Goal: Task Accomplishment & Management: Complete application form

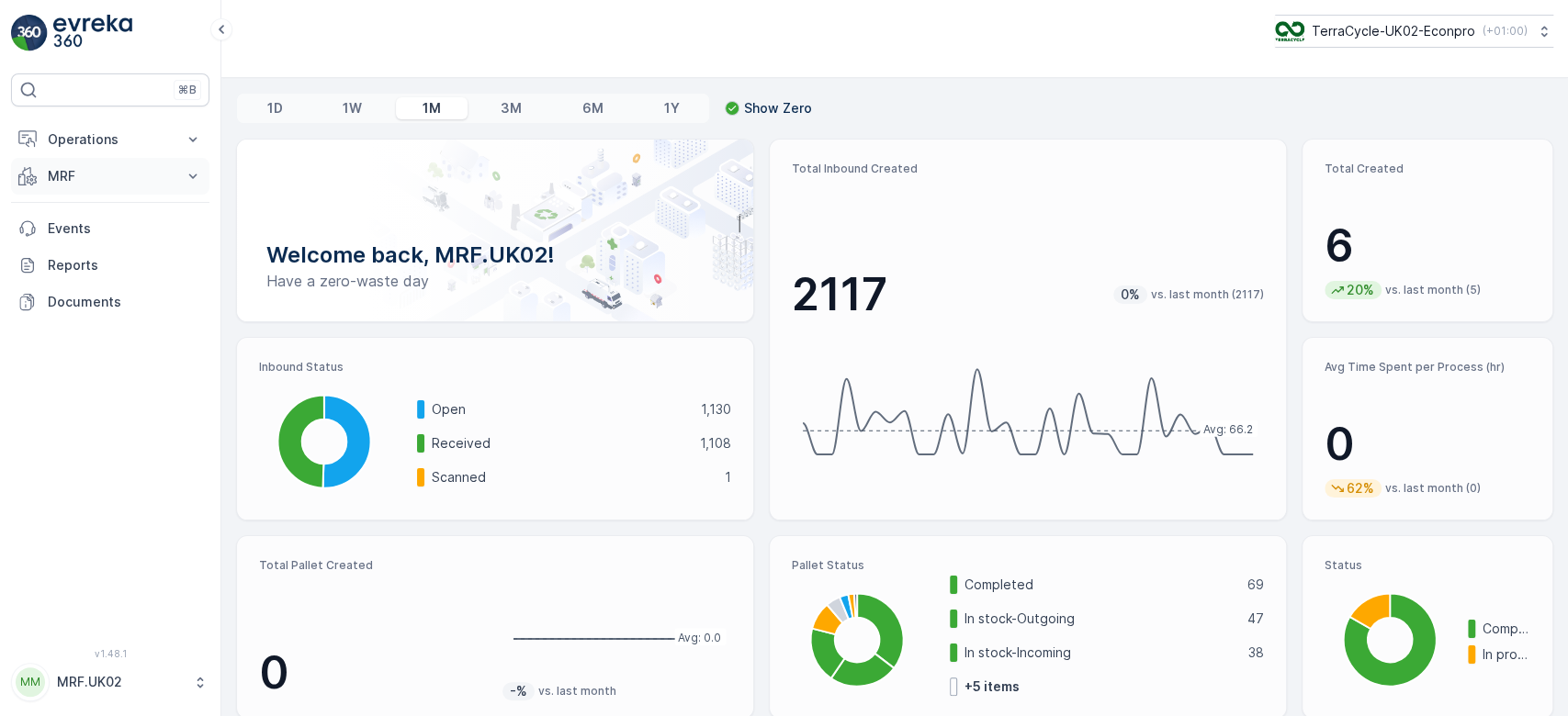
click at [68, 179] on p "MRF" at bounding box center [109, 176] width 125 height 18
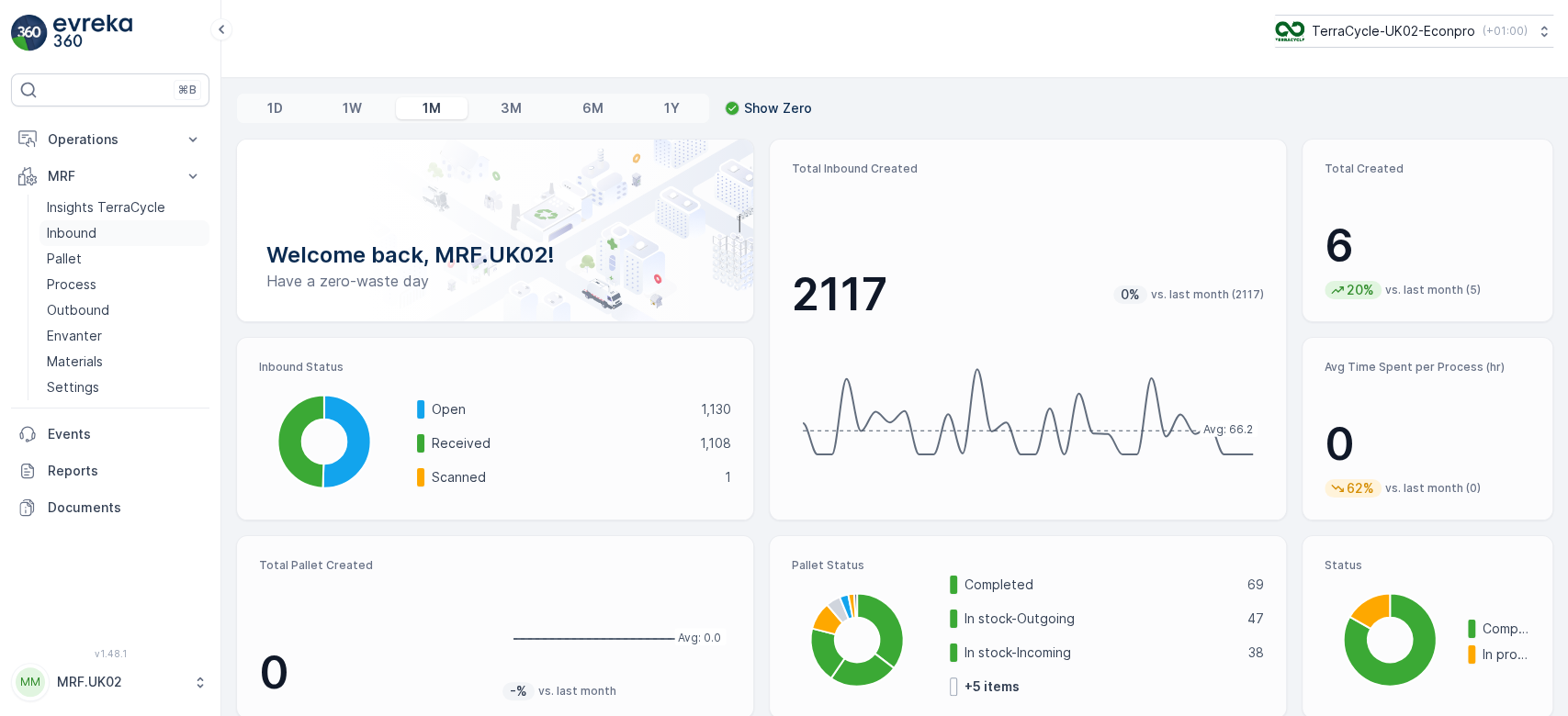
click at [149, 232] on link "Inbound" at bounding box center [124, 232] width 169 height 26
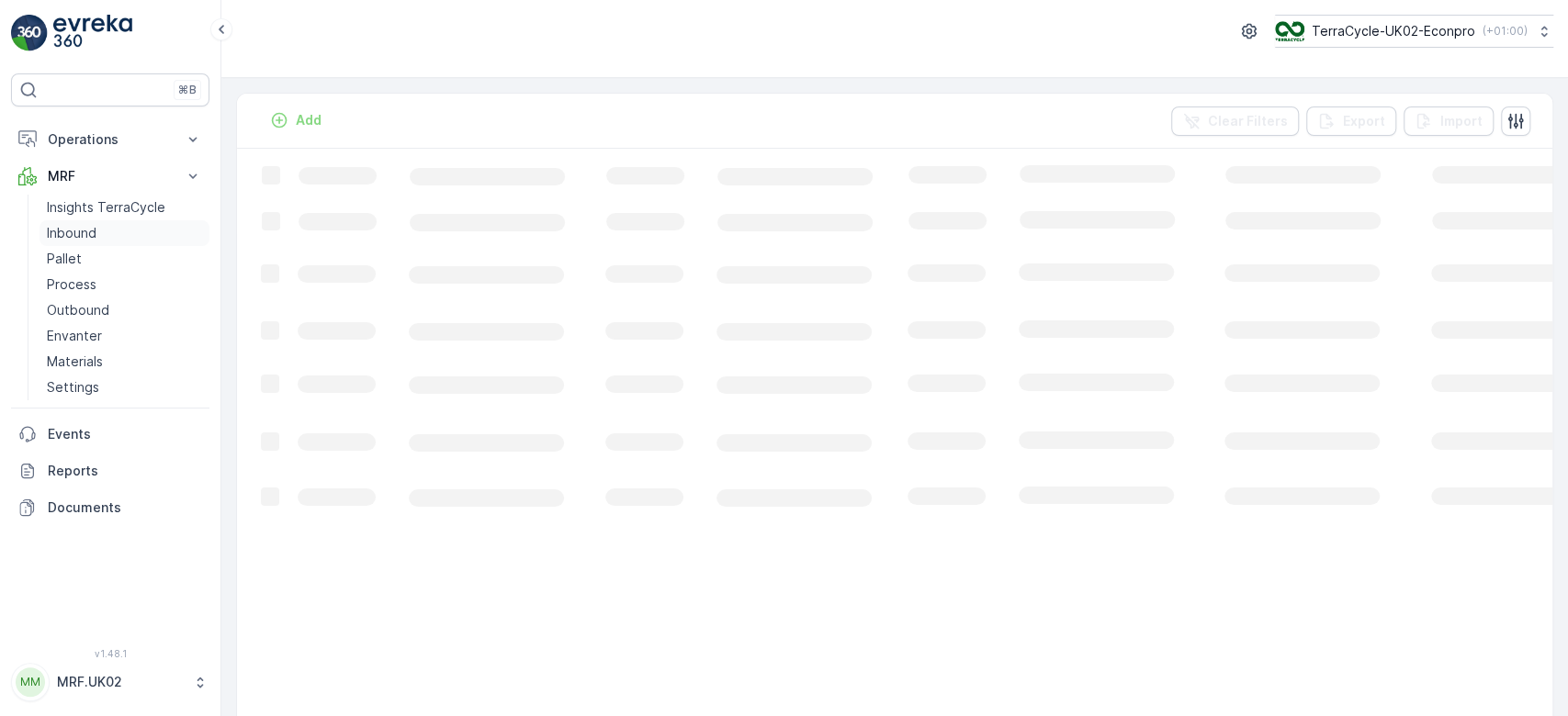
click at [152, 237] on link "Inbound" at bounding box center [124, 232] width 169 height 26
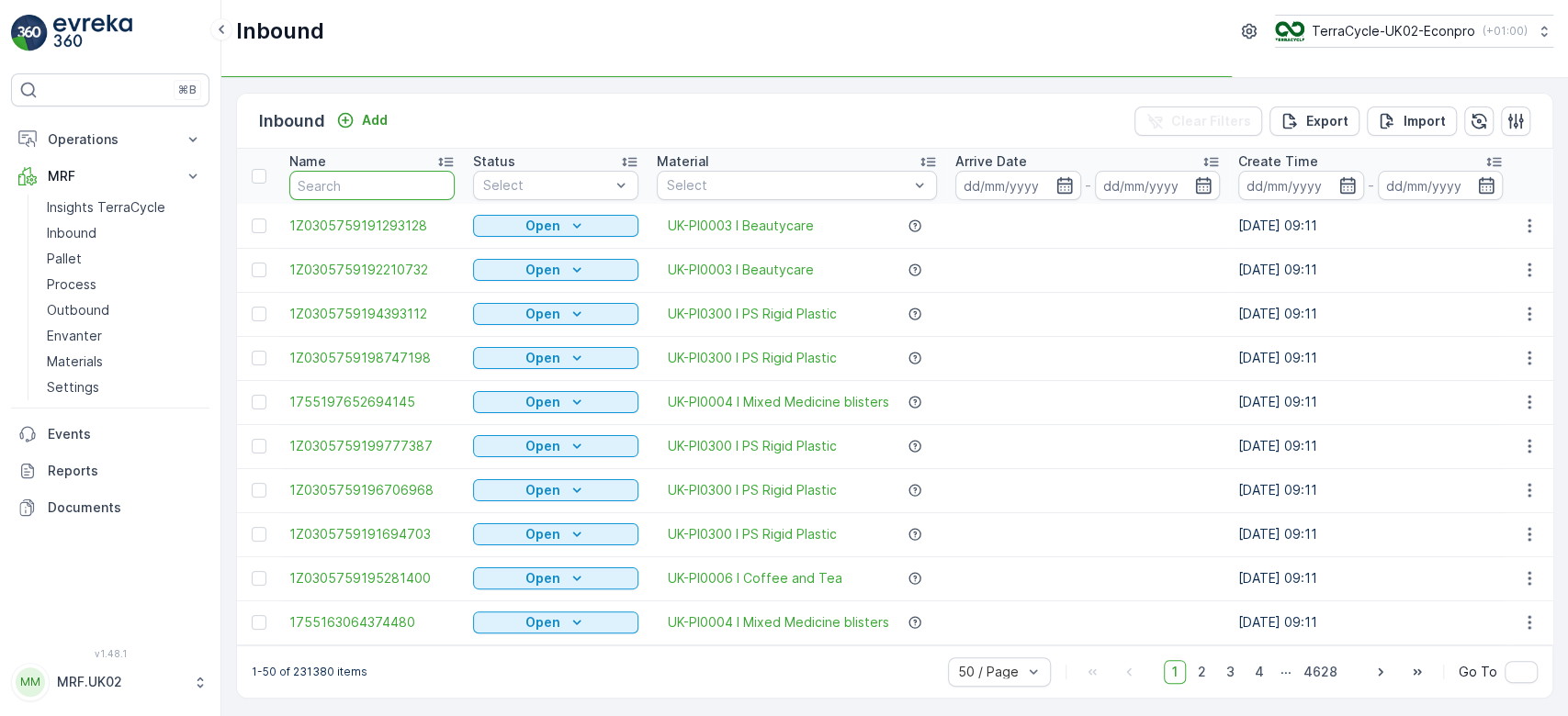
click at [343, 189] on input "text" at bounding box center [372, 185] width 166 height 30
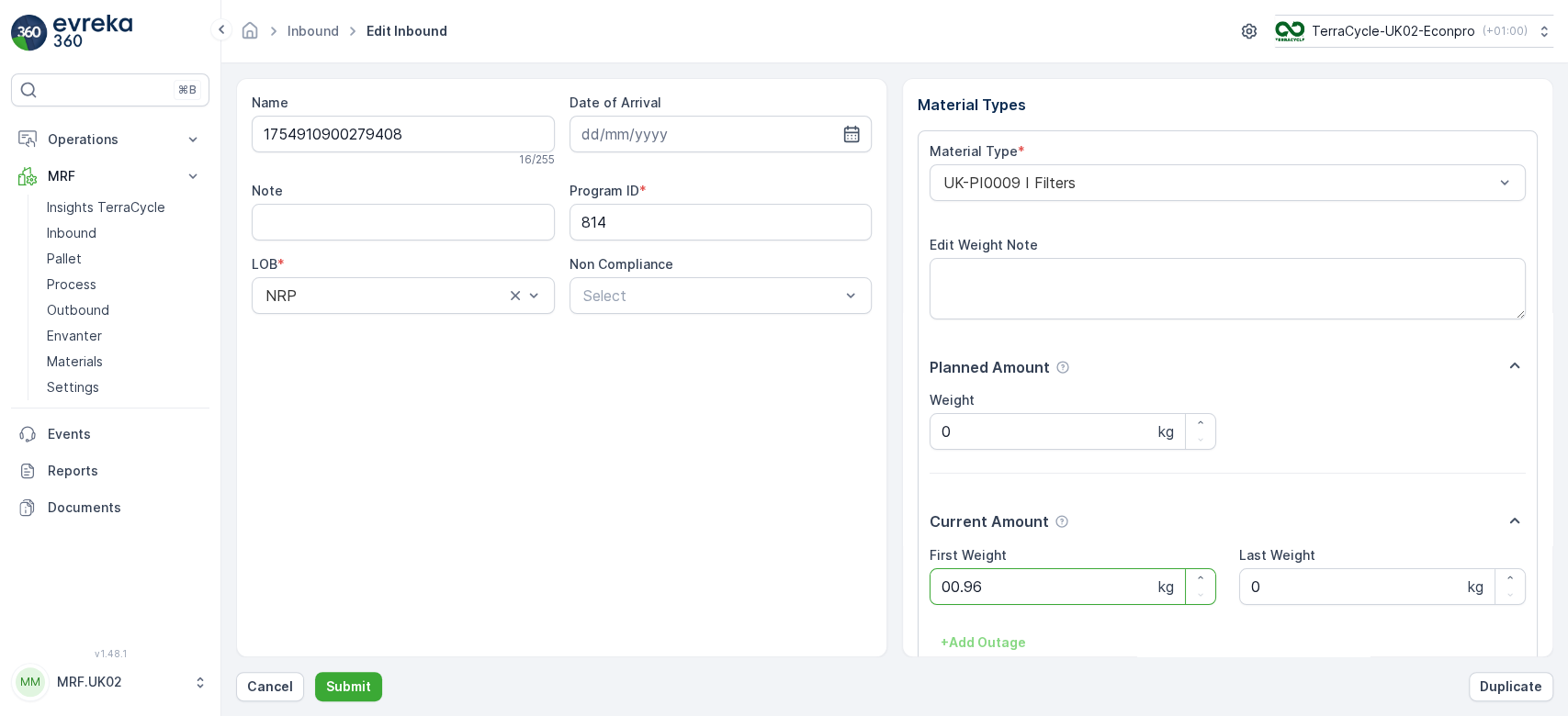
click at [315, 672] on button "Submit" at bounding box center [348, 686] width 67 height 30
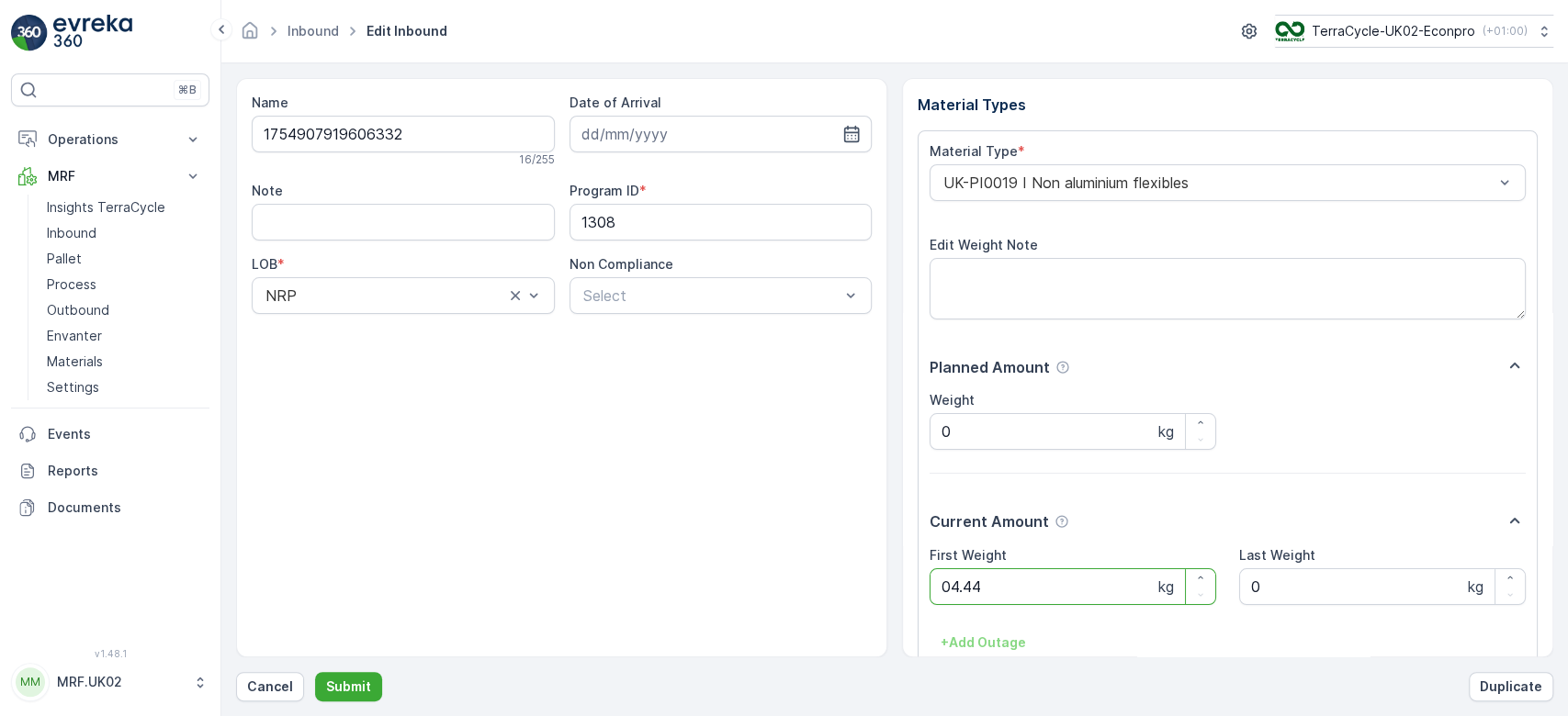
click at [315, 672] on button "Submit" at bounding box center [348, 686] width 67 height 30
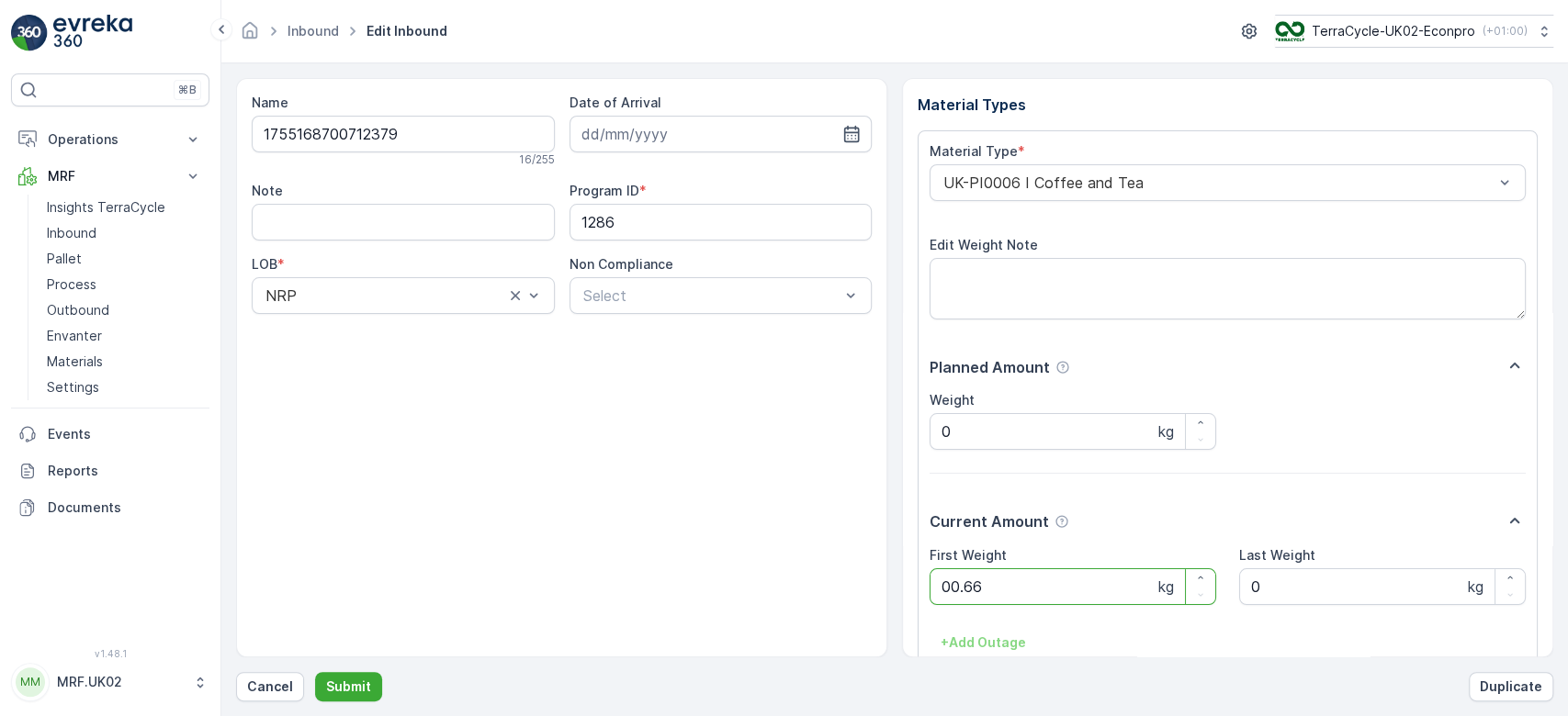
click at [315, 672] on button "Submit" at bounding box center [348, 686] width 67 height 30
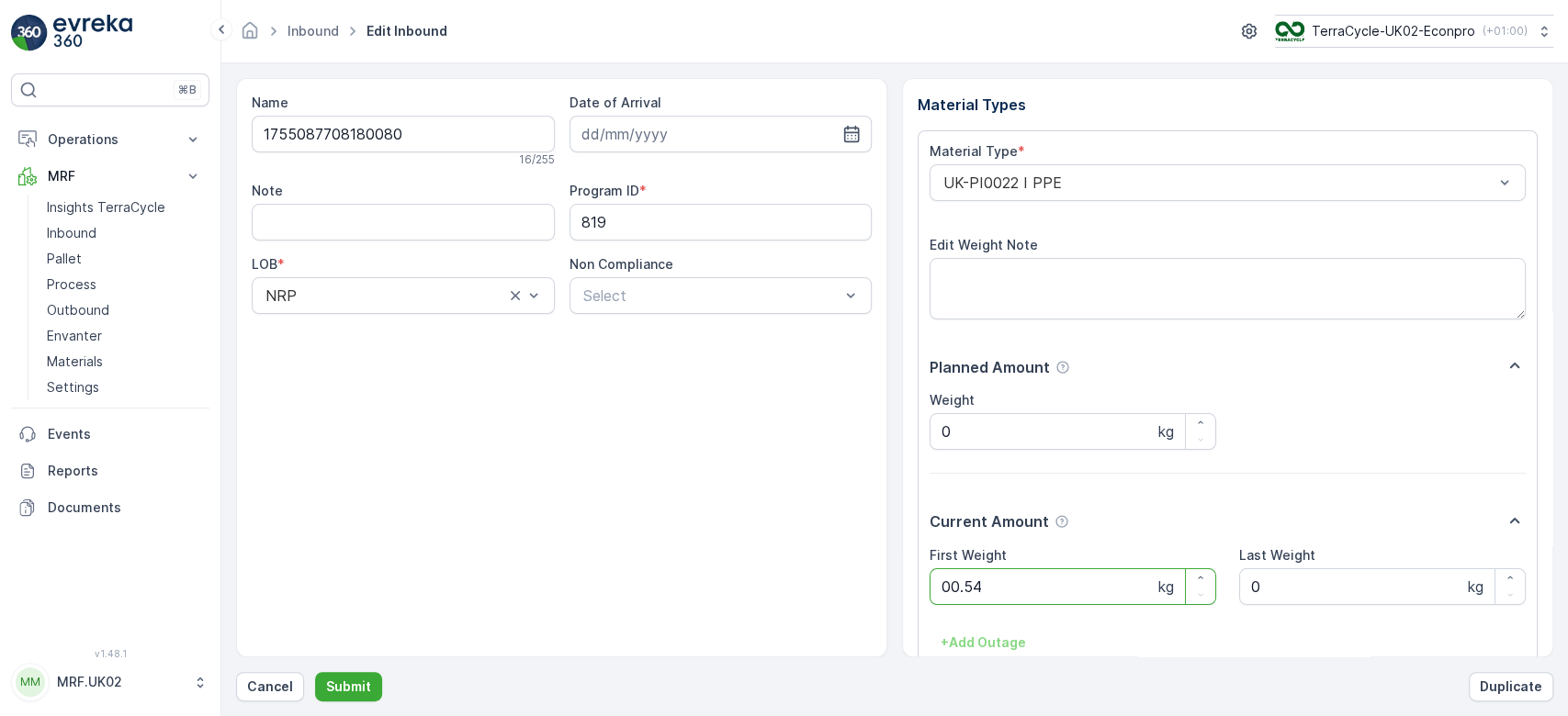
click at [315, 672] on button "Submit" at bounding box center [348, 686] width 67 height 30
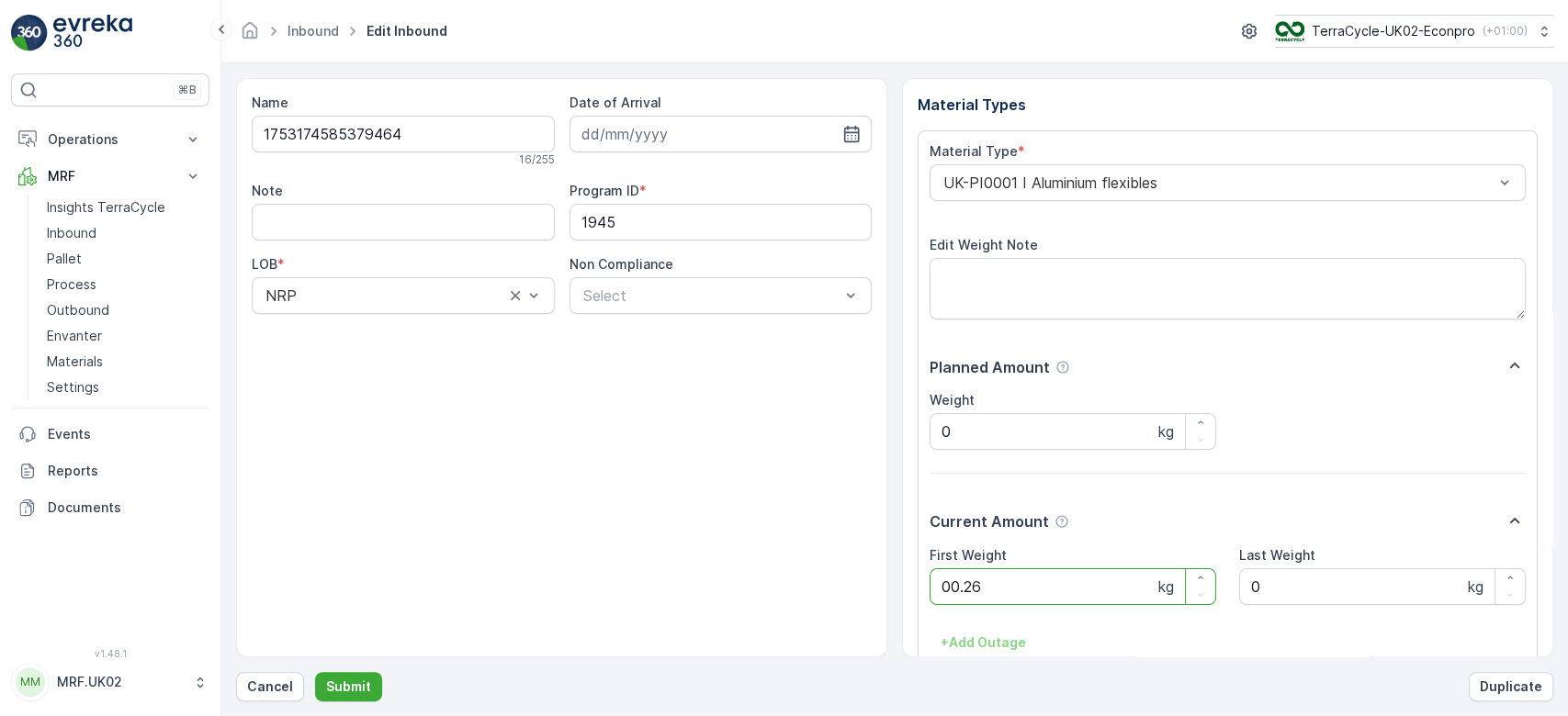
click at [315, 672] on button "Submit" at bounding box center [348, 686] width 67 height 30
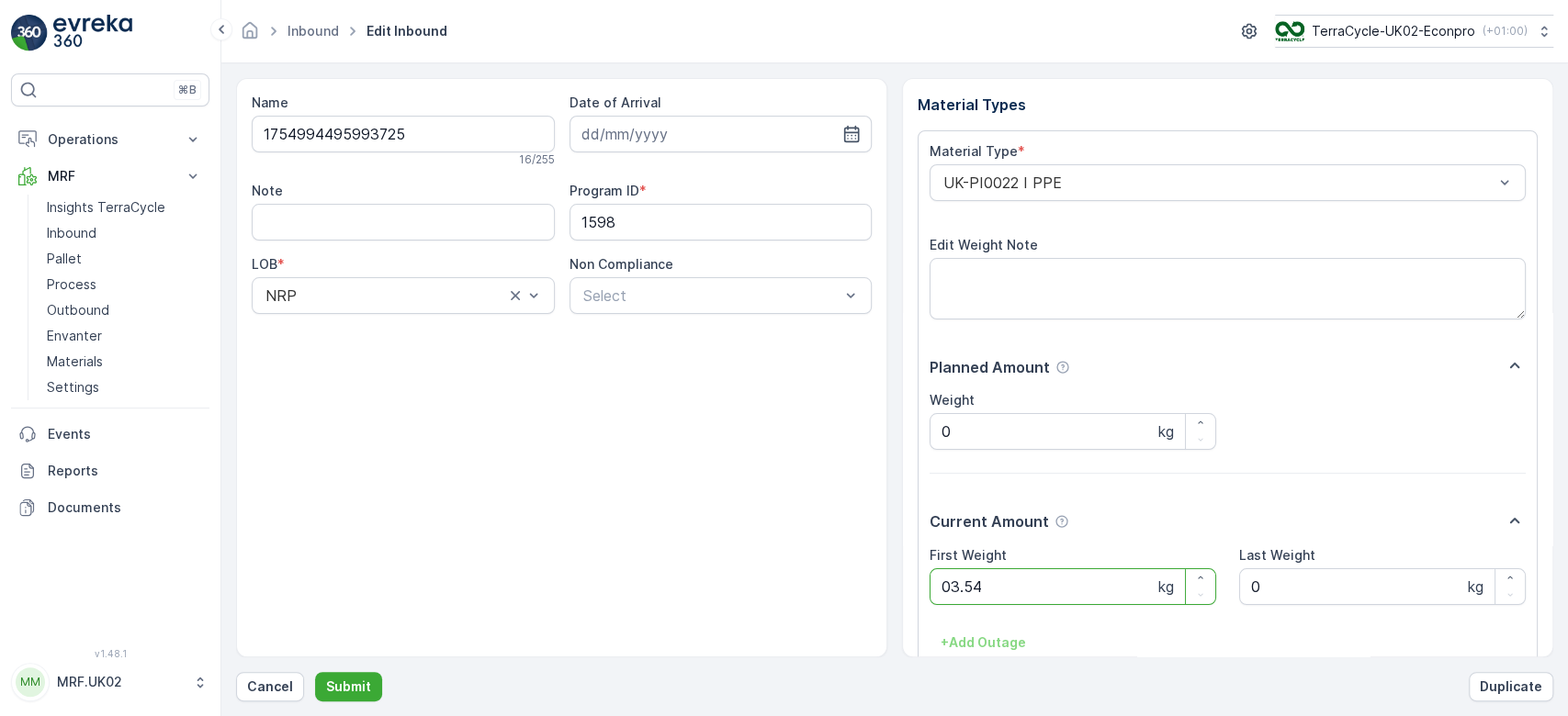
click at [315, 672] on button "Submit" at bounding box center [348, 686] width 67 height 30
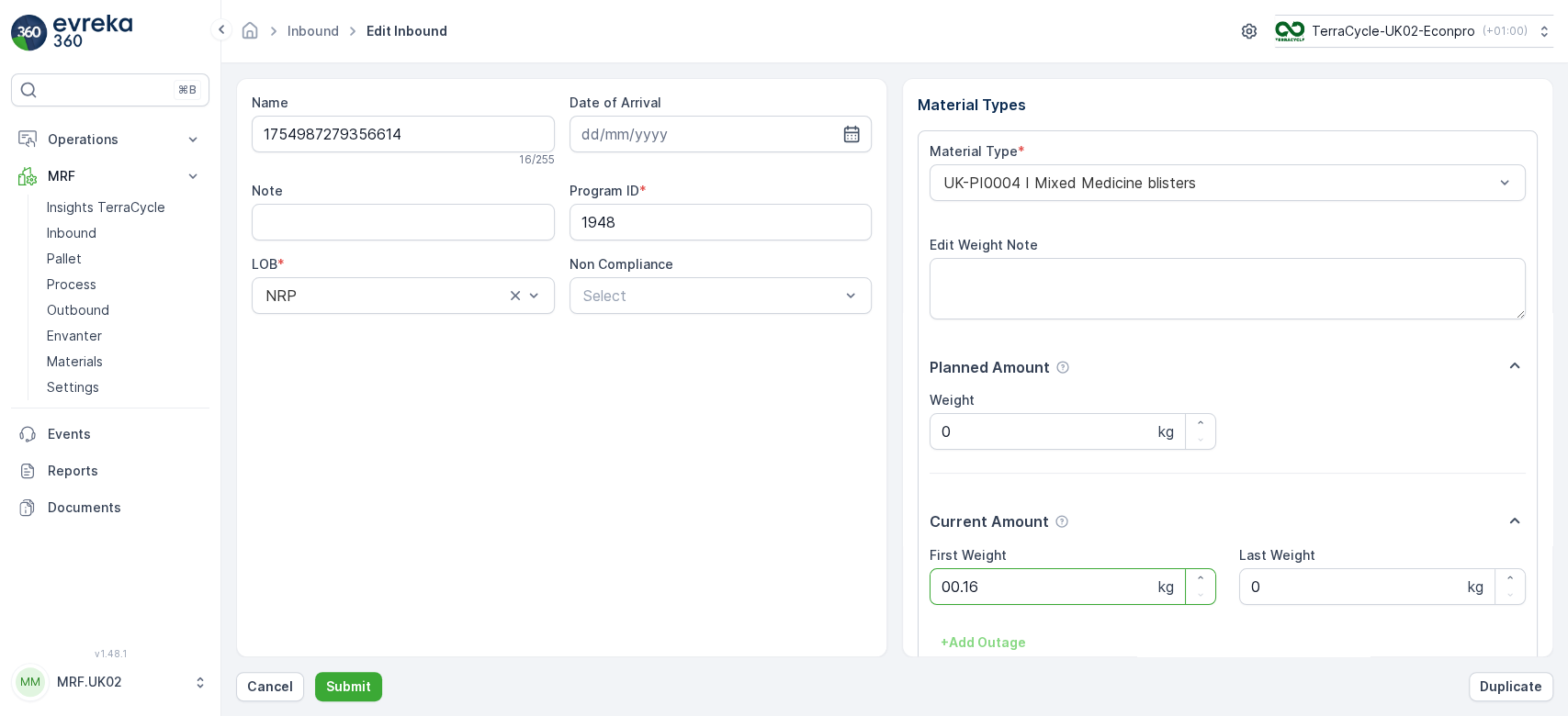
click at [315, 672] on button "Submit" at bounding box center [348, 686] width 67 height 30
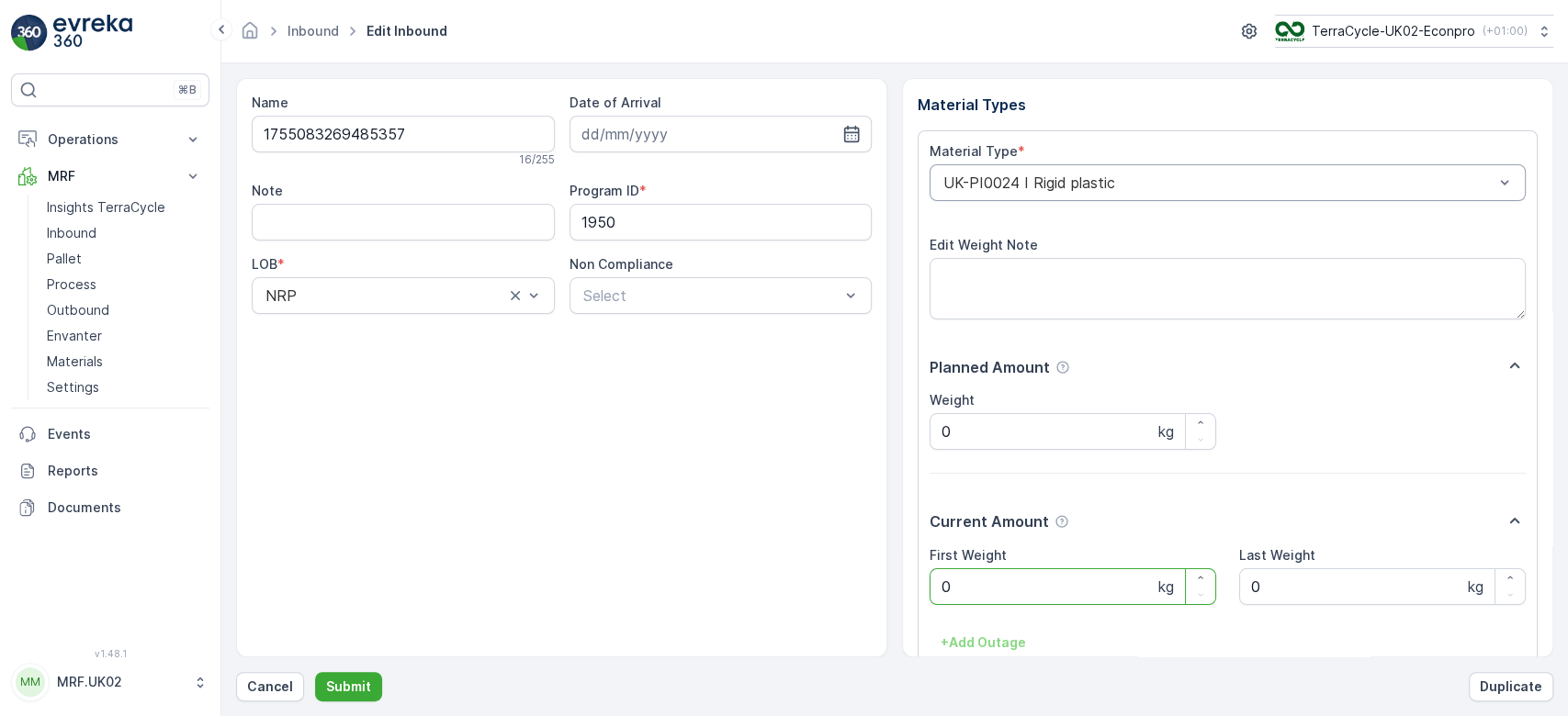
click at [1056, 191] on div "UK-PI0024 I Rigid plastic" at bounding box center [1227, 183] width 596 height 37
type input "storage"
click at [1089, 259] on span "UK-PI0042 I Storage Media" at bounding box center [1036, 258] width 191 height 16
click at [315, 672] on button "Submit" at bounding box center [348, 686] width 67 height 30
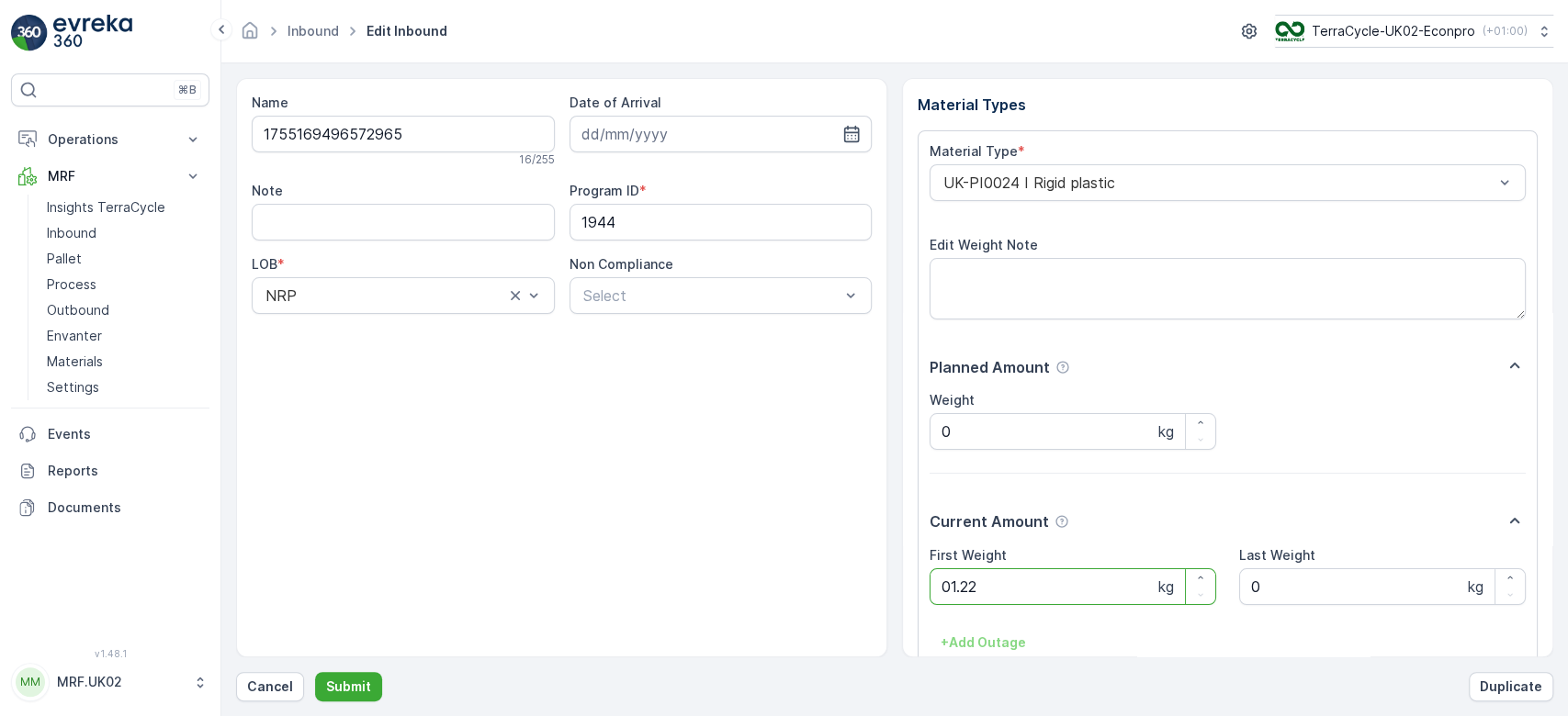
click at [315, 672] on button "Submit" at bounding box center [348, 686] width 67 height 30
click at [982, 196] on div "UK-PI0024 I Rigid plastic" at bounding box center [1227, 183] width 596 height 37
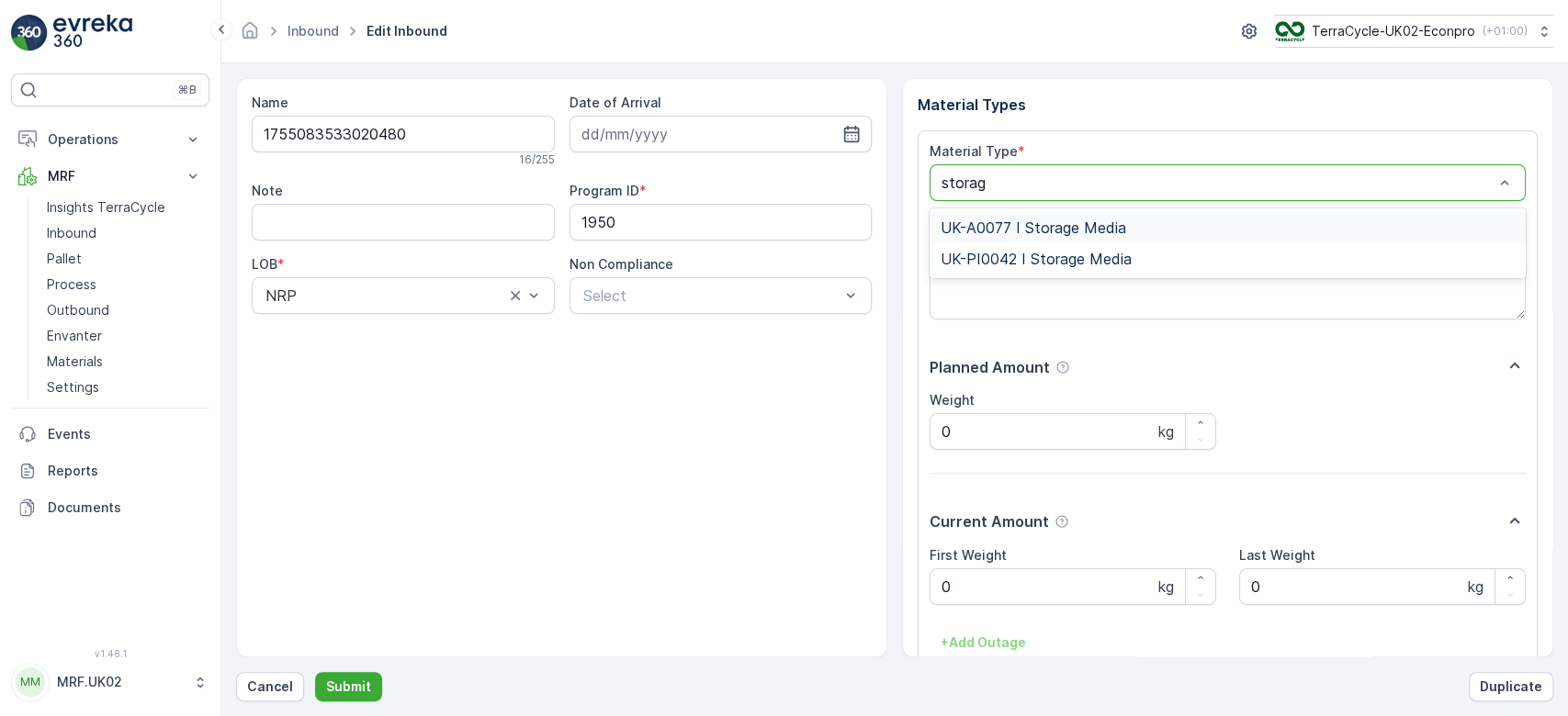
type input "storage"
click at [1054, 261] on span "UK-PI0042 I Storage Media" at bounding box center [1036, 258] width 191 height 16
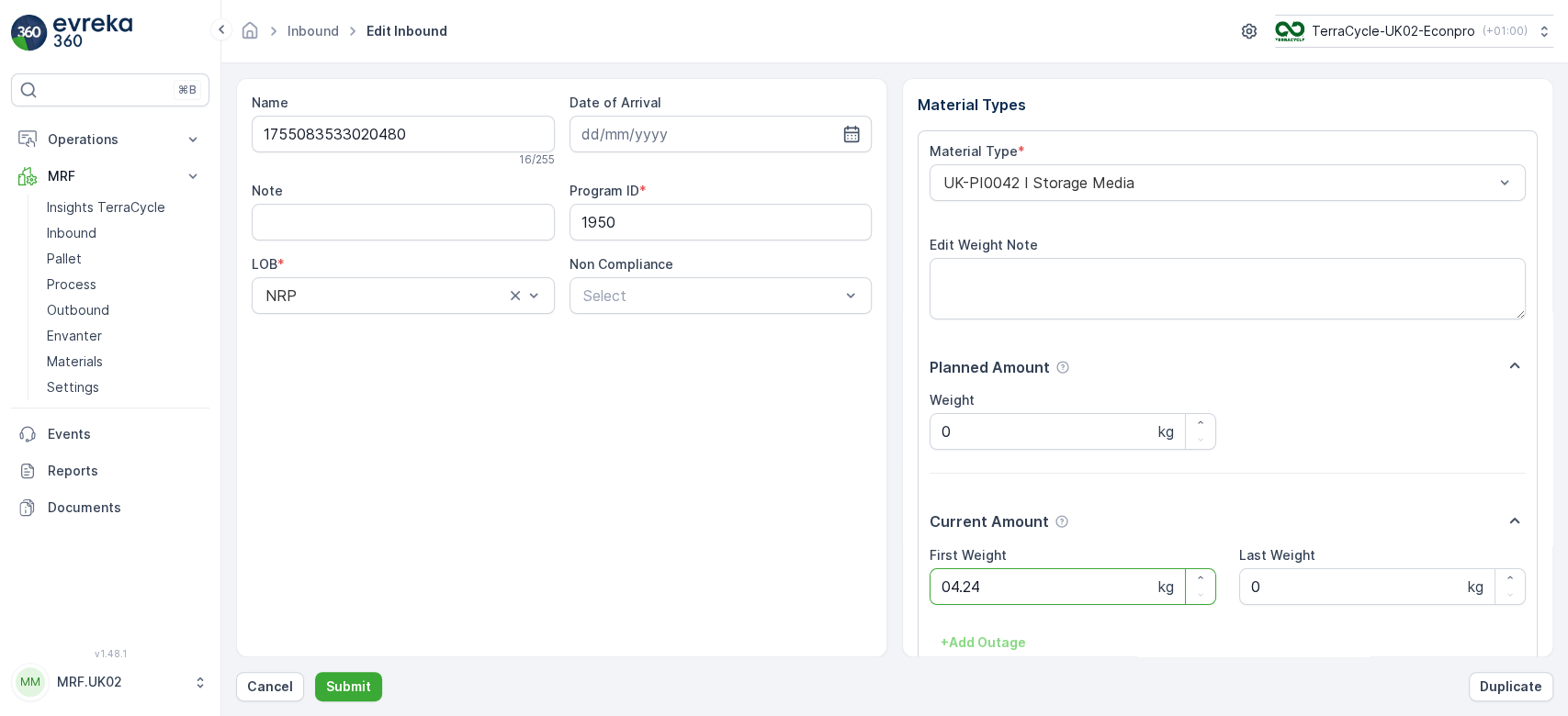
click at [315, 672] on button "Submit" at bounding box center [348, 686] width 67 height 30
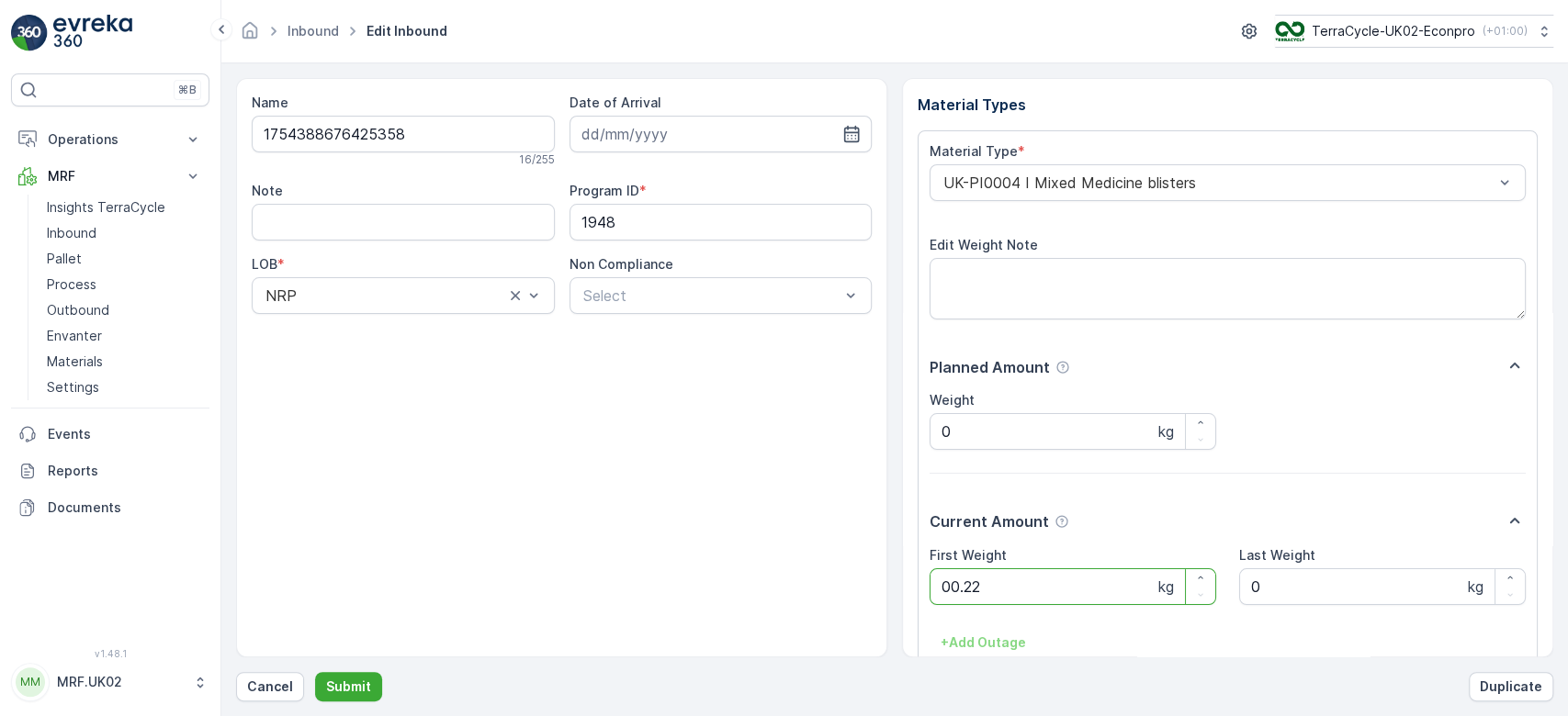
click at [315, 672] on button "Submit" at bounding box center [348, 686] width 67 height 30
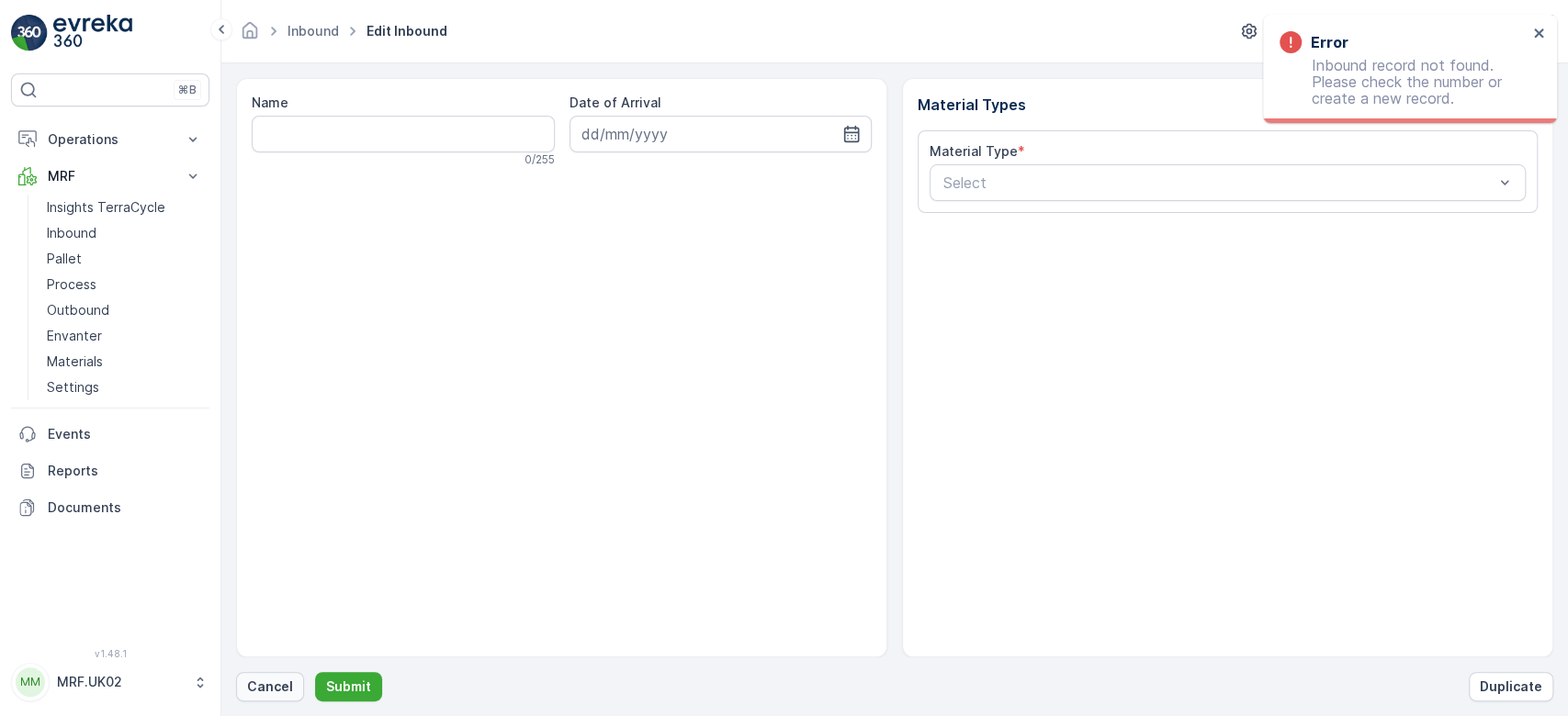
click at [274, 687] on p "Cancel" at bounding box center [269, 686] width 46 height 18
click at [244, 693] on button "Cancel" at bounding box center [269, 686] width 68 height 30
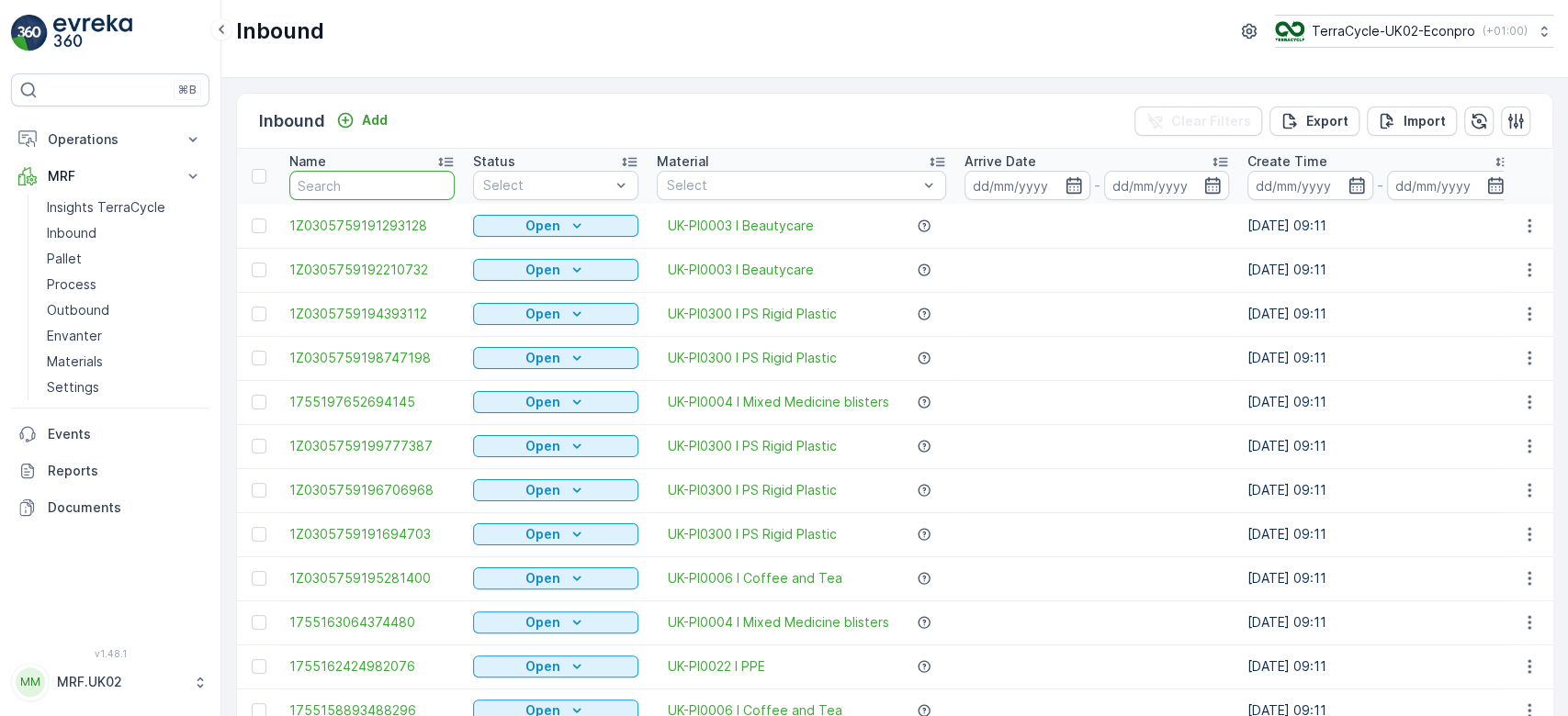
click at [313, 183] on input "text" at bounding box center [372, 185] width 166 height 30
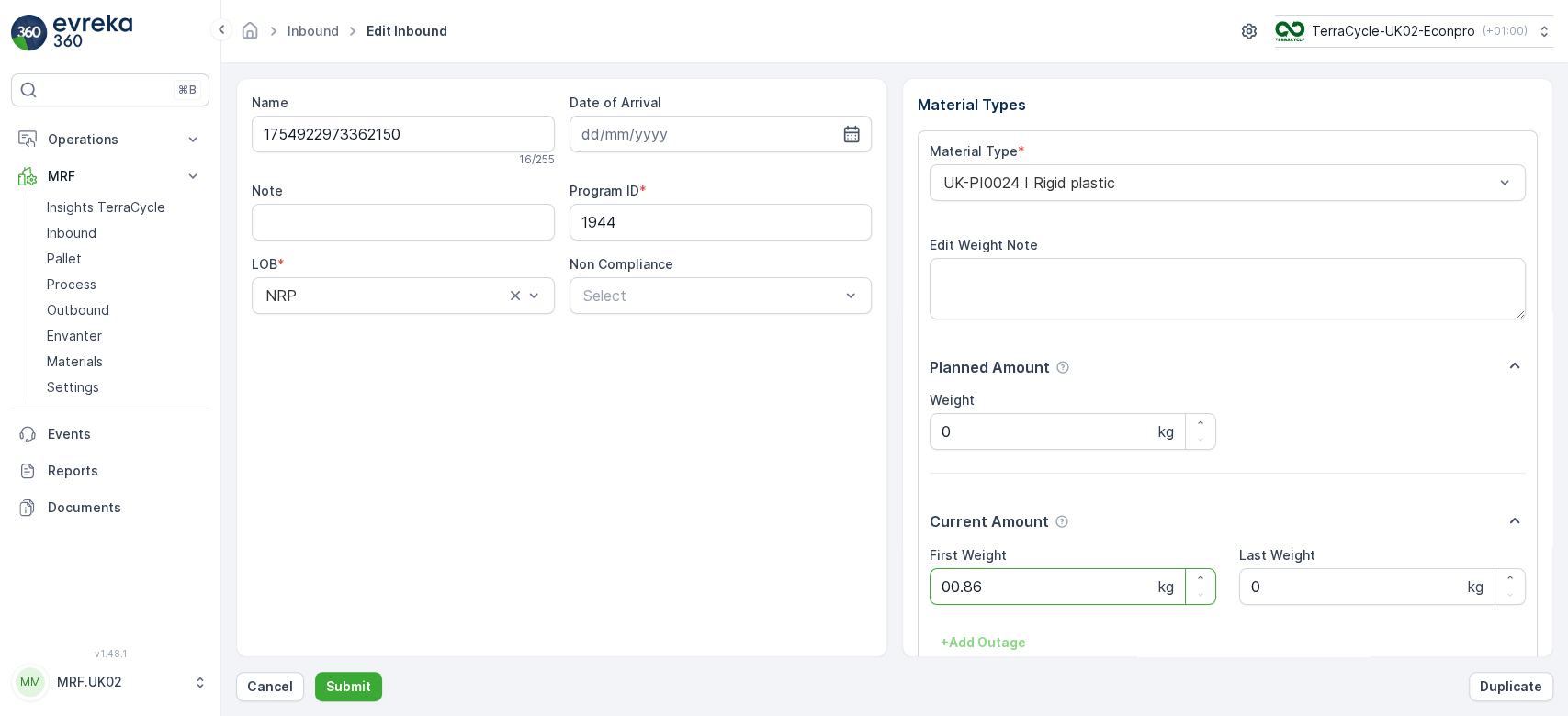
click at [315, 672] on button "Submit" at bounding box center [348, 686] width 67 height 30
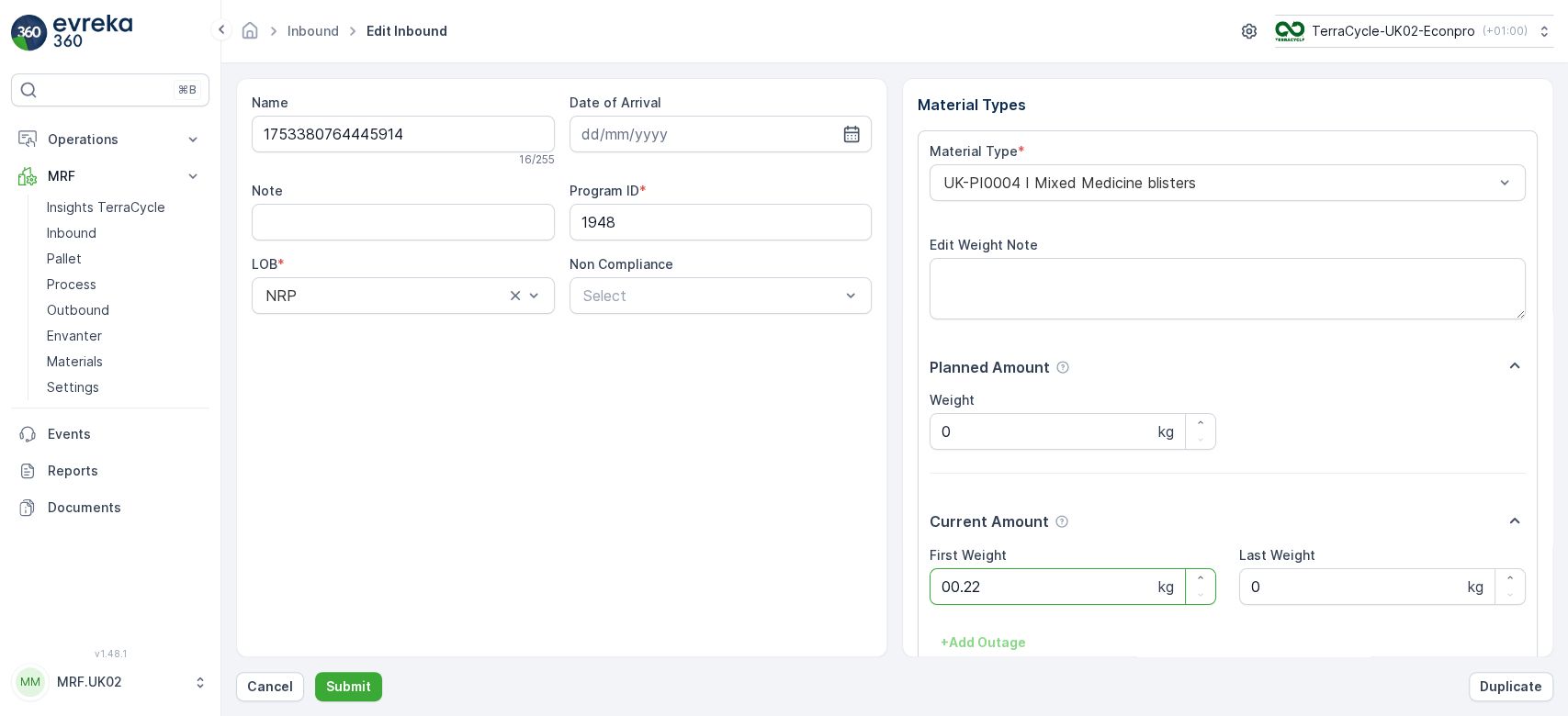
click at [315, 672] on button "Submit" at bounding box center [348, 686] width 67 height 30
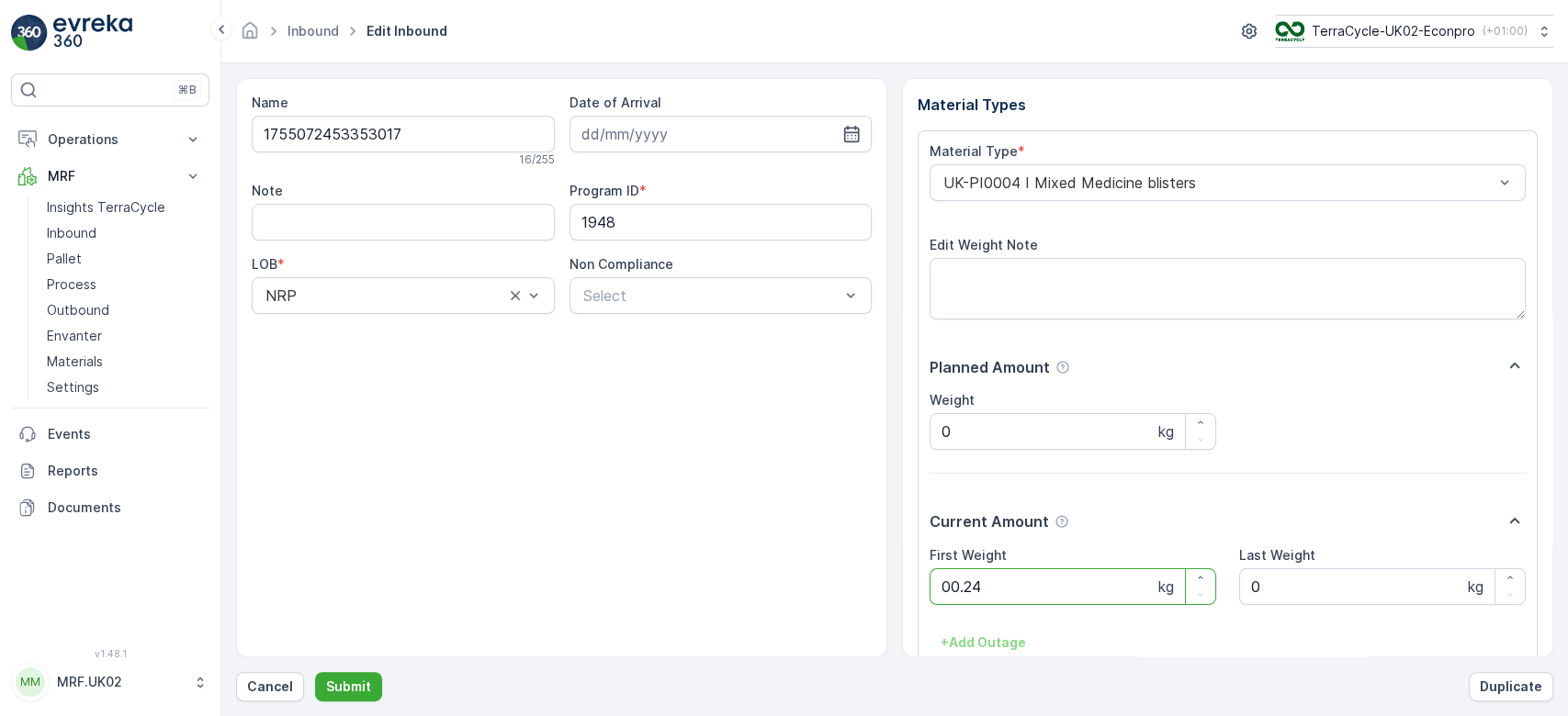
click at [315, 672] on button "Submit" at bounding box center [348, 686] width 67 height 30
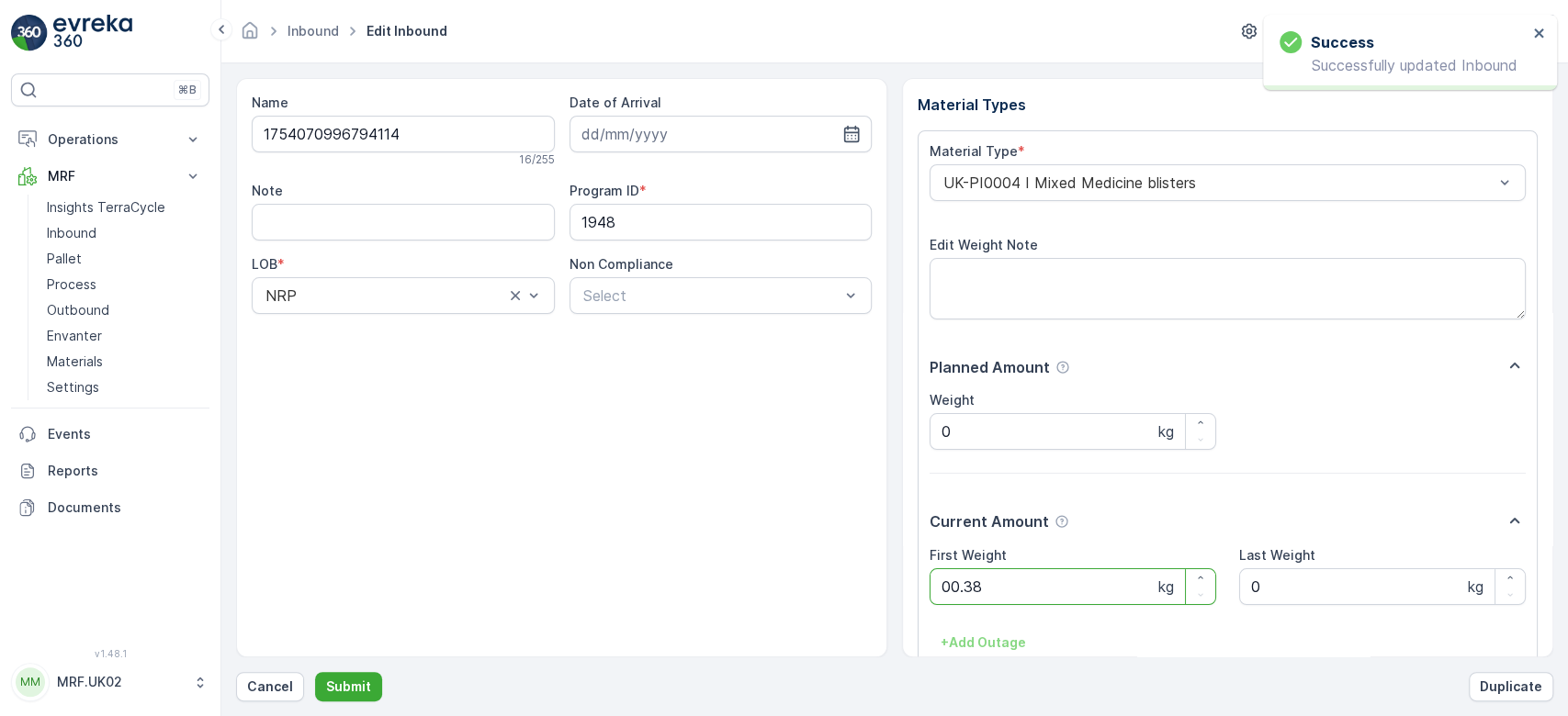
click at [315, 672] on button "Submit" at bounding box center [348, 686] width 67 height 30
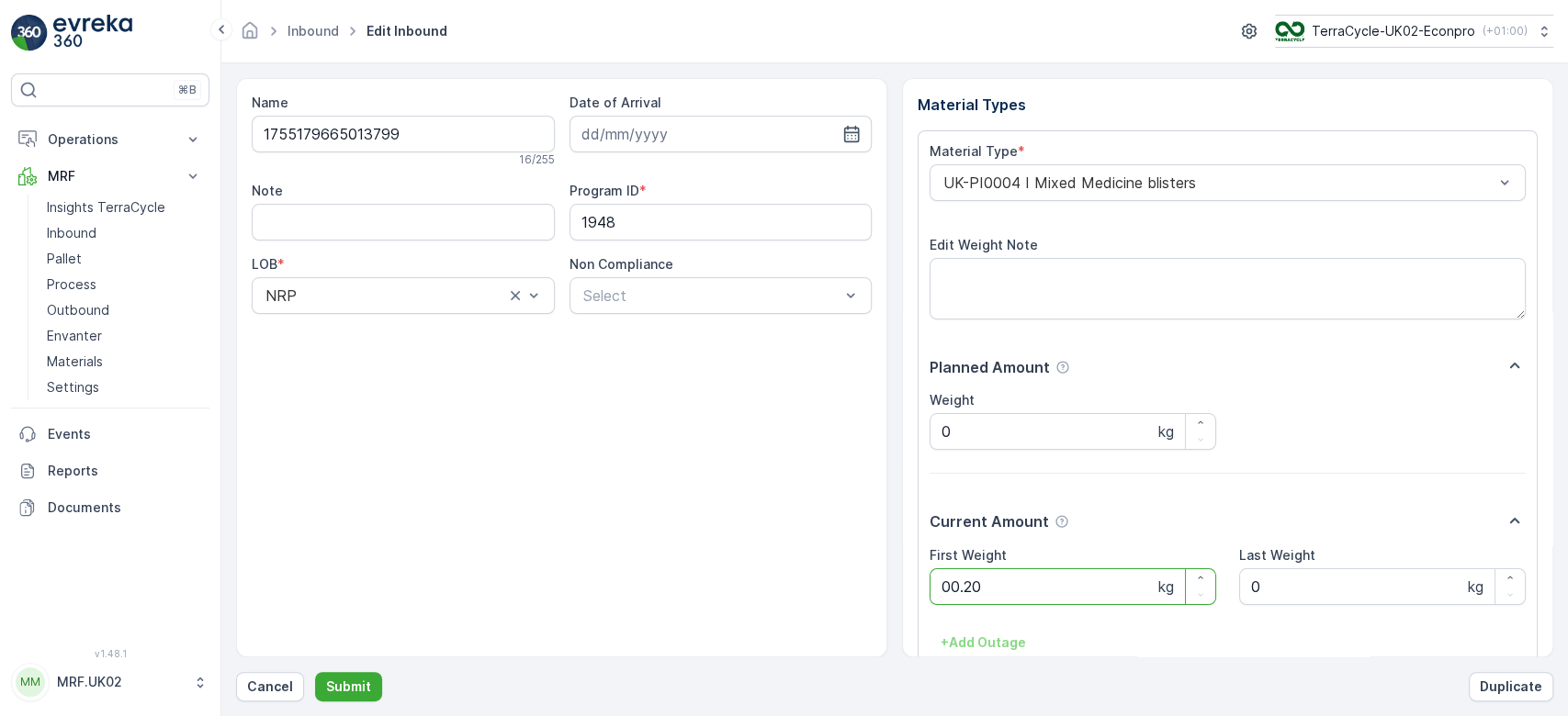
click at [315, 672] on button "Submit" at bounding box center [348, 686] width 67 height 30
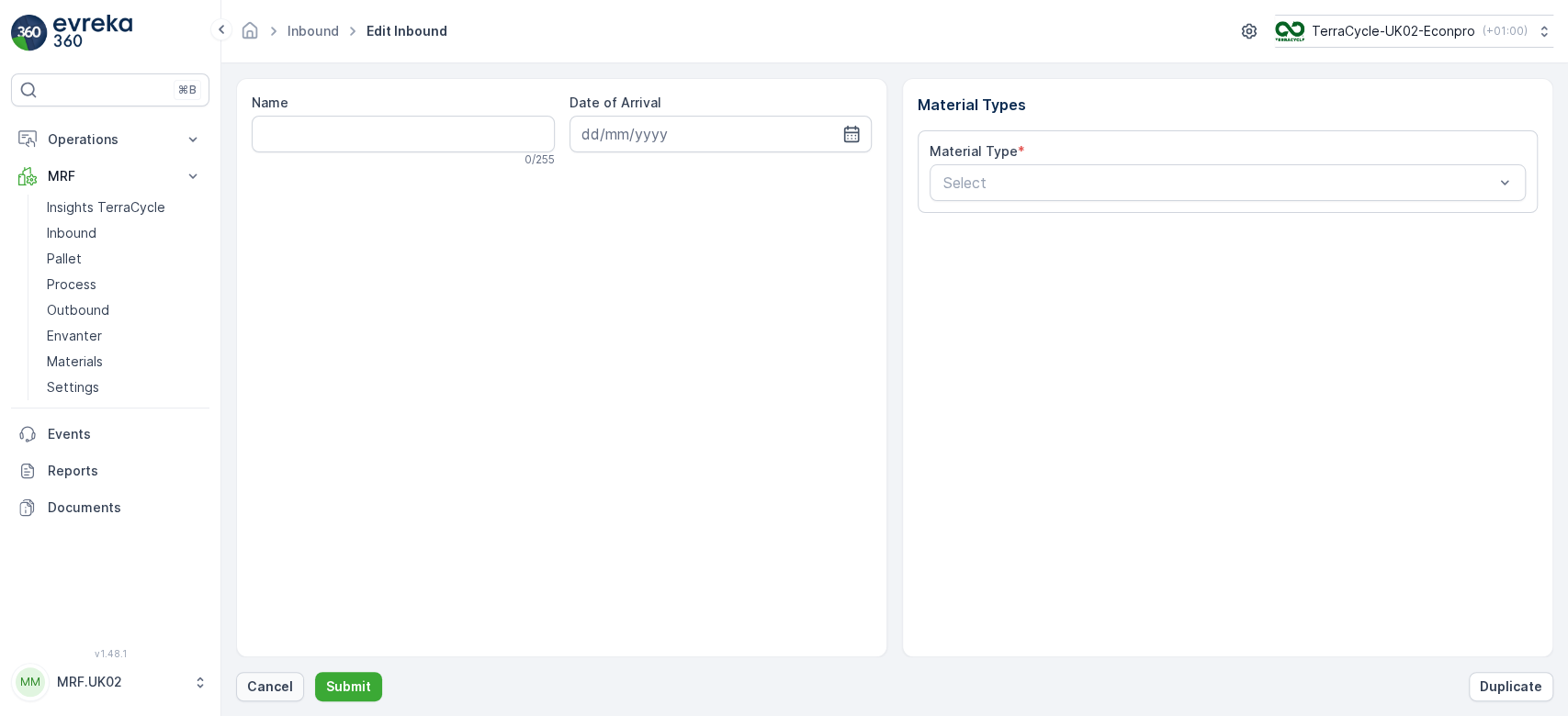
click at [271, 681] on p "Cancel" at bounding box center [269, 686] width 46 height 18
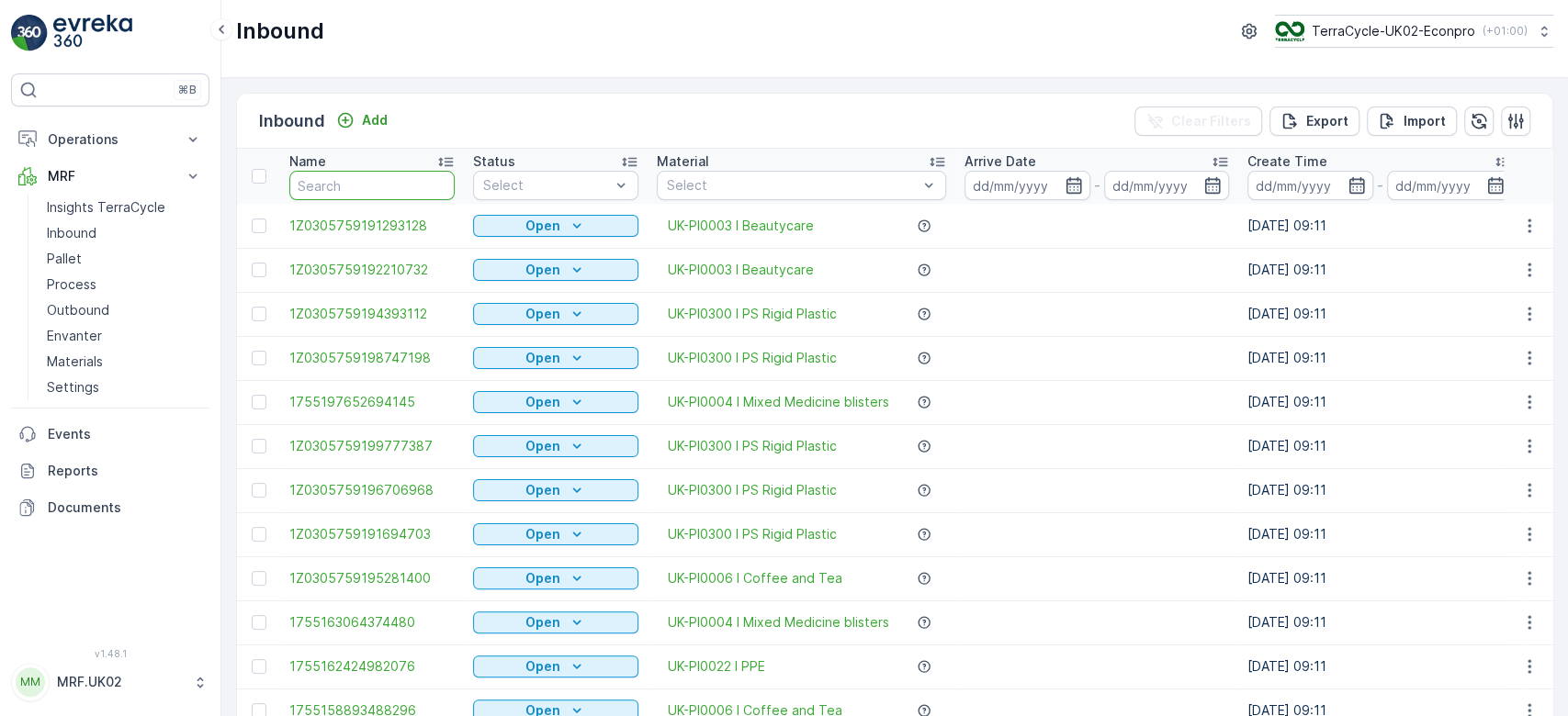
click at [365, 189] on input "text" at bounding box center [372, 185] width 166 height 30
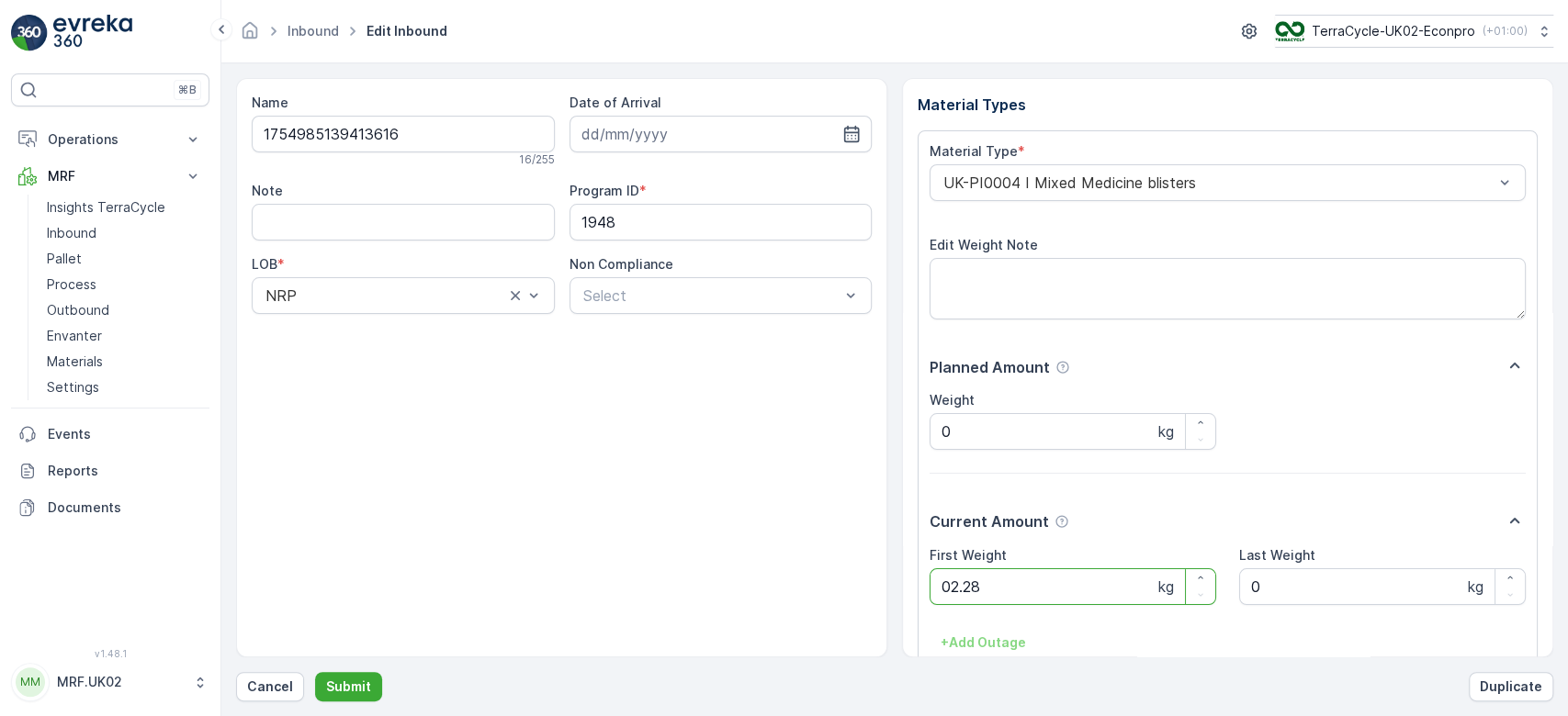
click at [315, 672] on button "Submit" at bounding box center [348, 686] width 67 height 30
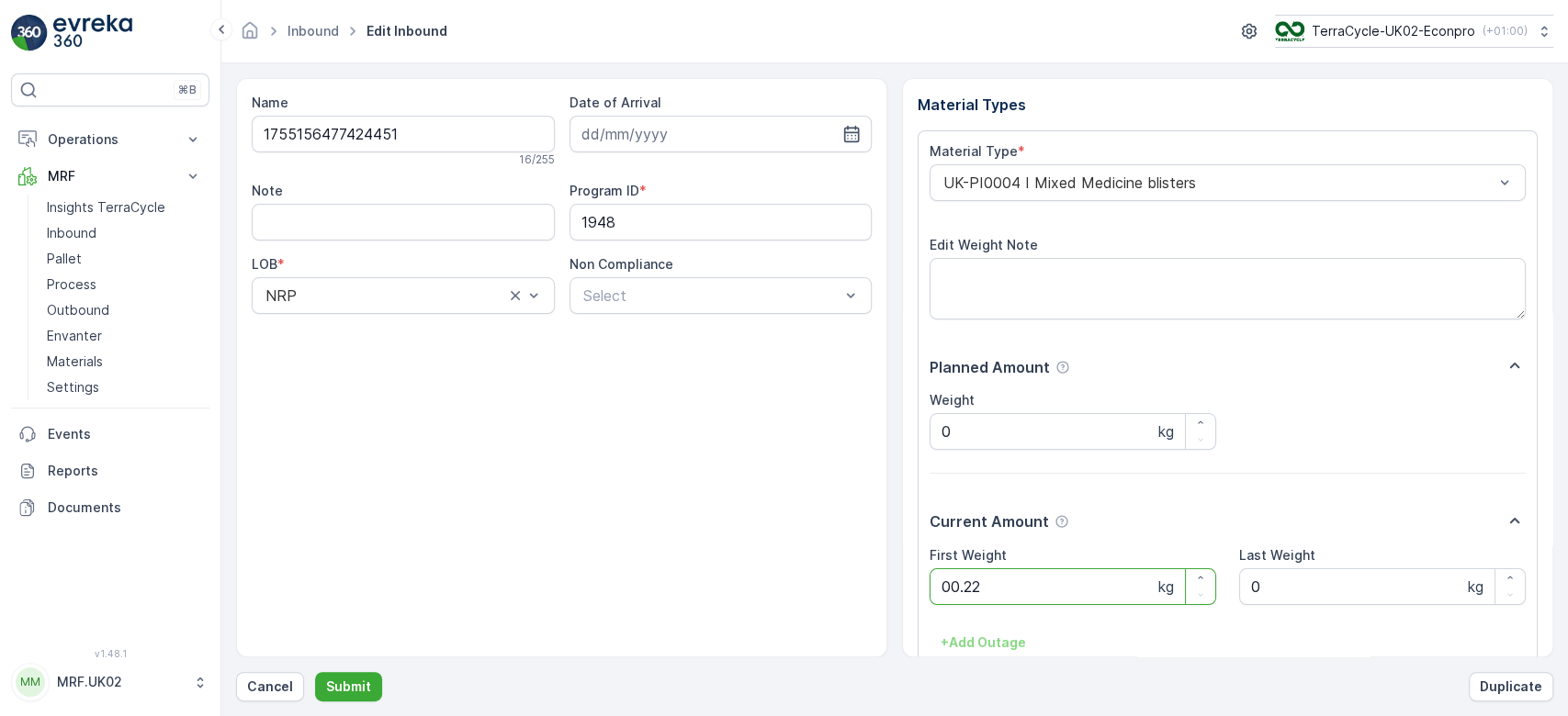
click at [315, 672] on button "Submit" at bounding box center [348, 686] width 67 height 30
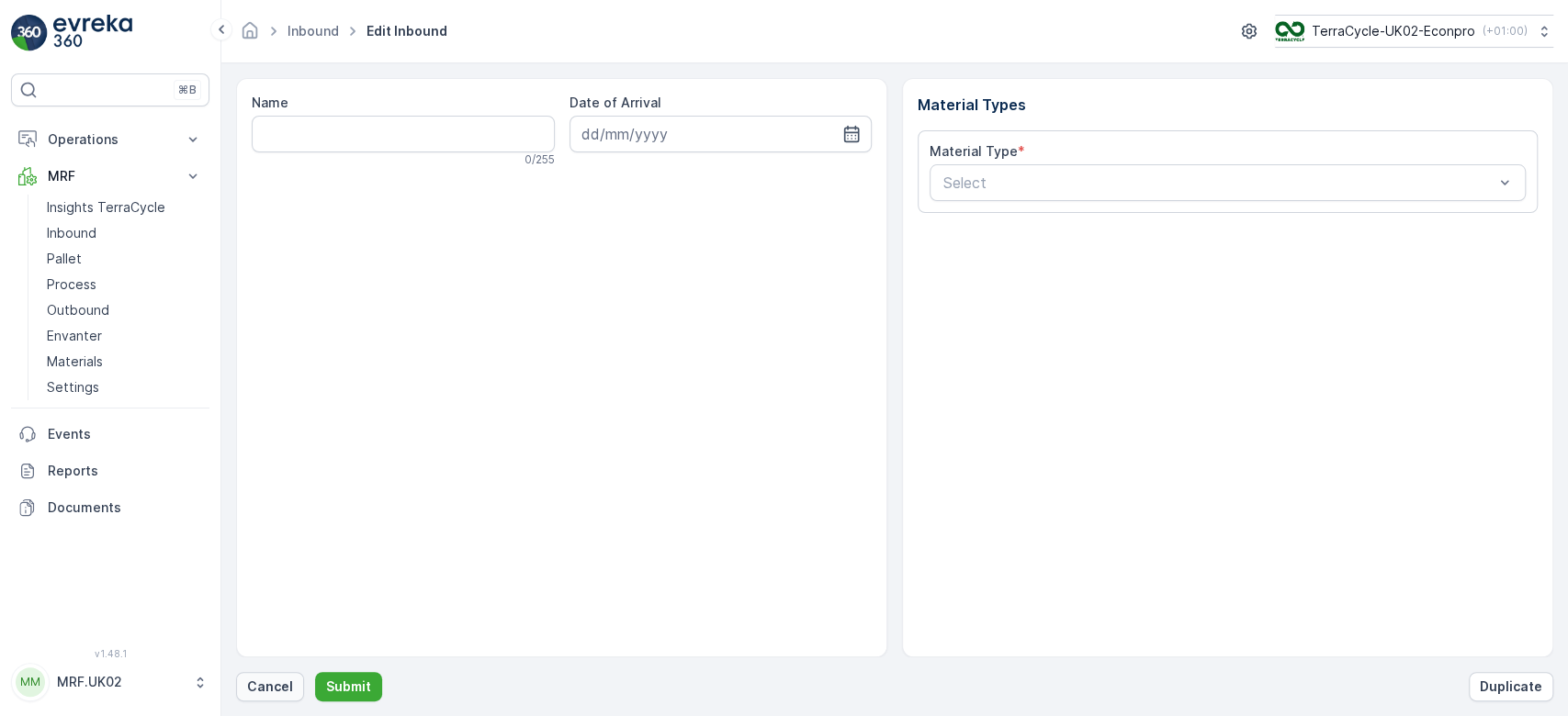
click at [257, 686] on p "Cancel" at bounding box center [269, 686] width 46 height 18
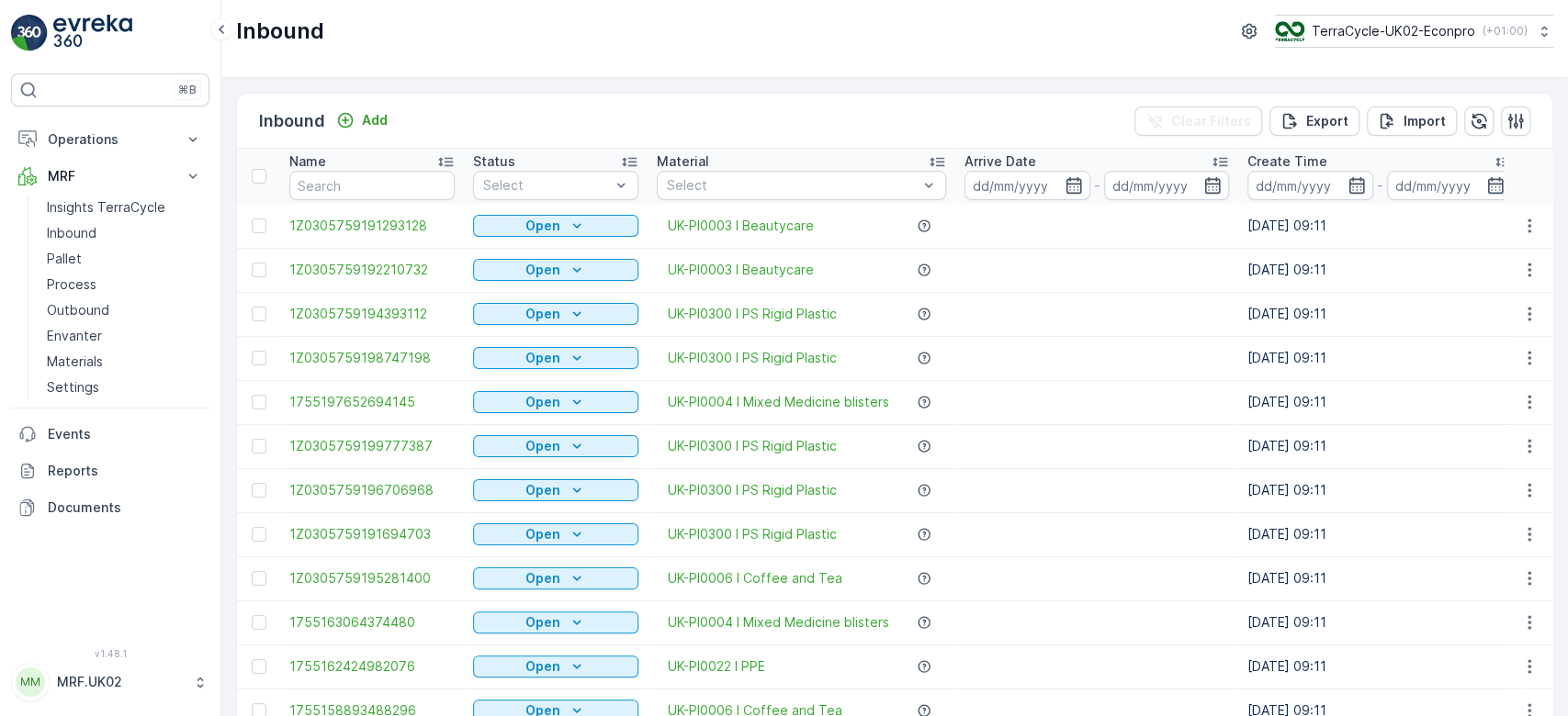
click at [331, 207] on td "1Z0305759191293128" at bounding box center [371, 226] width 184 height 44
click at [334, 184] on input "text" at bounding box center [372, 185] width 166 height 30
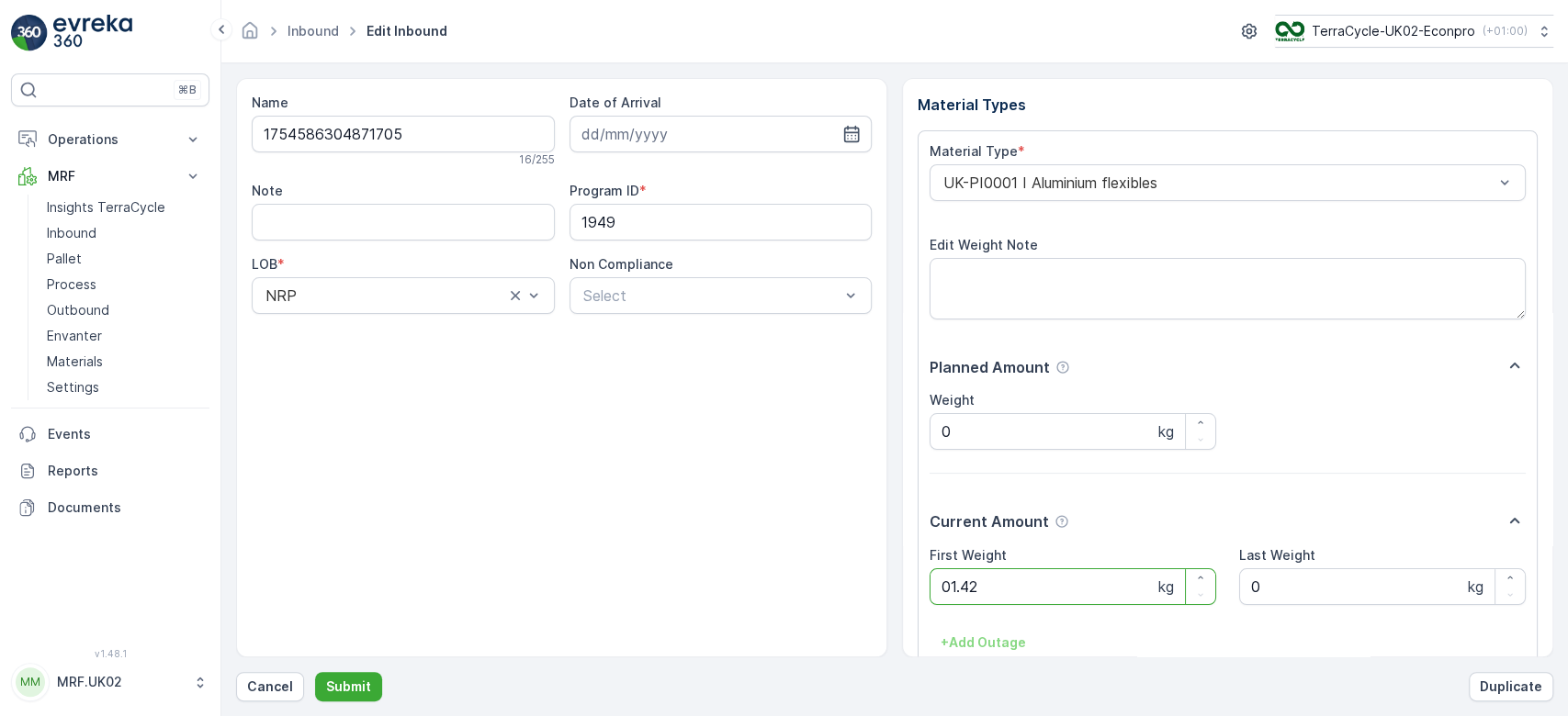
click at [315, 672] on button "Submit" at bounding box center [348, 686] width 67 height 30
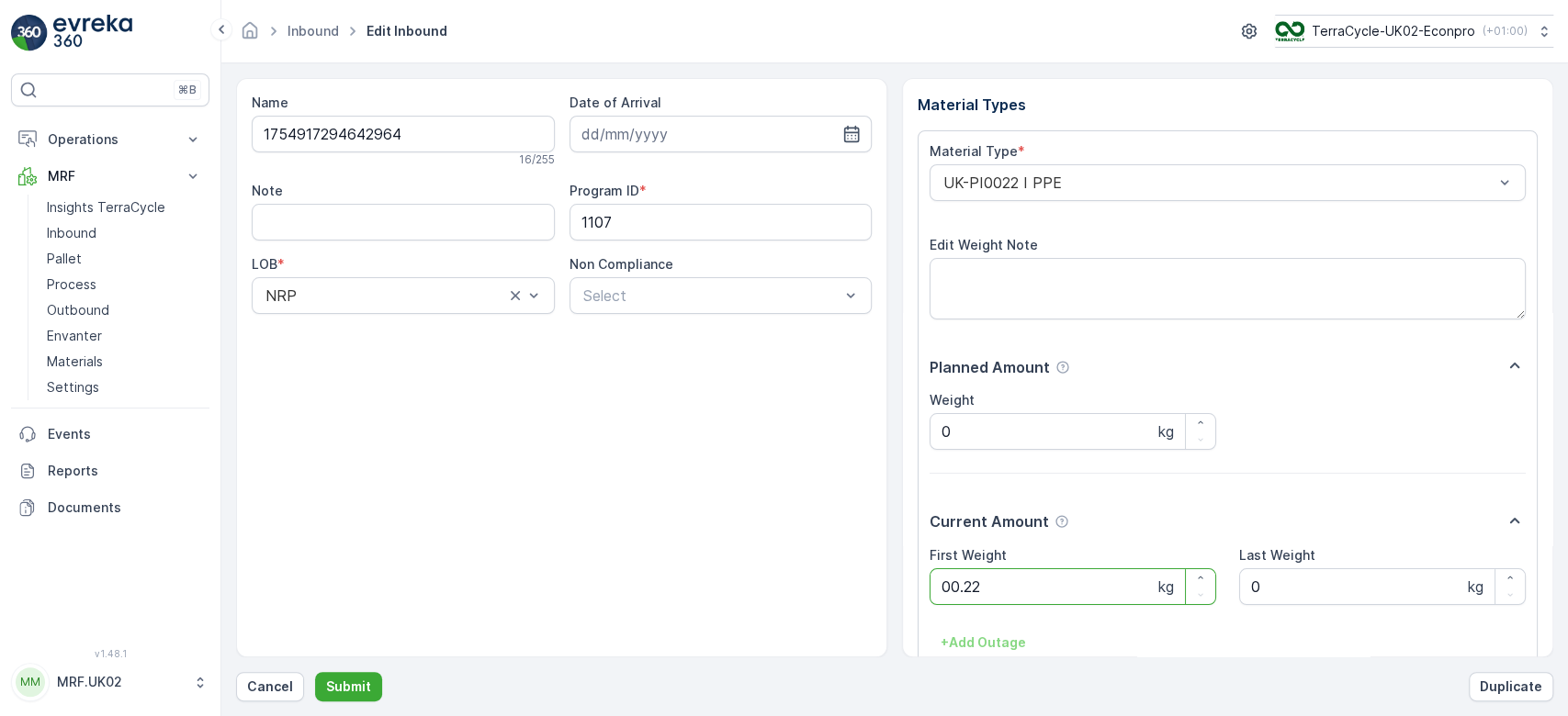
click at [315, 672] on button "Submit" at bounding box center [348, 686] width 67 height 30
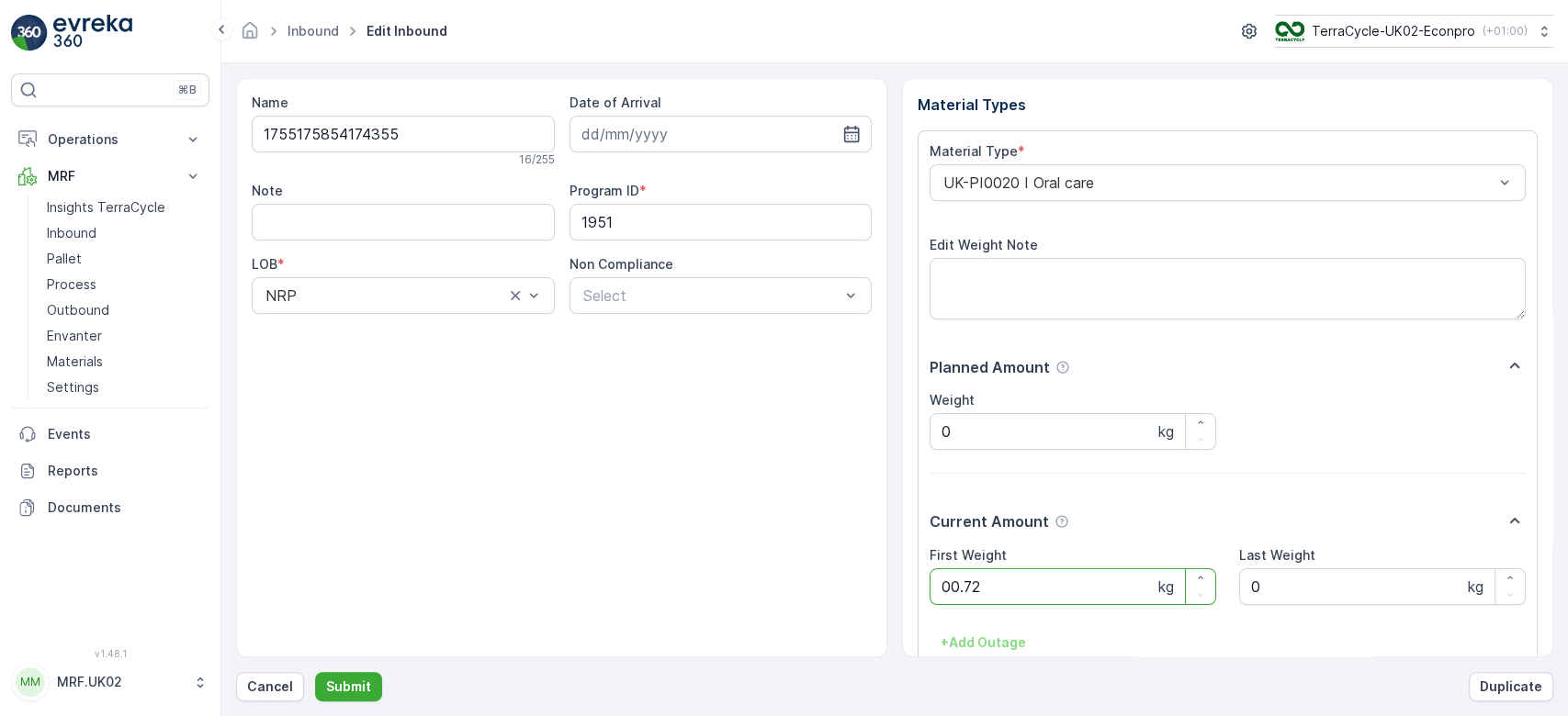
click at [315, 672] on button "Submit" at bounding box center [348, 686] width 67 height 30
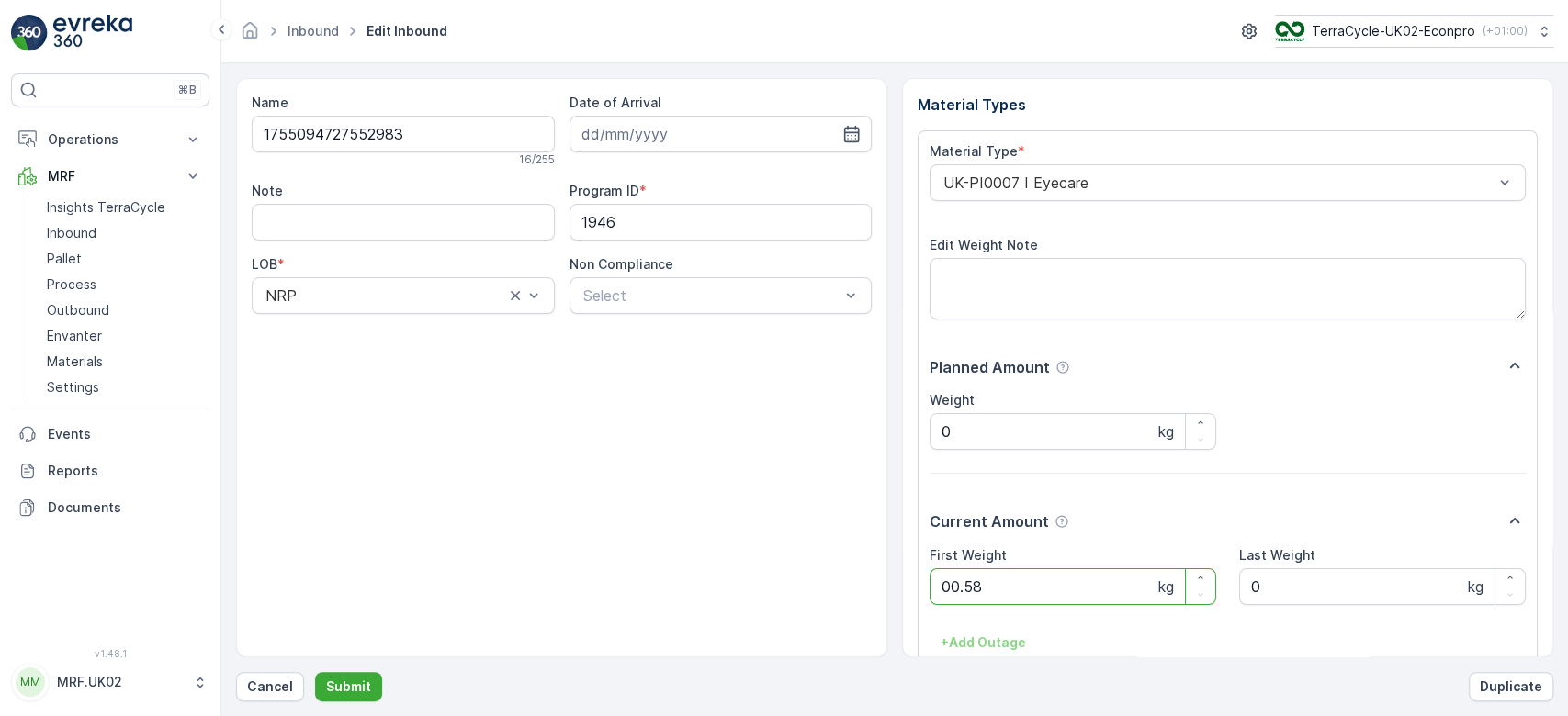
click at [315, 672] on button "Submit" at bounding box center [348, 686] width 67 height 30
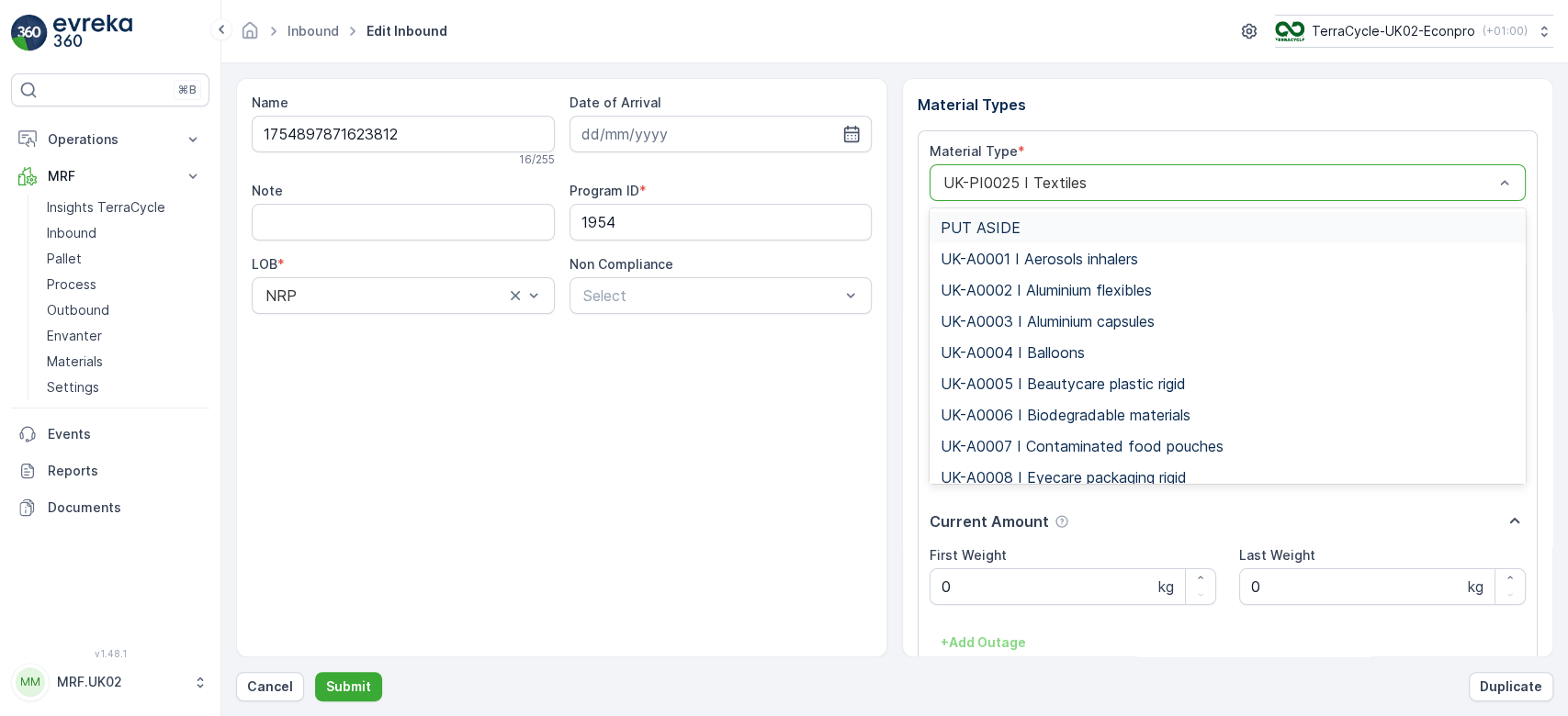
click at [1098, 184] on div at bounding box center [1219, 182] width 554 height 16
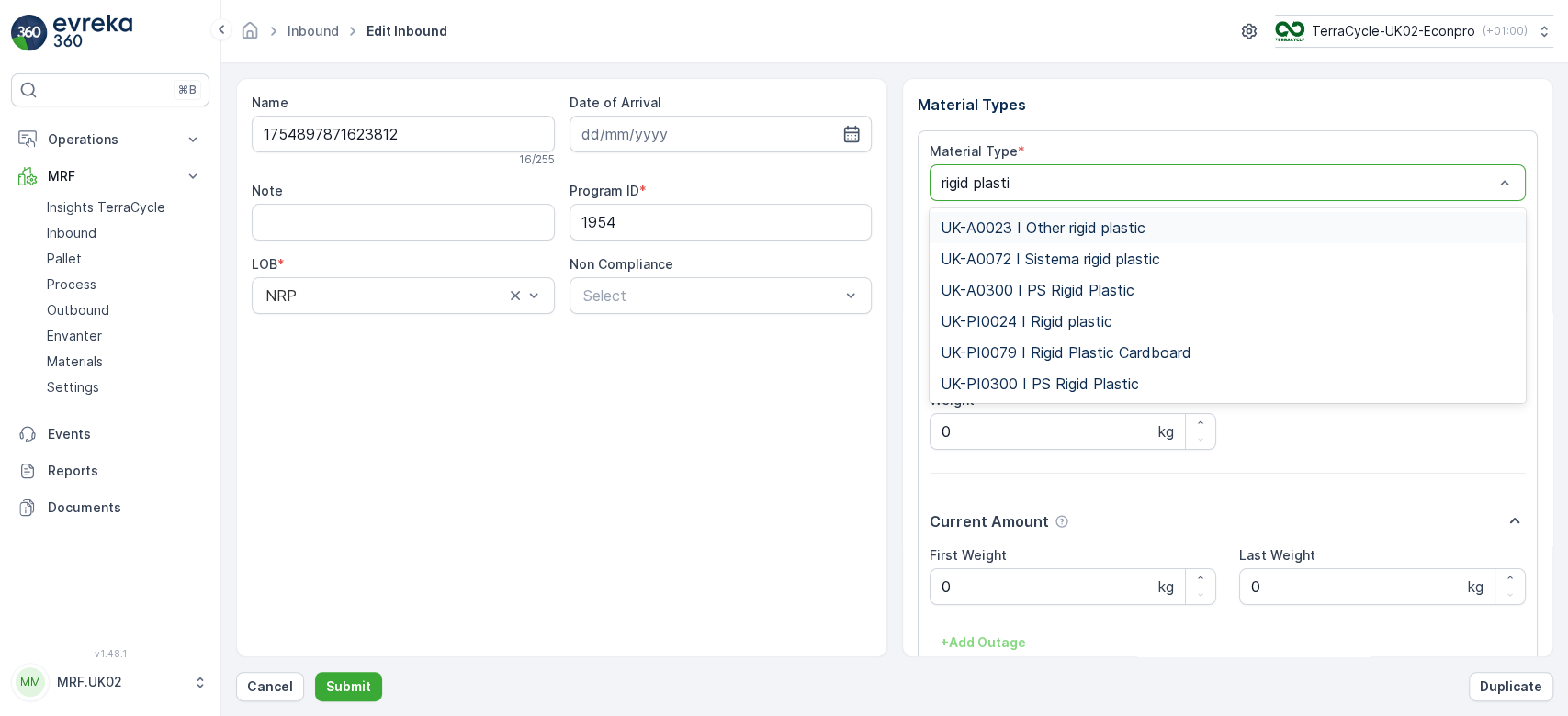
type input "rigid plastic"
click at [1063, 327] on span "UK-PI0024 I Rigid plastic" at bounding box center [1026, 321] width 171 height 16
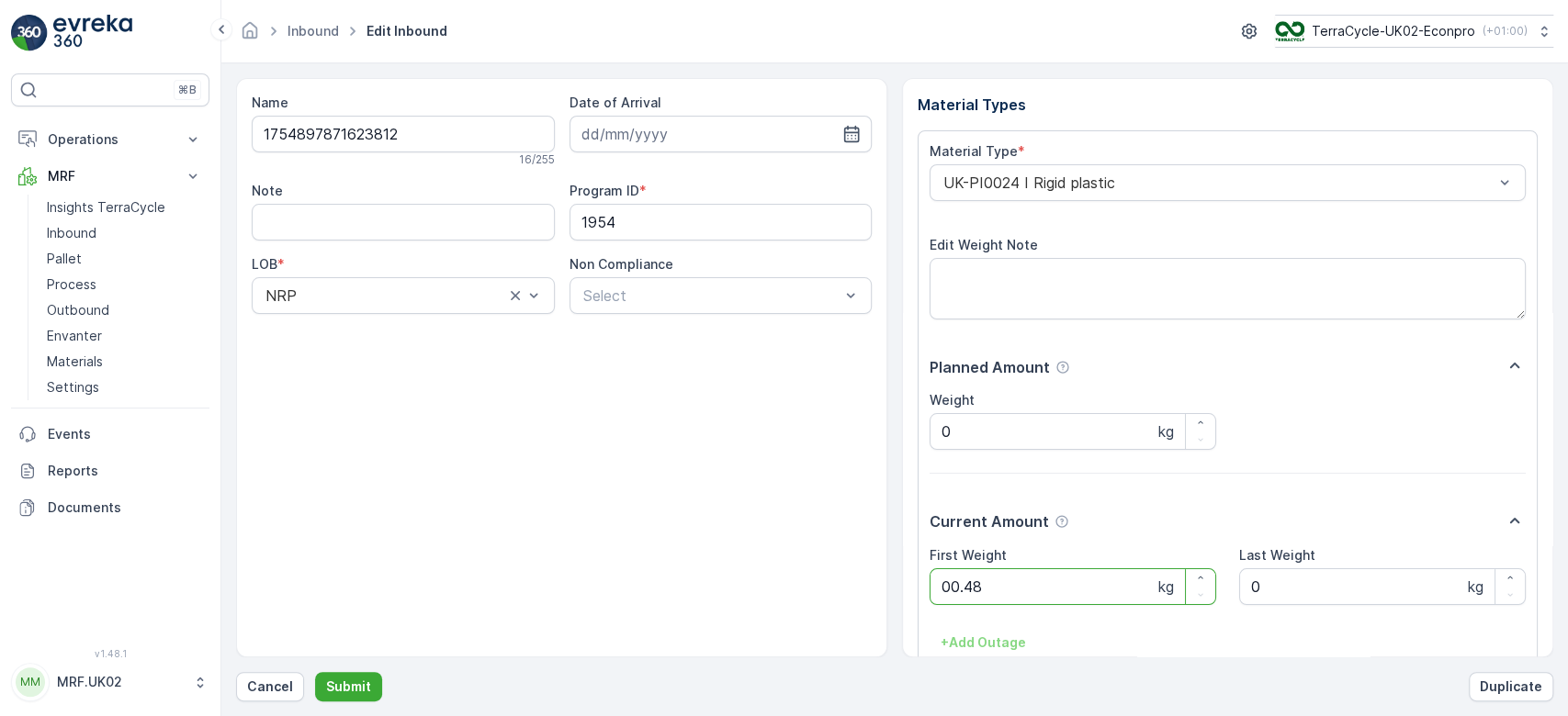
click at [315, 672] on button "Submit" at bounding box center [348, 686] width 67 height 30
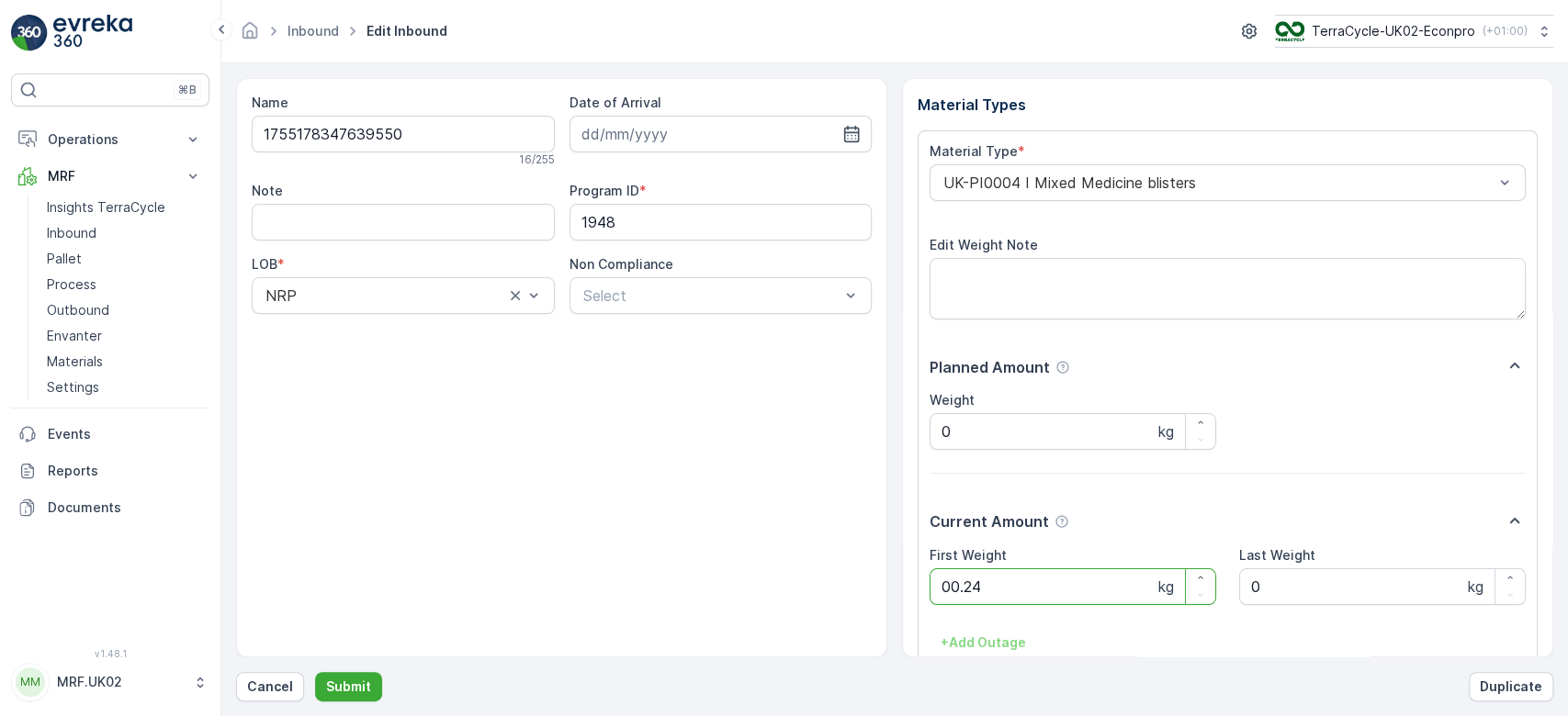
click at [315, 672] on button "Submit" at bounding box center [348, 686] width 67 height 30
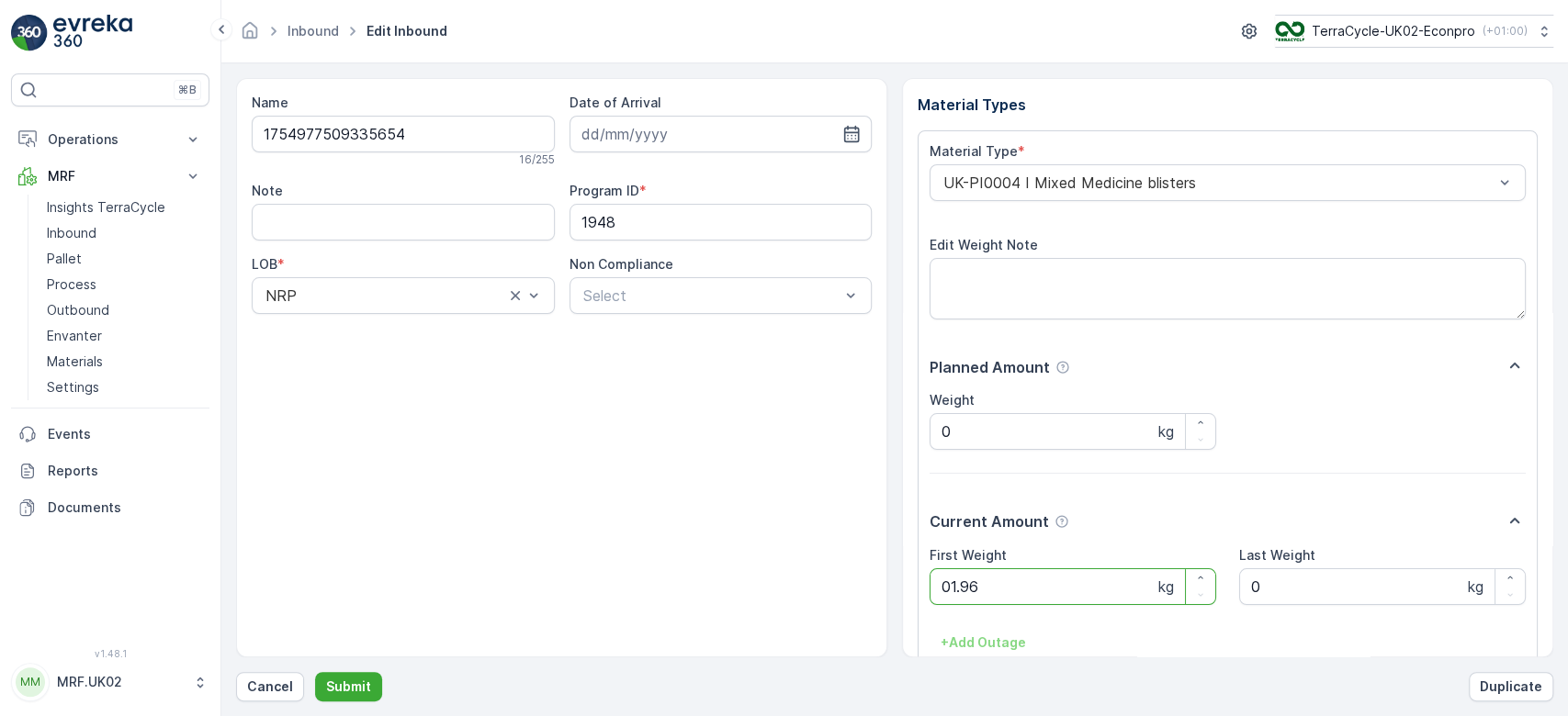
click at [315, 672] on button "Submit" at bounding box center [348, 686] width 67 height 30
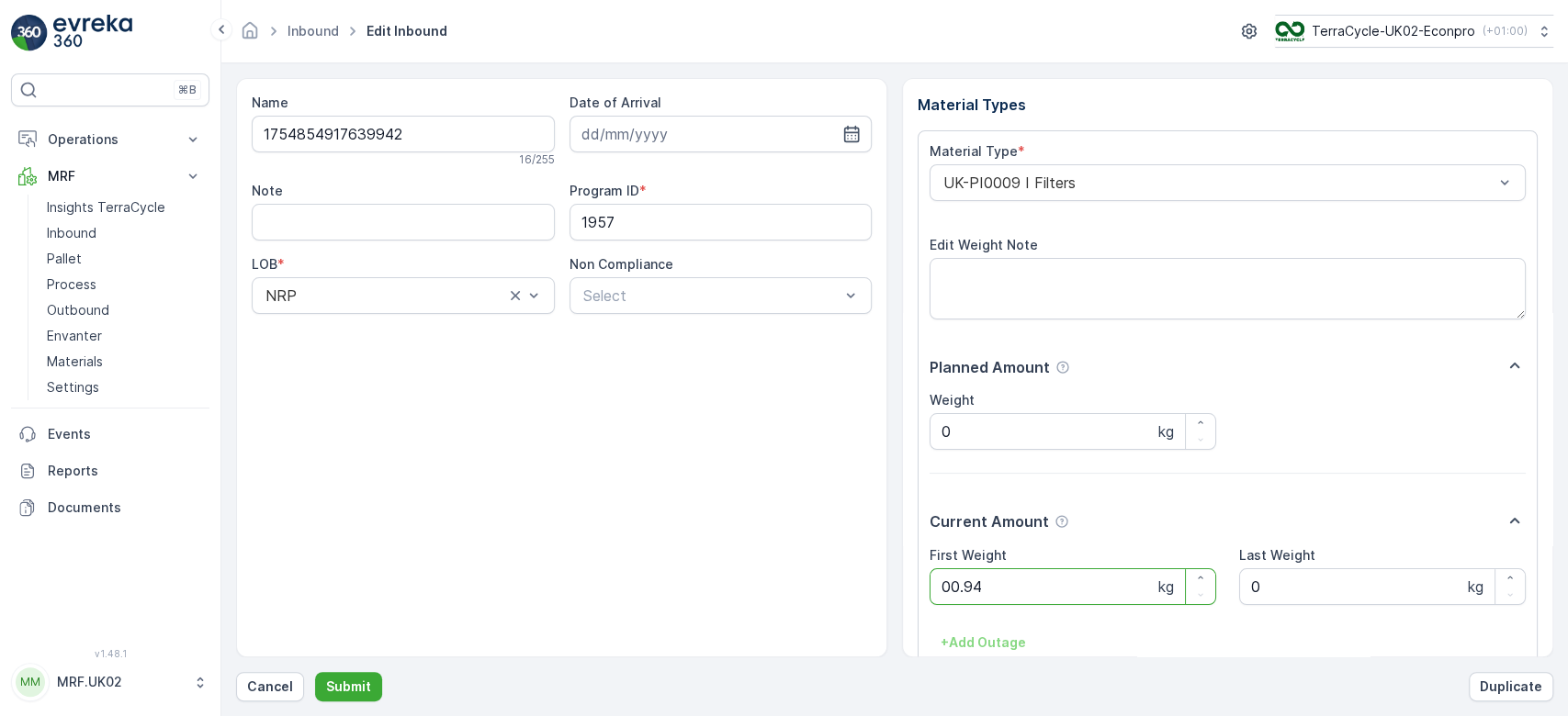
click at [315, 672] on button "Submit" at bounding box center [348, 686] width 67 height 30
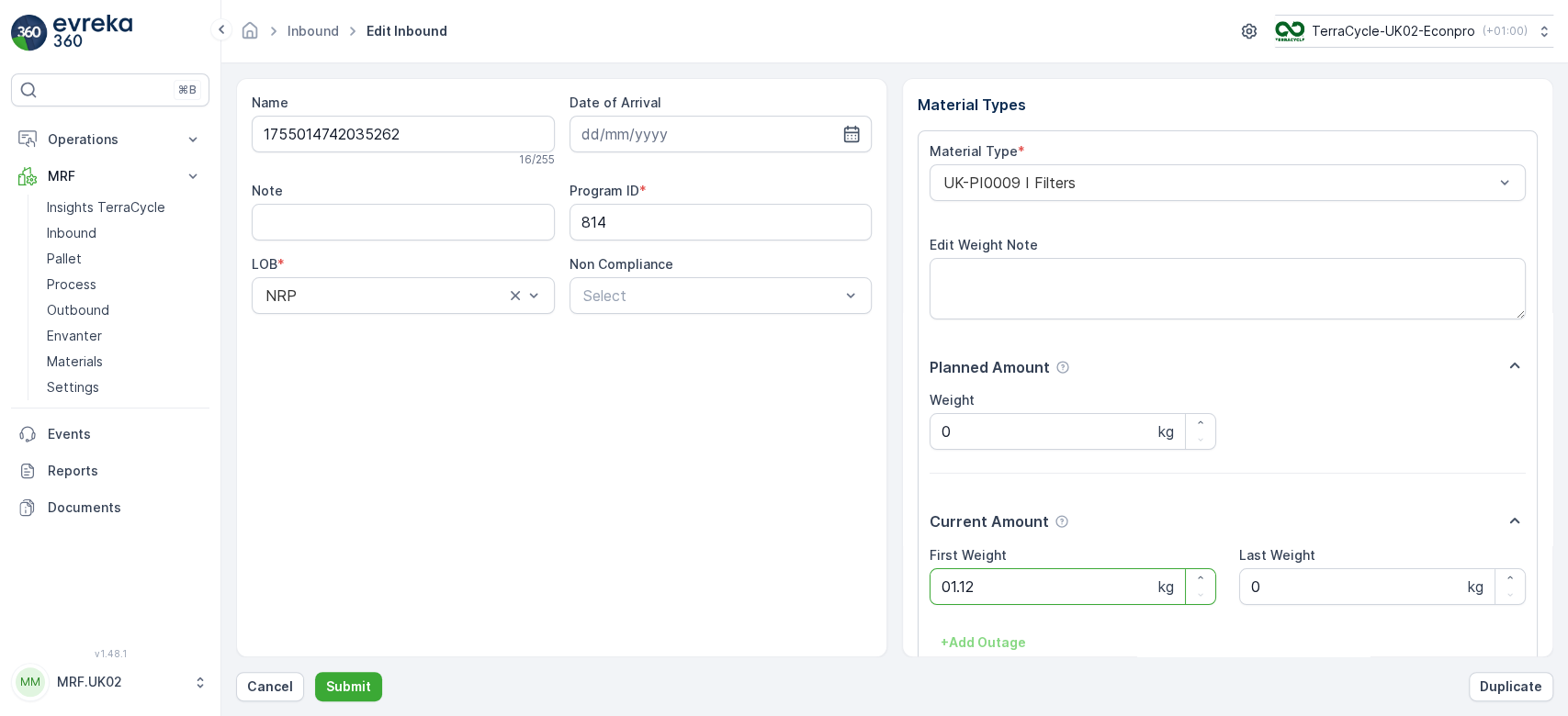
click at [315, 672] on button "Submit" at bounding box center [348, 686] width 67 height 30
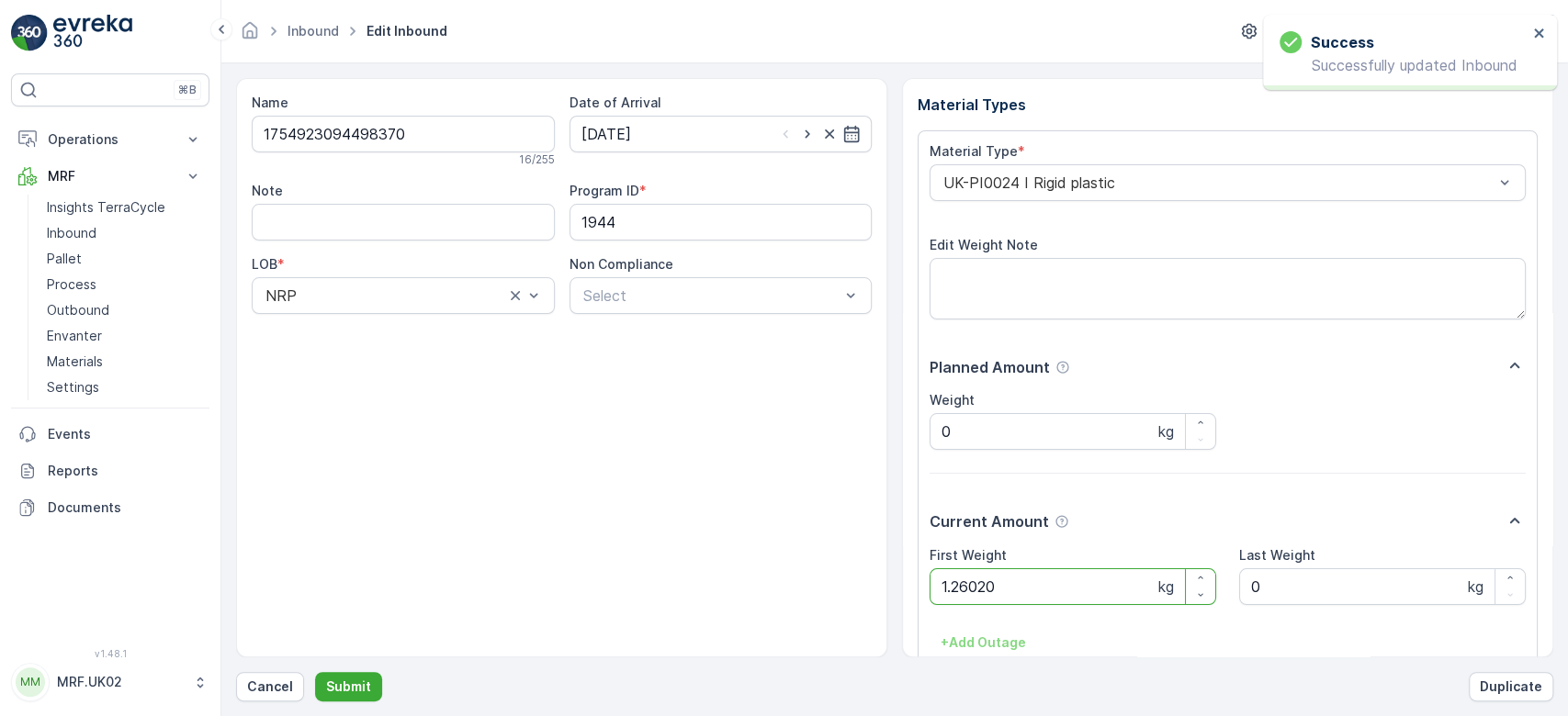
click at [315, 672] on button "Submit" at bounding box center [348, 686] width 67 height 30
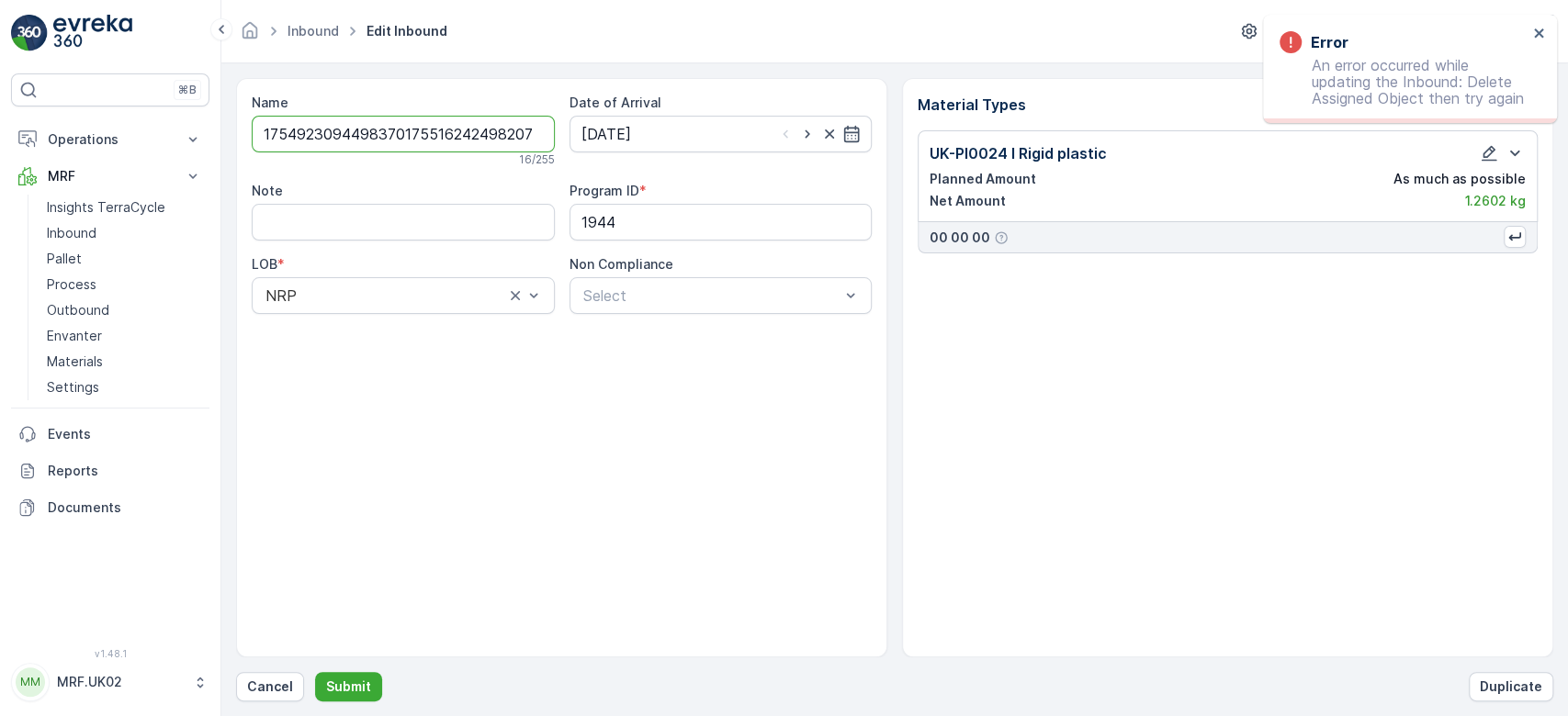
type input "17549230944983701755162424982076"
click at [315, 672] on button "Submit" at bounding box center [348, 686] width 67 height 30
click at [268, 687] on p "Cancel" at bounding box center [269, 686] width 46 height 18
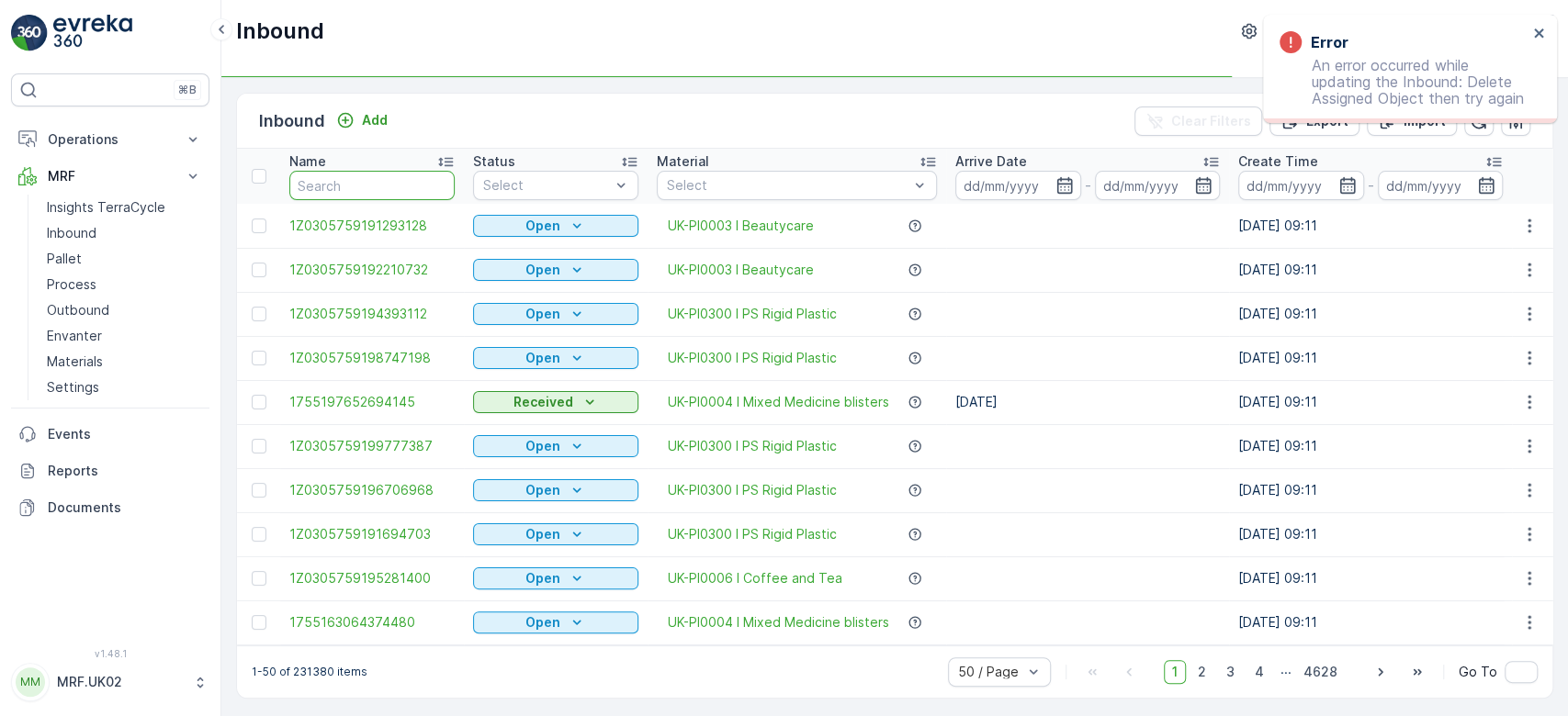
click at [368, 188] on input "text" at bounding box center [372, 185] width 166 height 30
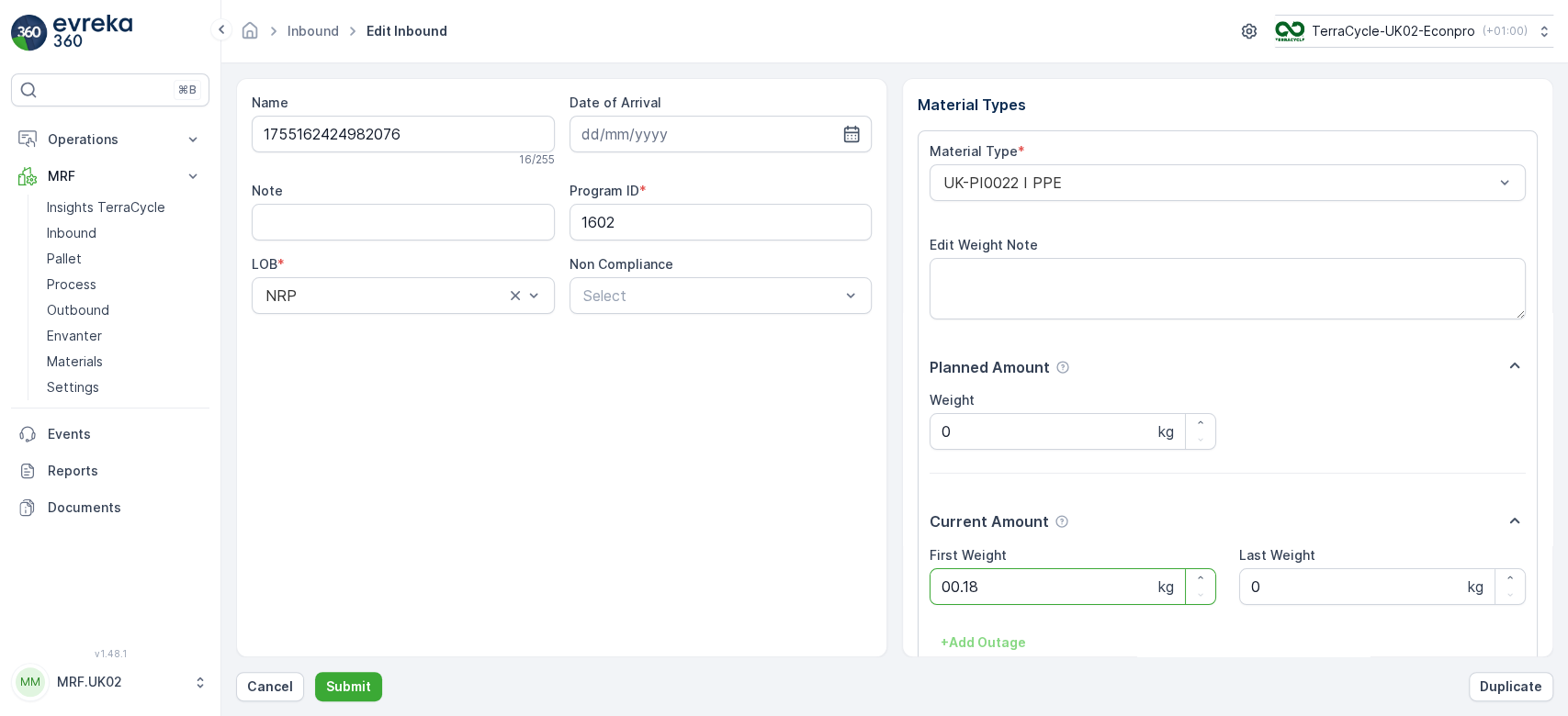
click at [315, 672] on button "Submit" at bounding box center [348, 686] width 67 height 30
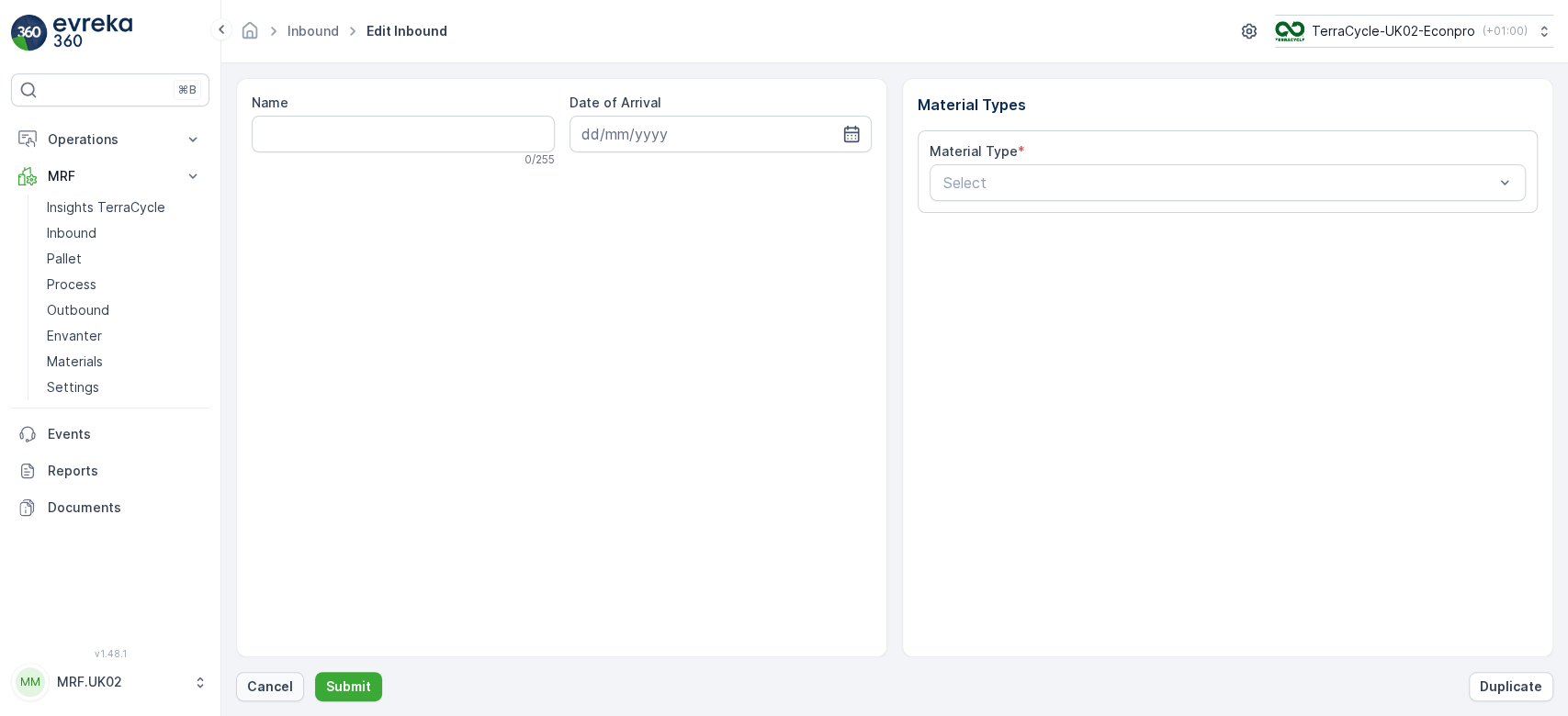
click at [270, 683] on p "Cancel" at bounding box center [269, 686] width 46 height 18
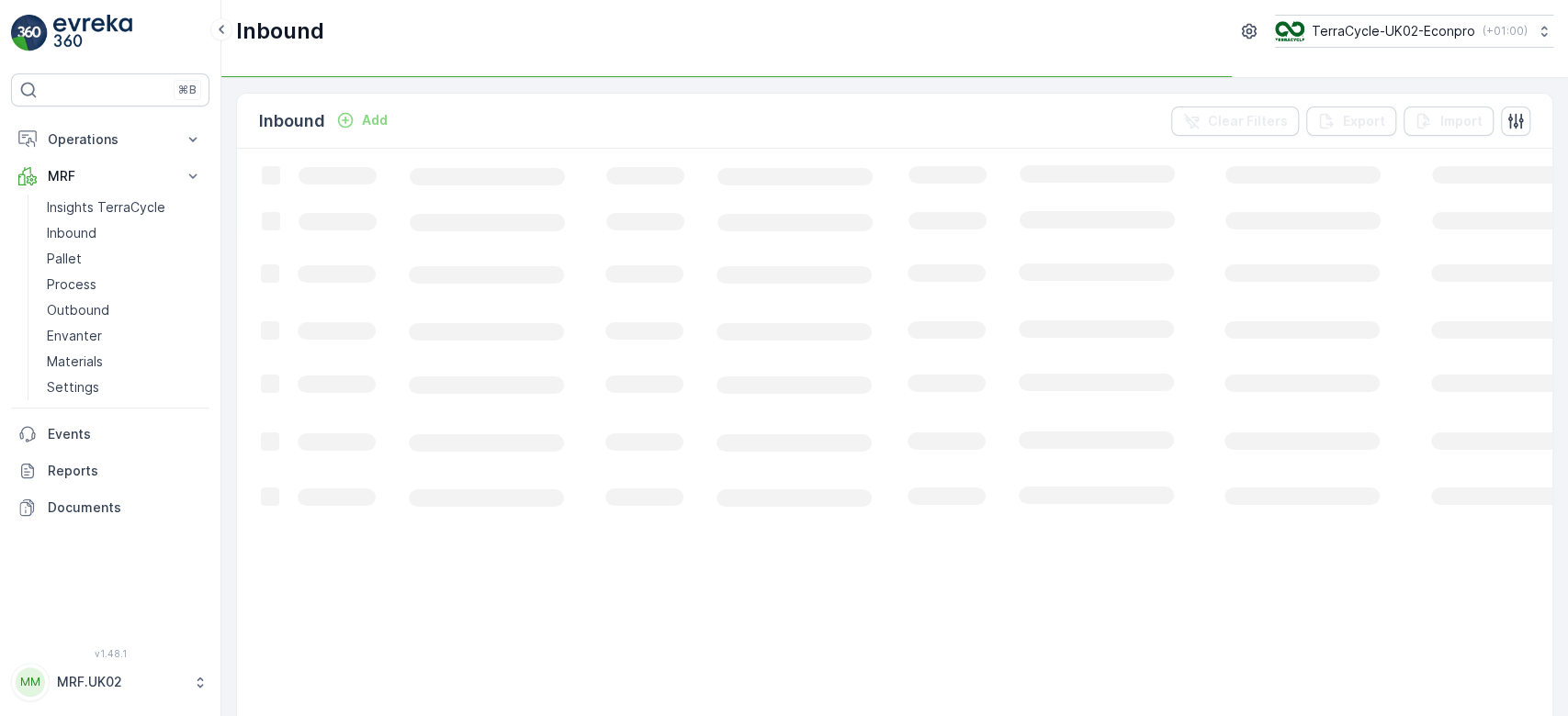
click at [369, 128] on p "Add" at bounding box center [374, 120] width 26 height 18
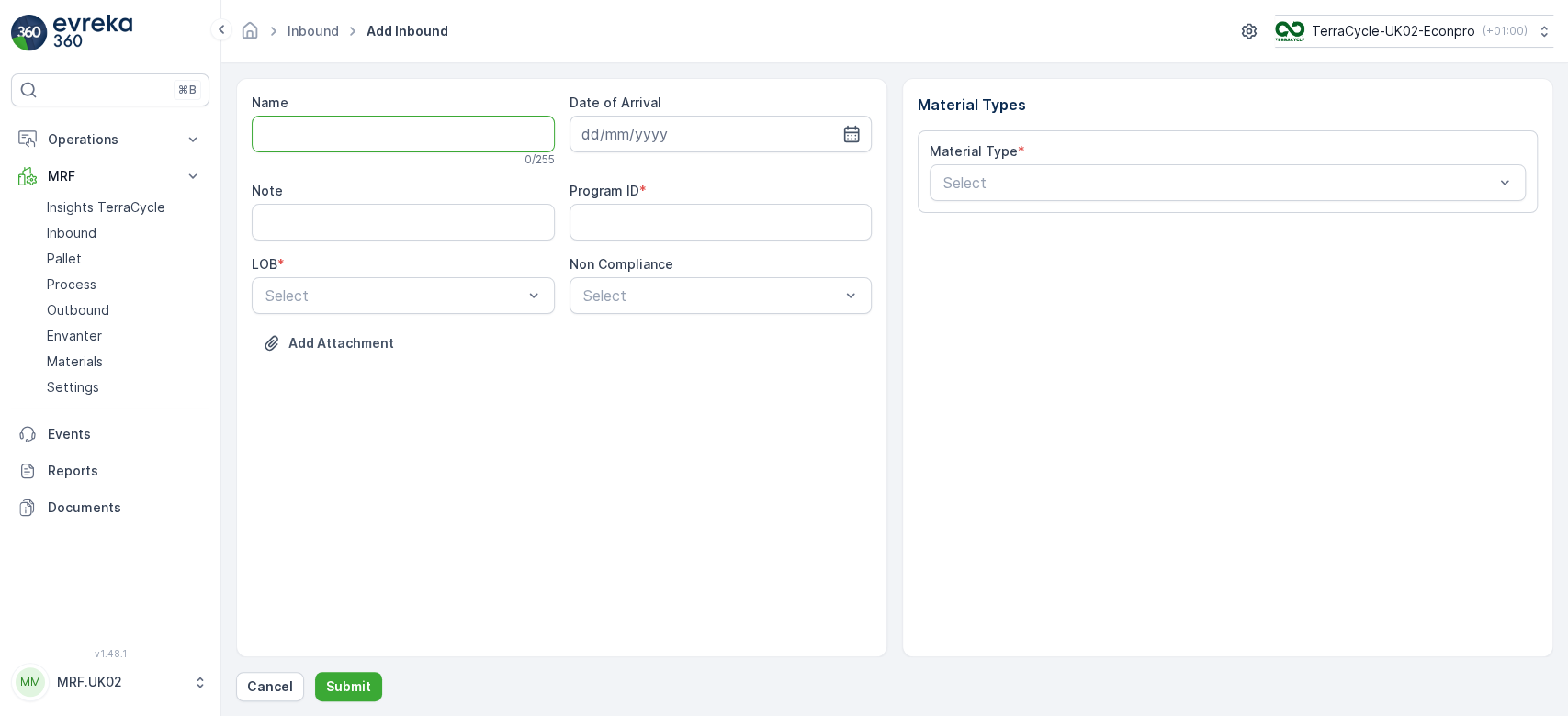
click at [376, 138] on input "Name" at bounding box center [403, 134] width 303 height 37
type input "1755249888903323"
click at [315, 672] on button "Submit" at bounding box center [348, 686] width 67 height 30
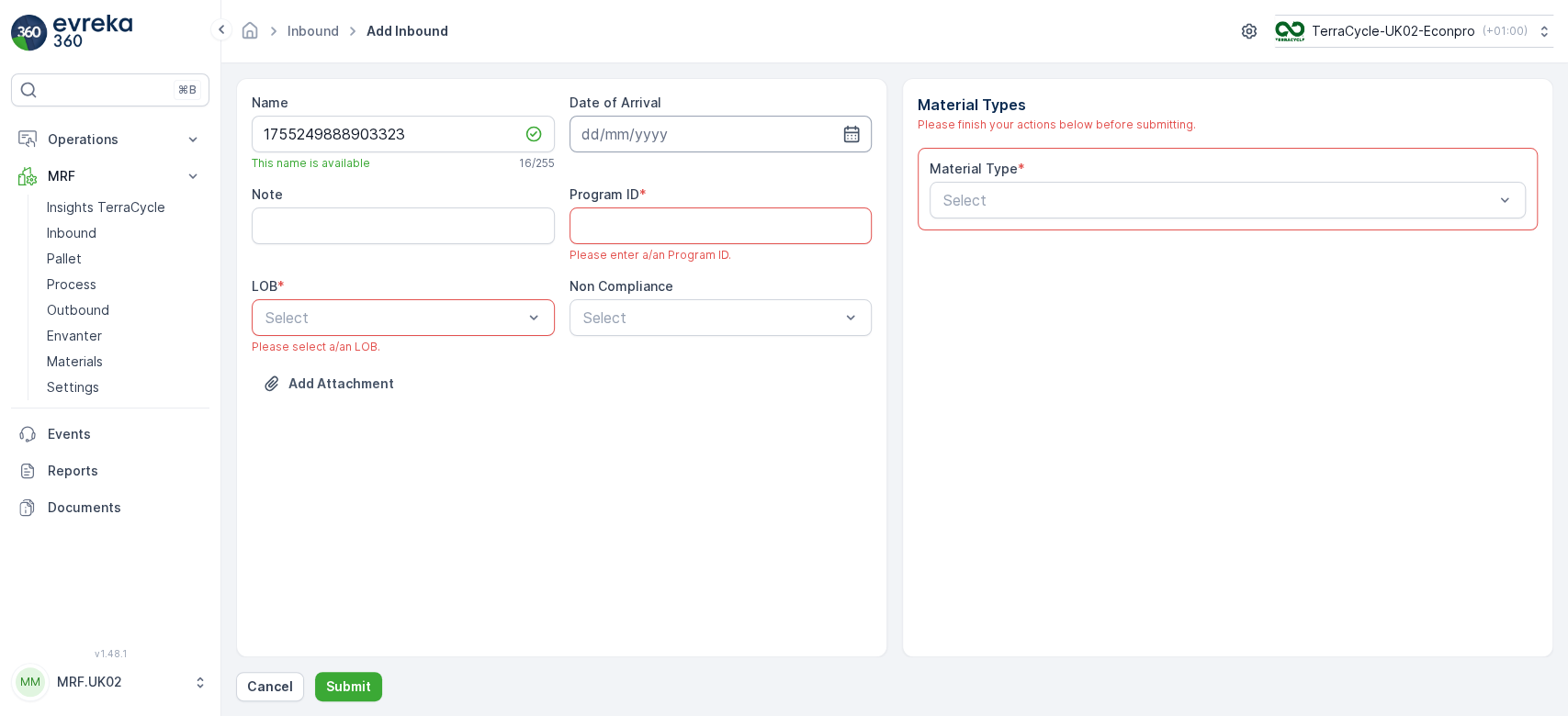
click at [699, 121] on input at bounding box center [721, 134] width 303 height 37
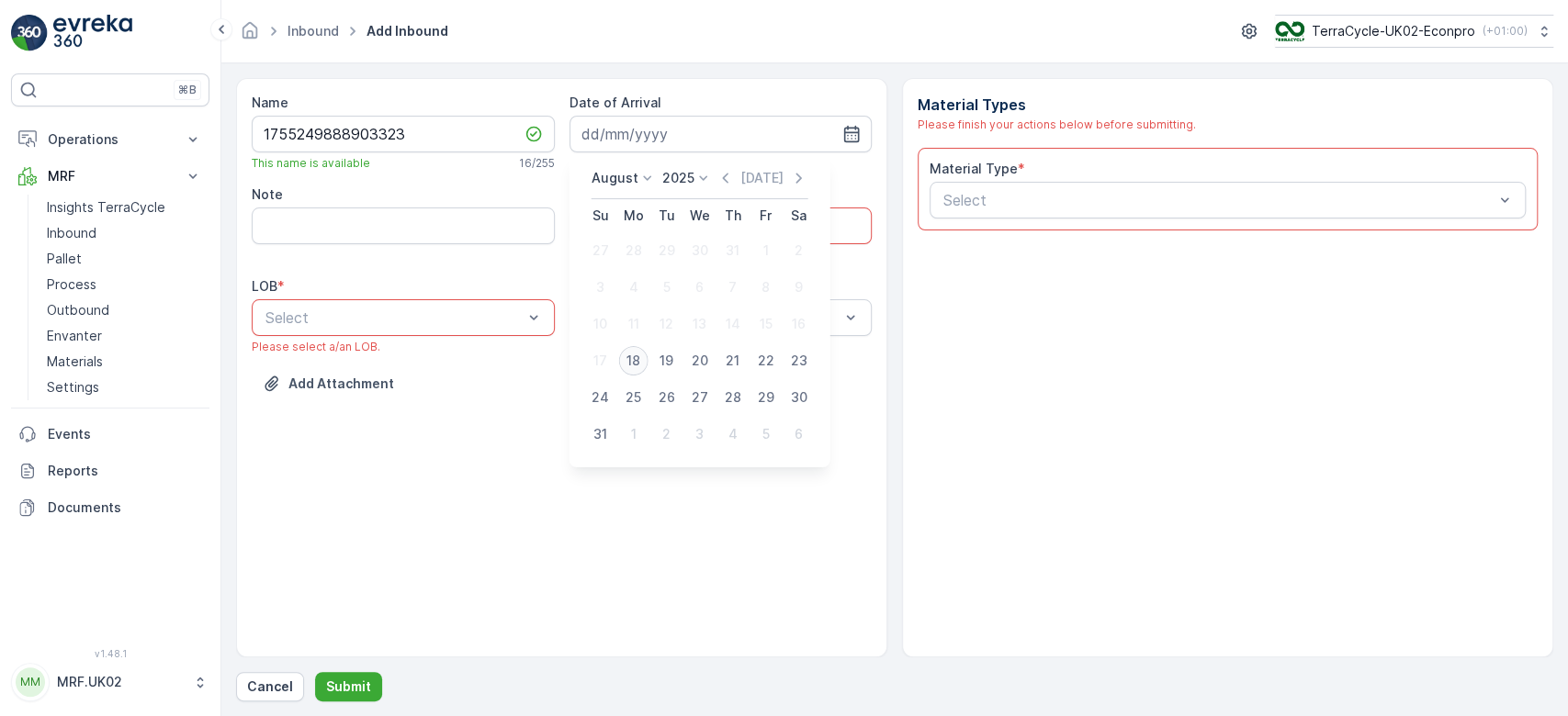
click at [635, 356] on div "18" at bounding box center [633, 361] width 30 height 30
type input "[DATE]"
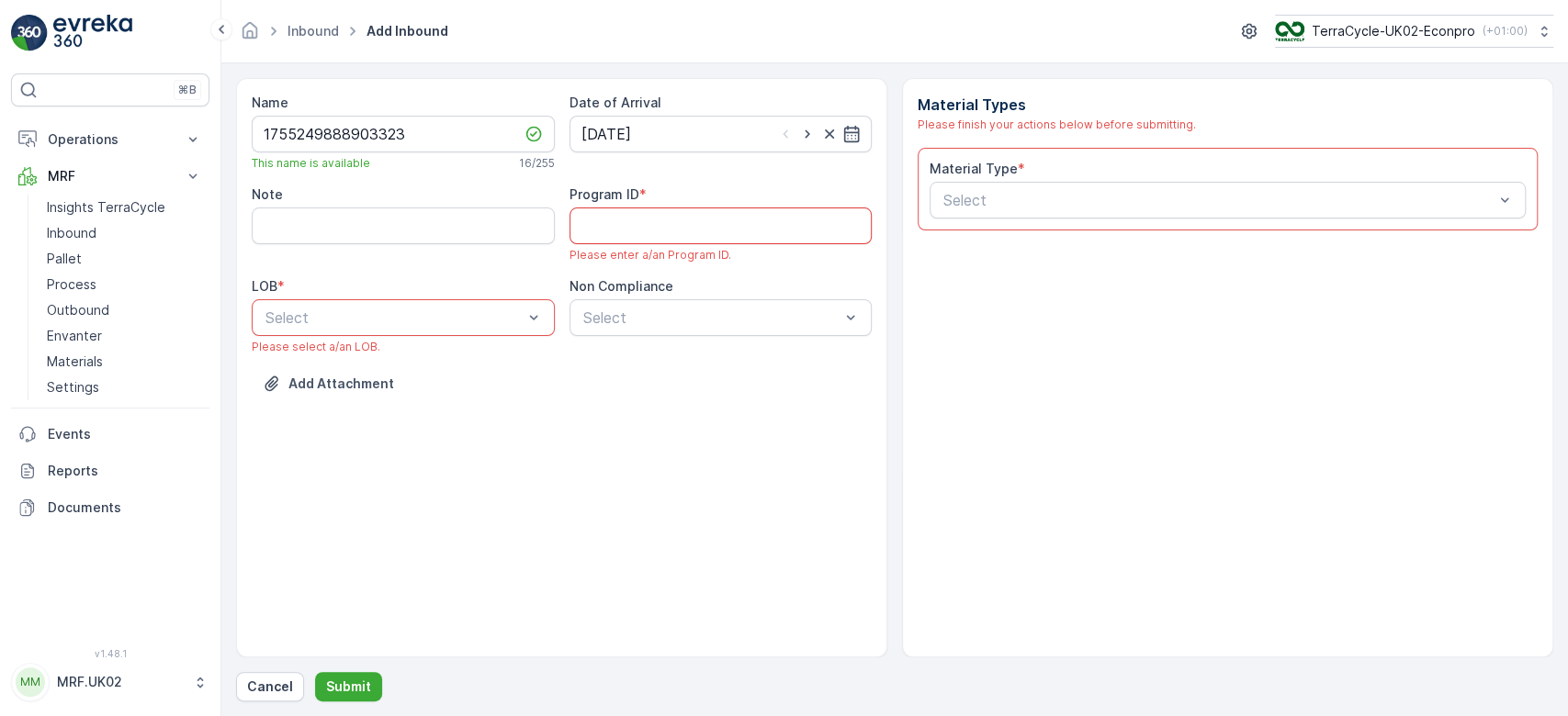
click at [710, 224] on ID "Program ID" at bounding box center [721, 226] width 303 height 37
click at [305, 322] on div at bounding box center [394, 317] width 261 height 16
click at [301, 355] on div "NRP" at bounding box center [403, 362] width 281 height 16
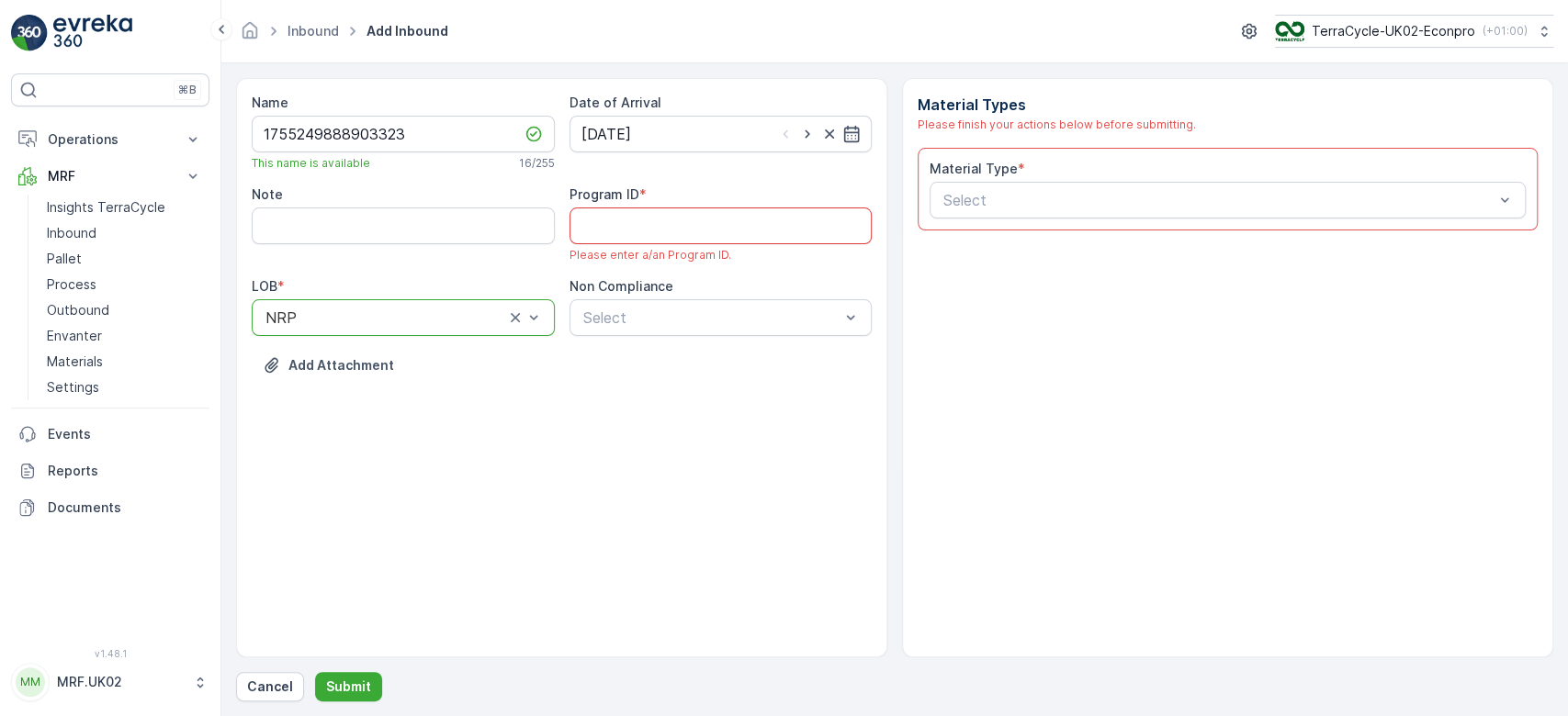
click at [683, 209] on ID "Program ID" at bounding box center [721, 226] width 303 height 37
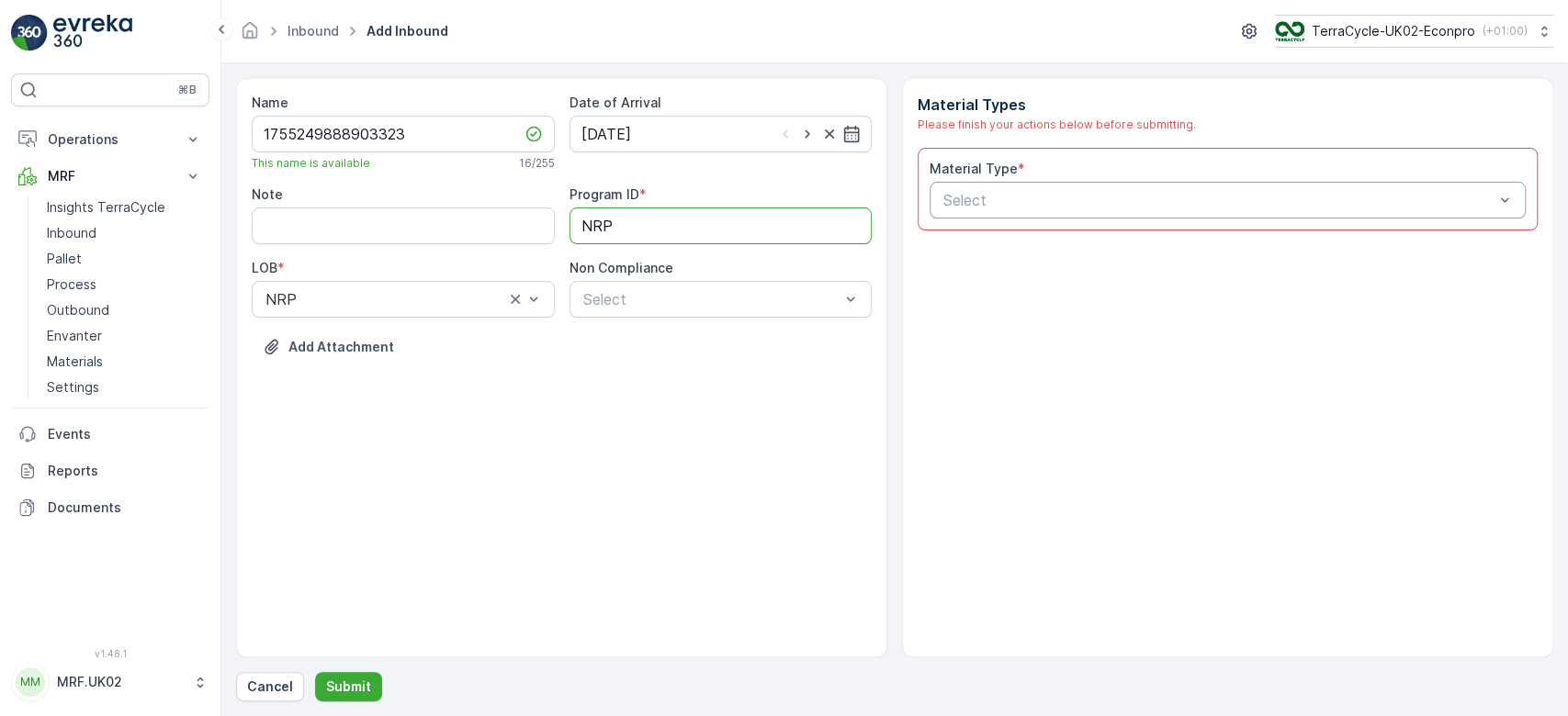
type ID "NRP"
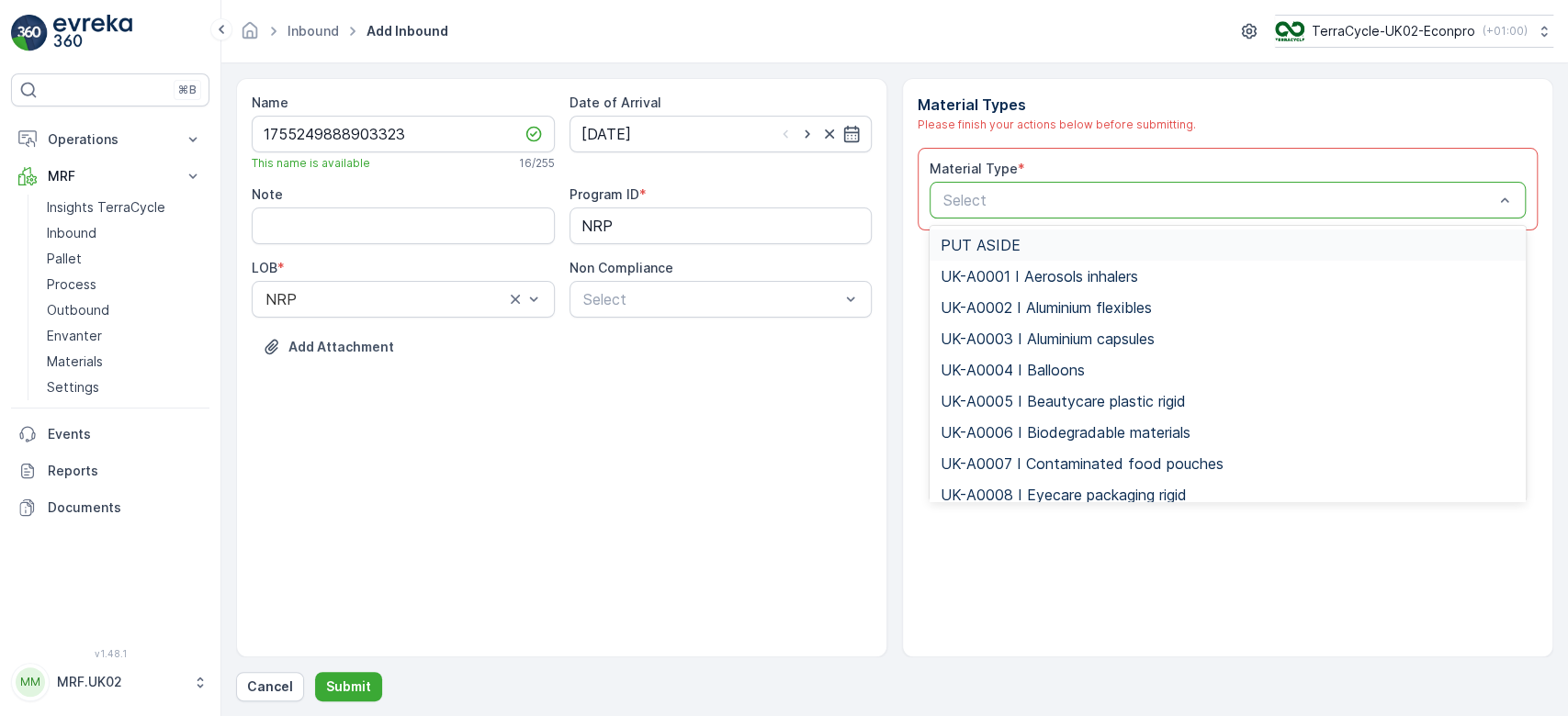
click at [1055, 207] on div at bounding box center [1219, 200] width 554 height 16
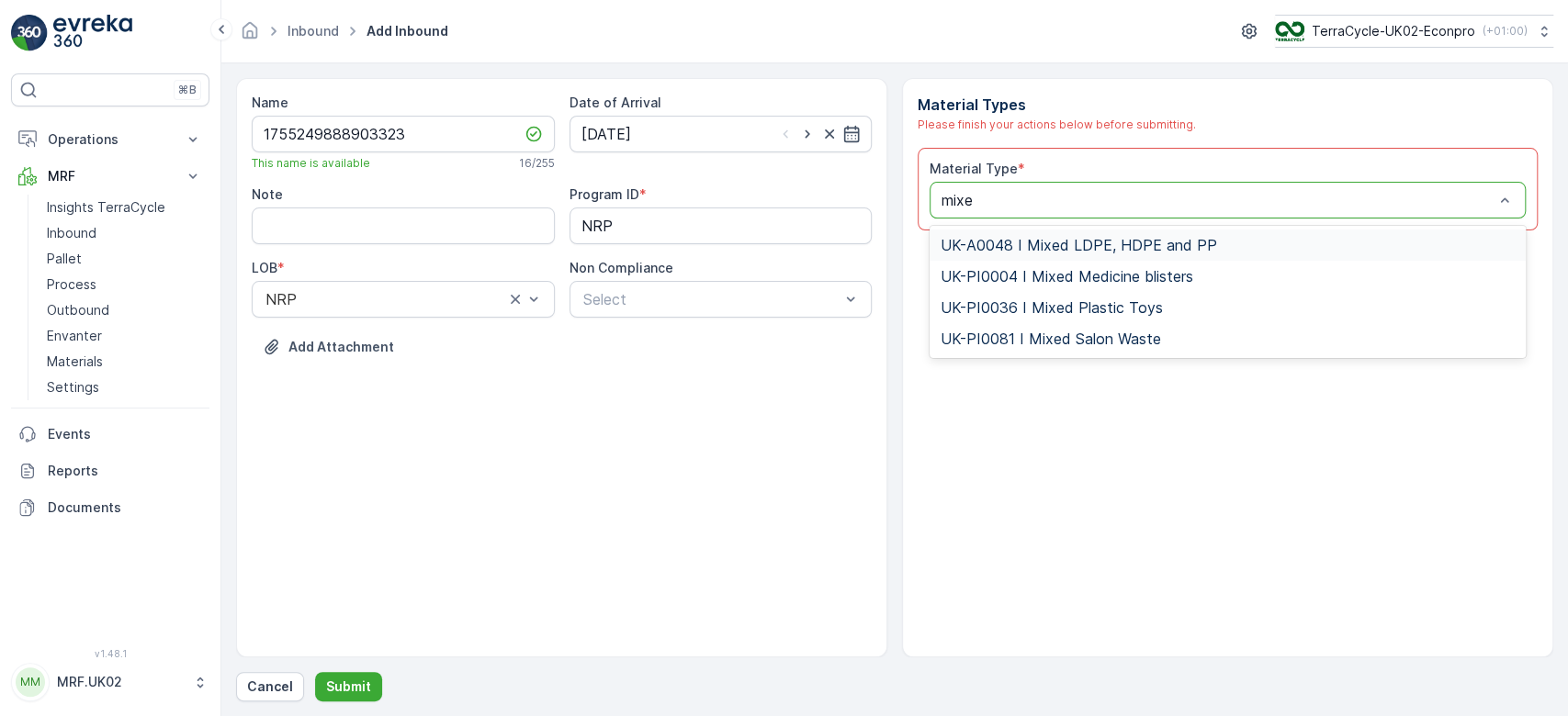
type input "mixed"
click at [1096, 270] on span "UK-PI0004 I Mixed Medicine blisters" at bounding box center [1066, 276] width 252 height 16
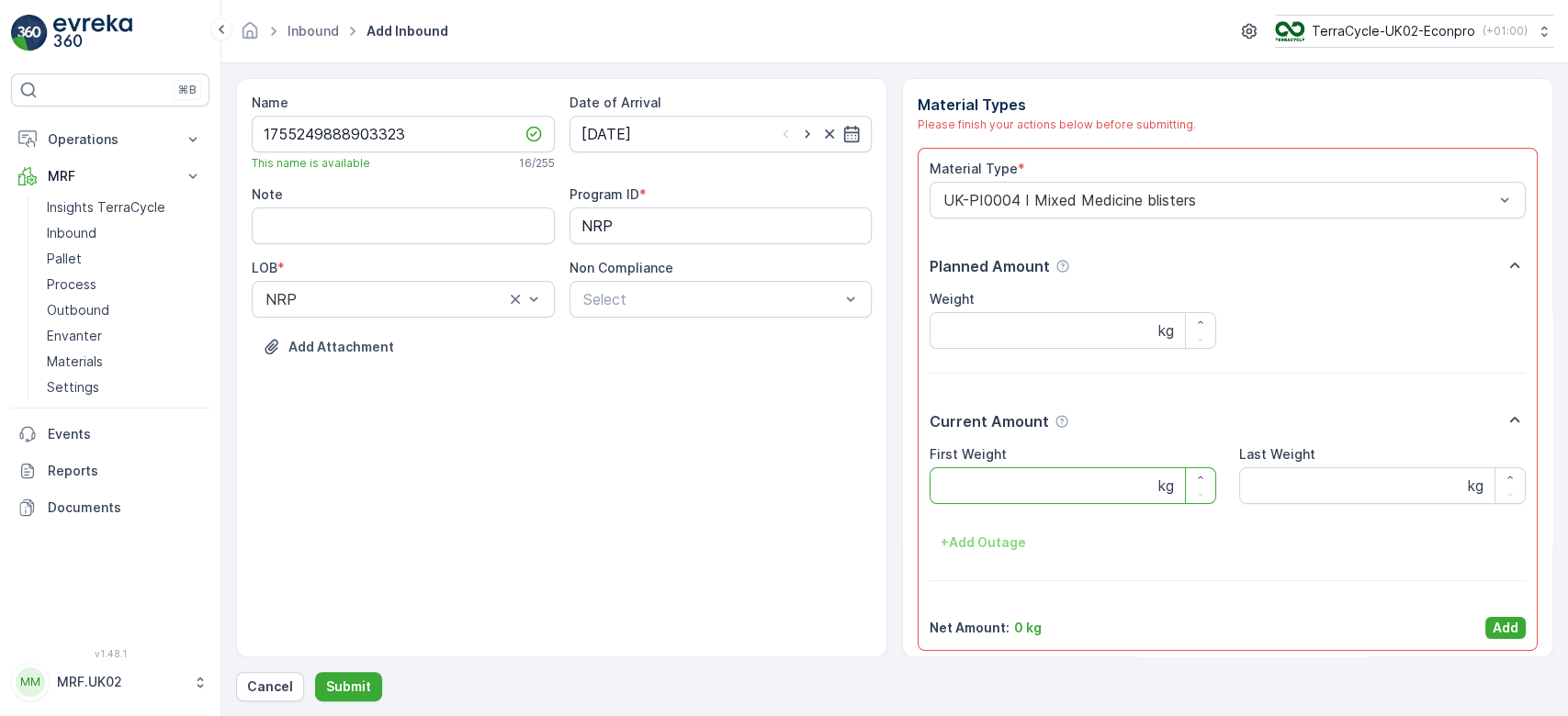
click at [961, 503] on Weight "First Weight" at bounding box center [1072, 486] width 287 height 37
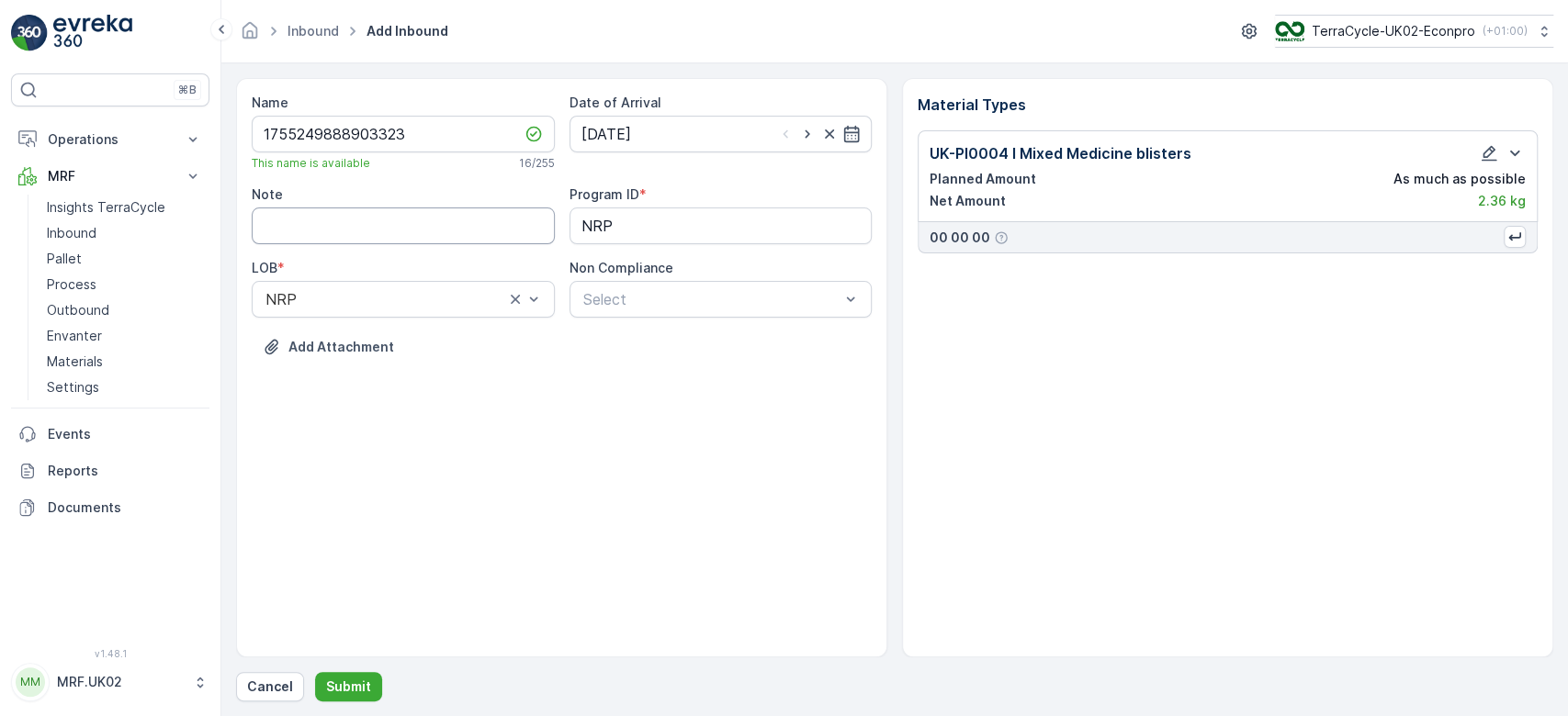
click at [390, 224] on input "Note" at bounding box center [403, 226] width 303 height 37
click at [284, 453] on div "Name 1755249888903323 This name is available 16 / 255 Date of Arrival [DATE] No…" at bounding box center [562, 368] width 651 height 580
click at [354, 686] on p "Submit" at bounding box center [347, 686] width 45 height 18
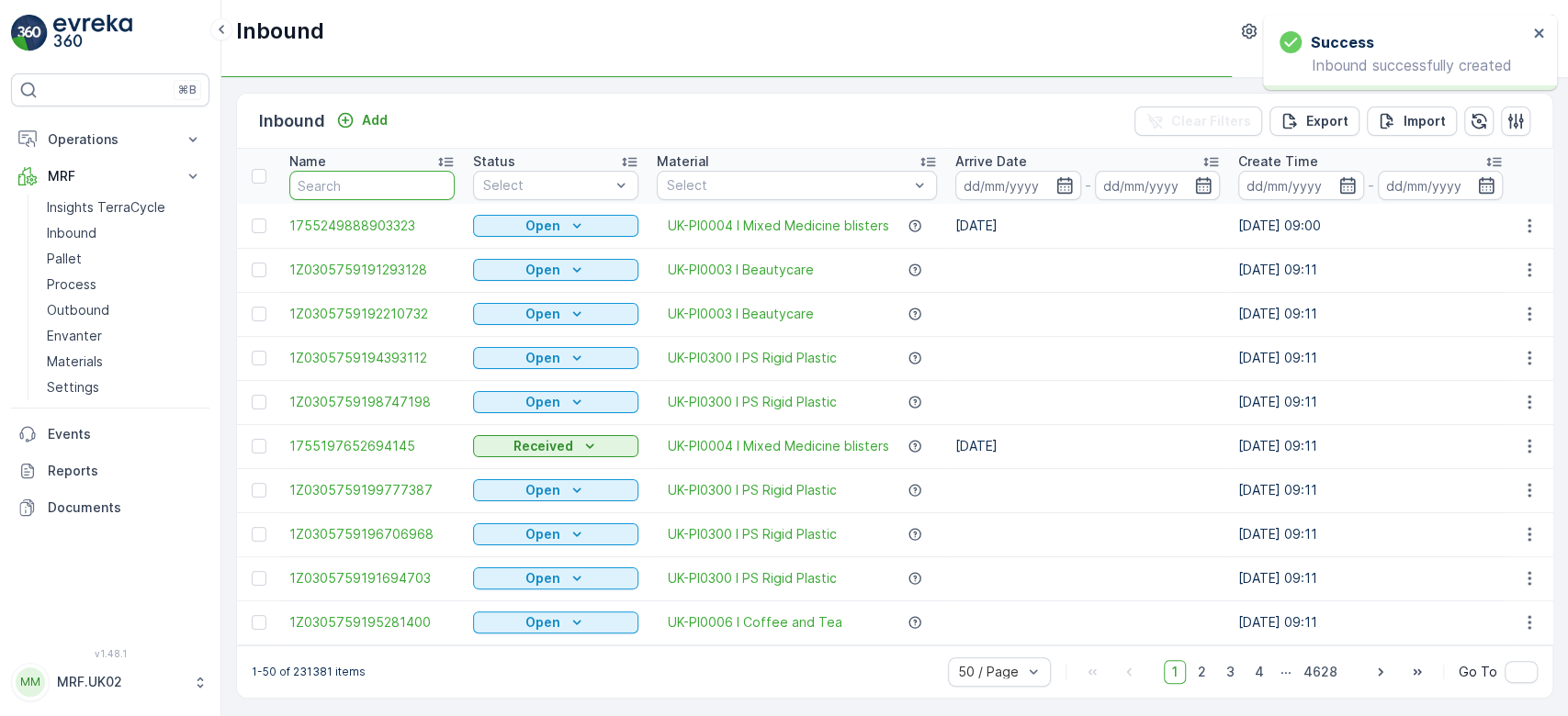
click at [351, 180] on input "text" at bounding box center [372, 185] width 166 height 30
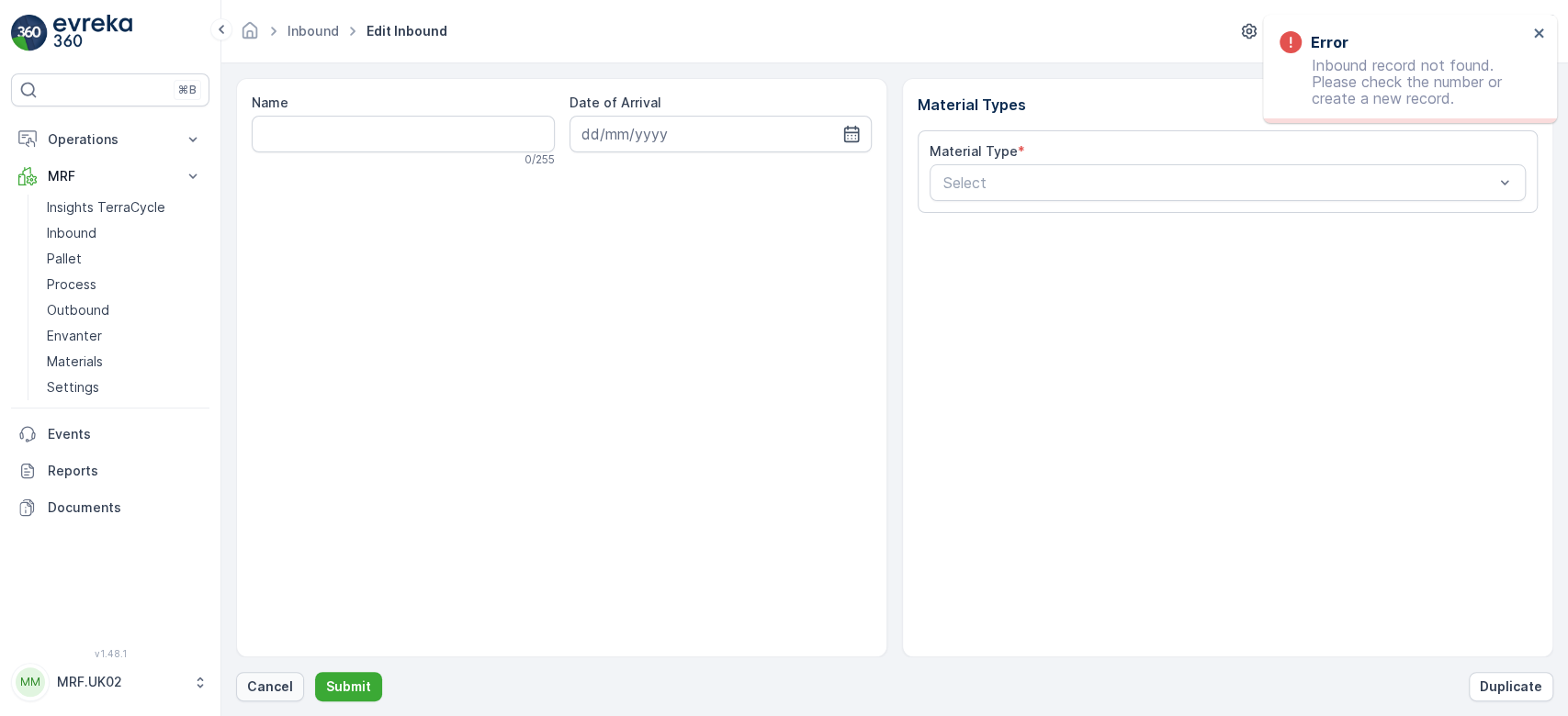
click at [264, 682] on p "Cancel" at bounding box center [269, 686] width 46 height 18
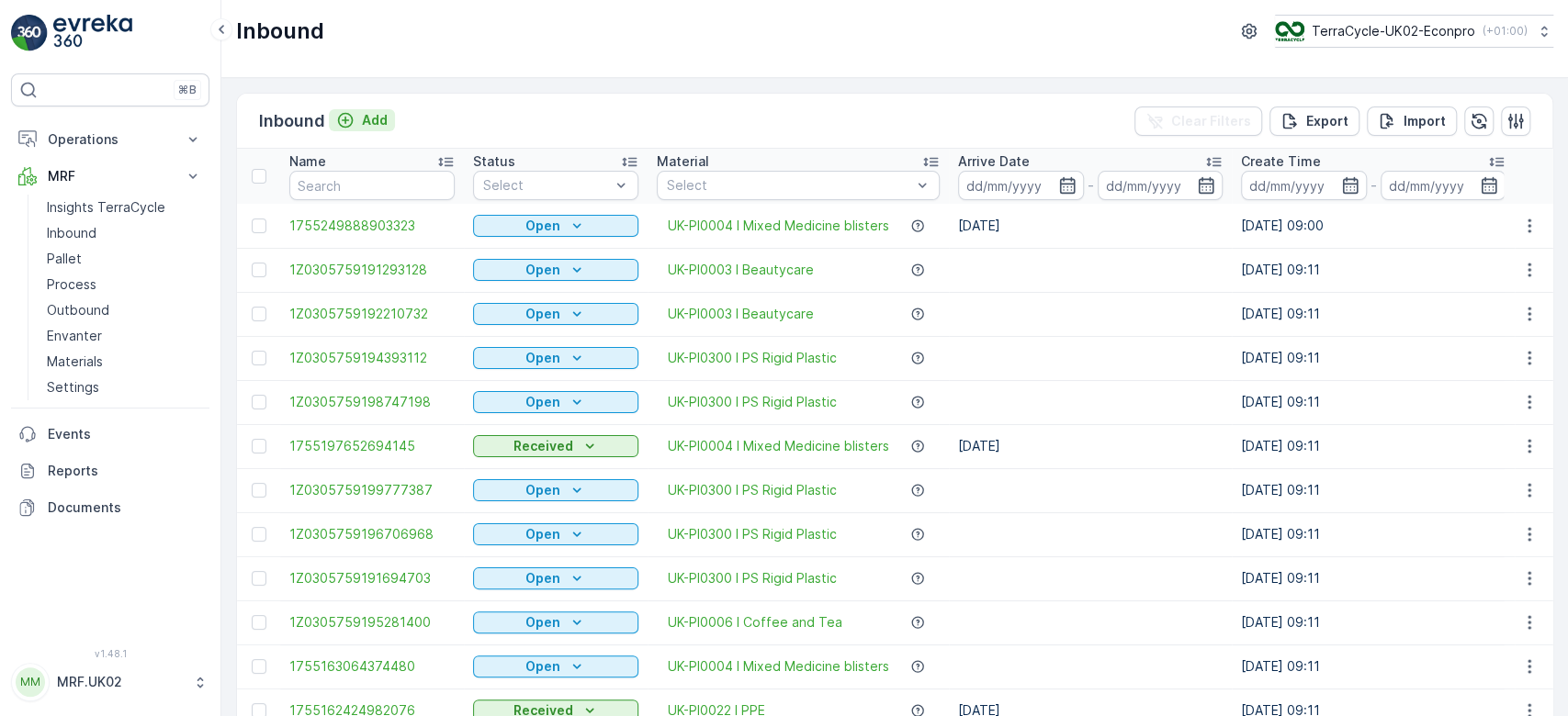
click at [379, 111] on p "Add" at bounding box center [374, 120] width 26 height 18
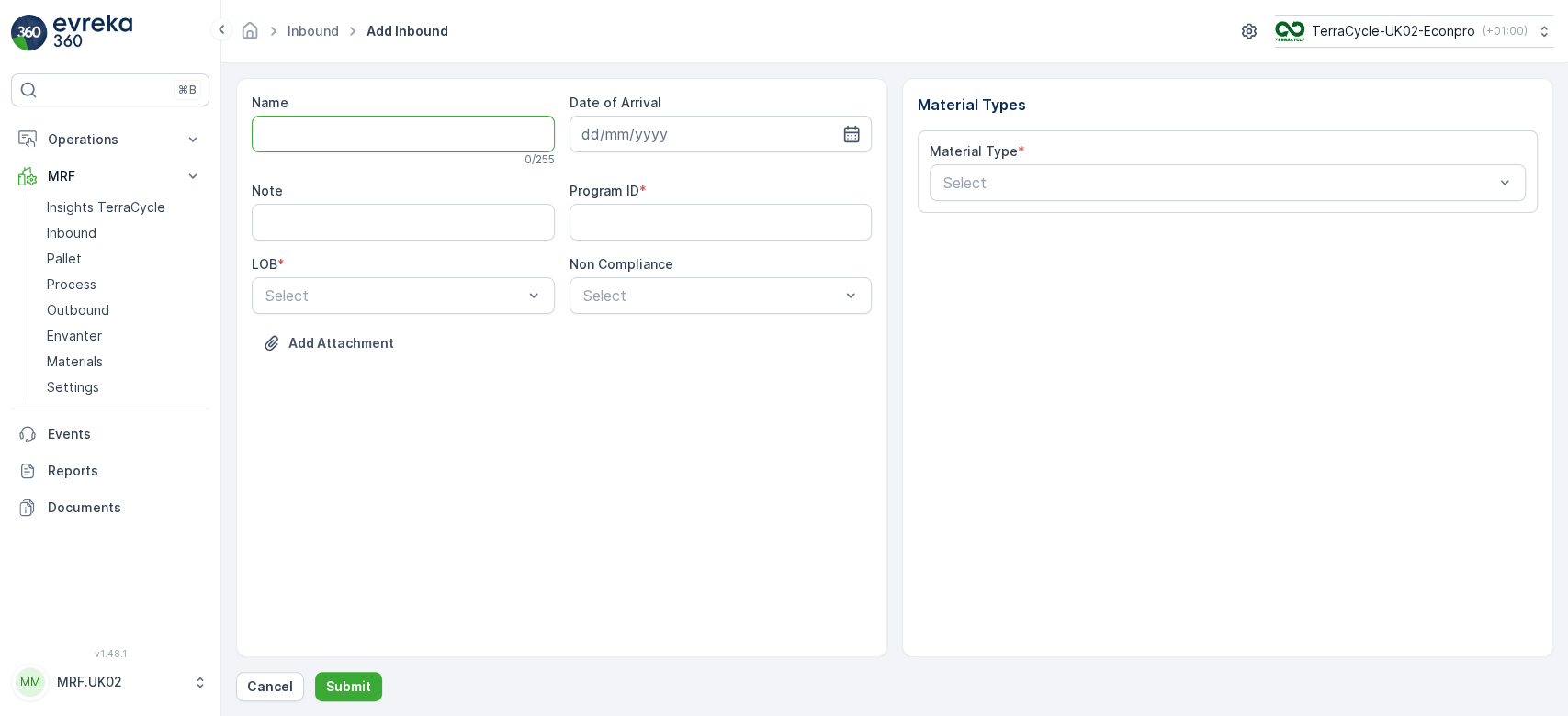
click at [377, 125] on input "Name" at bounding box center [403, 134] width 303 height 37
type input "1755245324209178"
click at [315, 672] on button "Submit" at bounding box center [348, 686] width 67 height 30
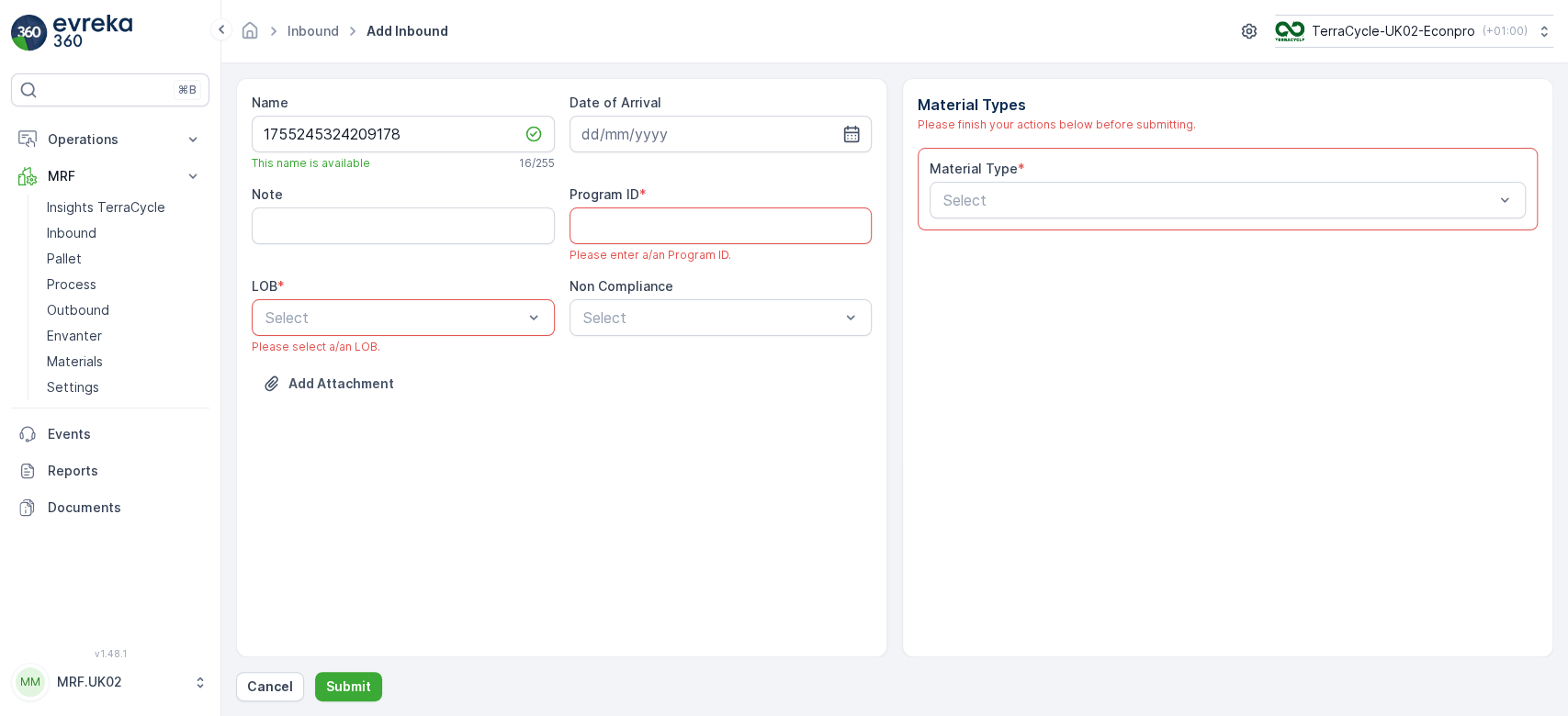
click at [416, 310] on div at bounding box center [394, 317] width 261 height 16
click at [404, 357] on div "NRP" at bounding box center [403, 362] width 281 height 16
click at [677, 222] on ID "Program ID" at bounding box center [721, 226] width 303 height 37
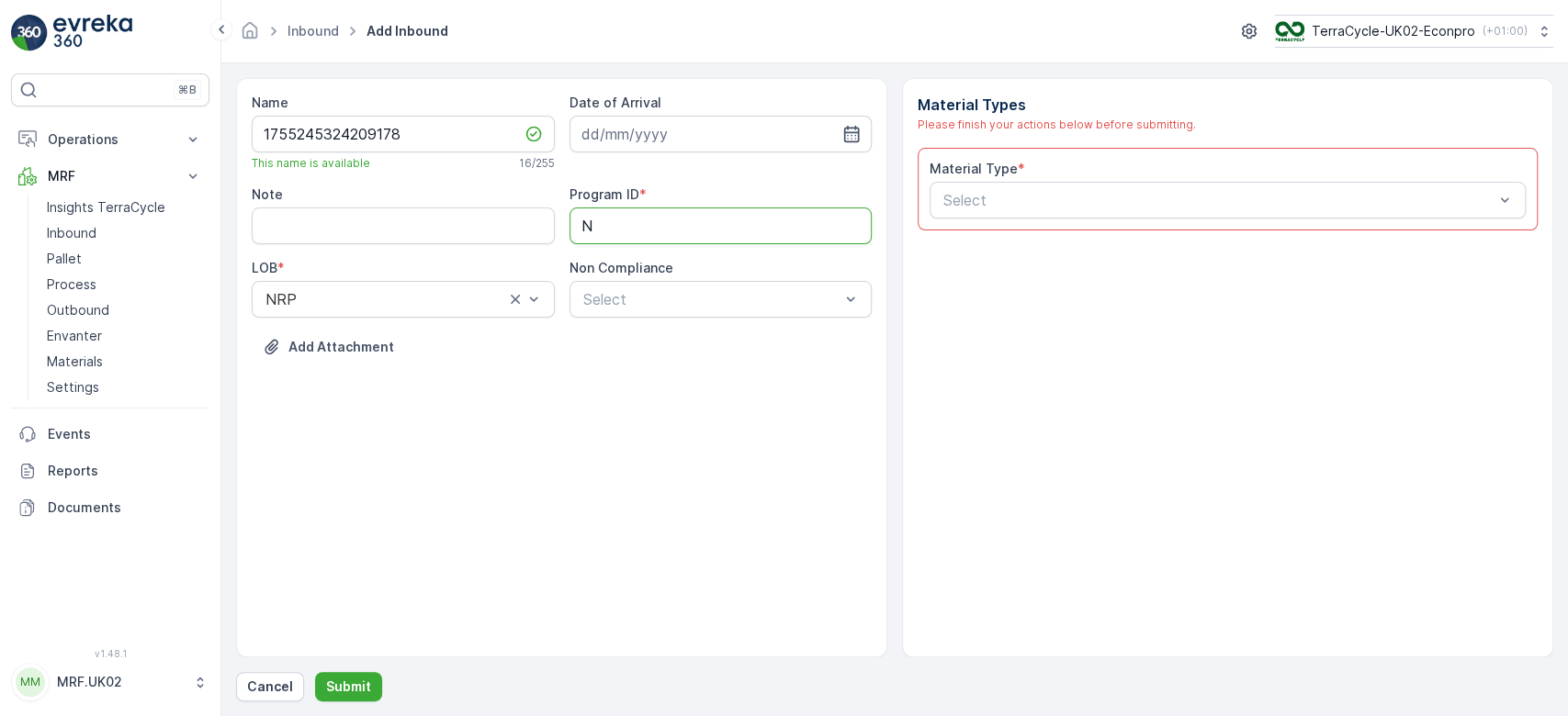
type ID "NRP"
click at [667, 142] on input at bounding box center [721, 134] width 303 height 37
click at [634, 348] on div "18" at bounding box center [633, 361] width 30 height 30
type input "[DATE]"
drag, startPoint x: 1048, startPoint y: 189, endPoint x: 1002, endPoint y: 213, distance: 51.9
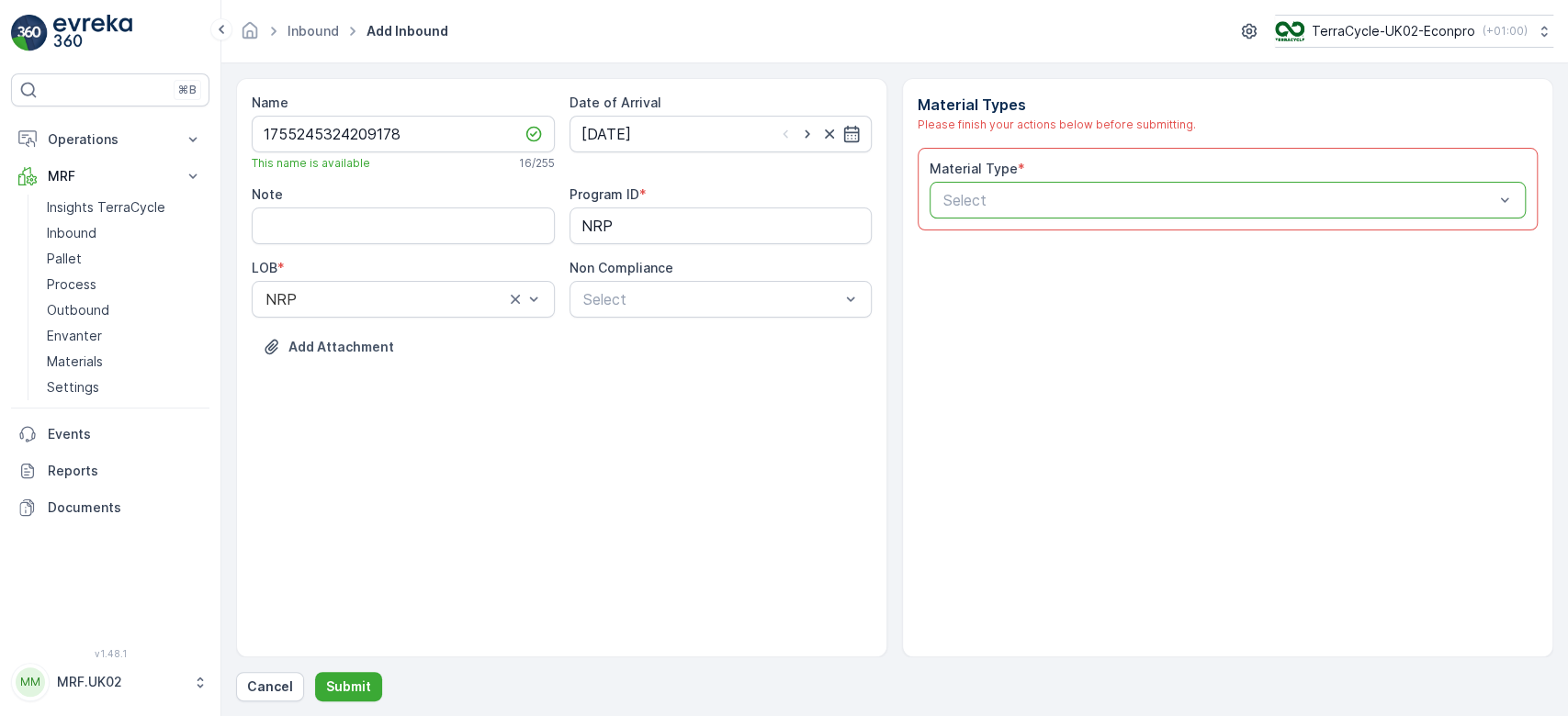
click at [1002, 213] on div "Select" at bounding box center [1227, 200] width 596 height 37
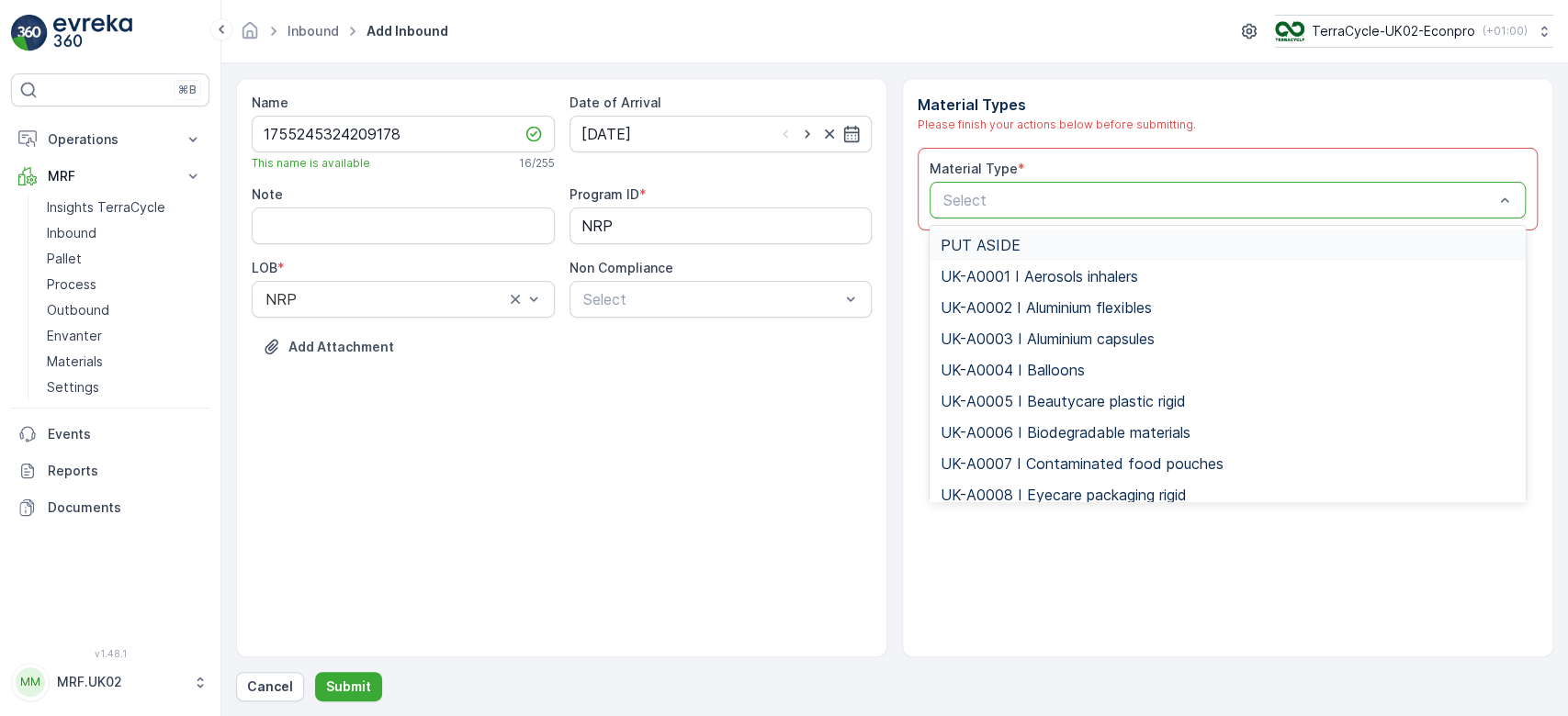
click at [1002, 213] on div "Select" at bounding box center [1227, 200] width 596 height 37
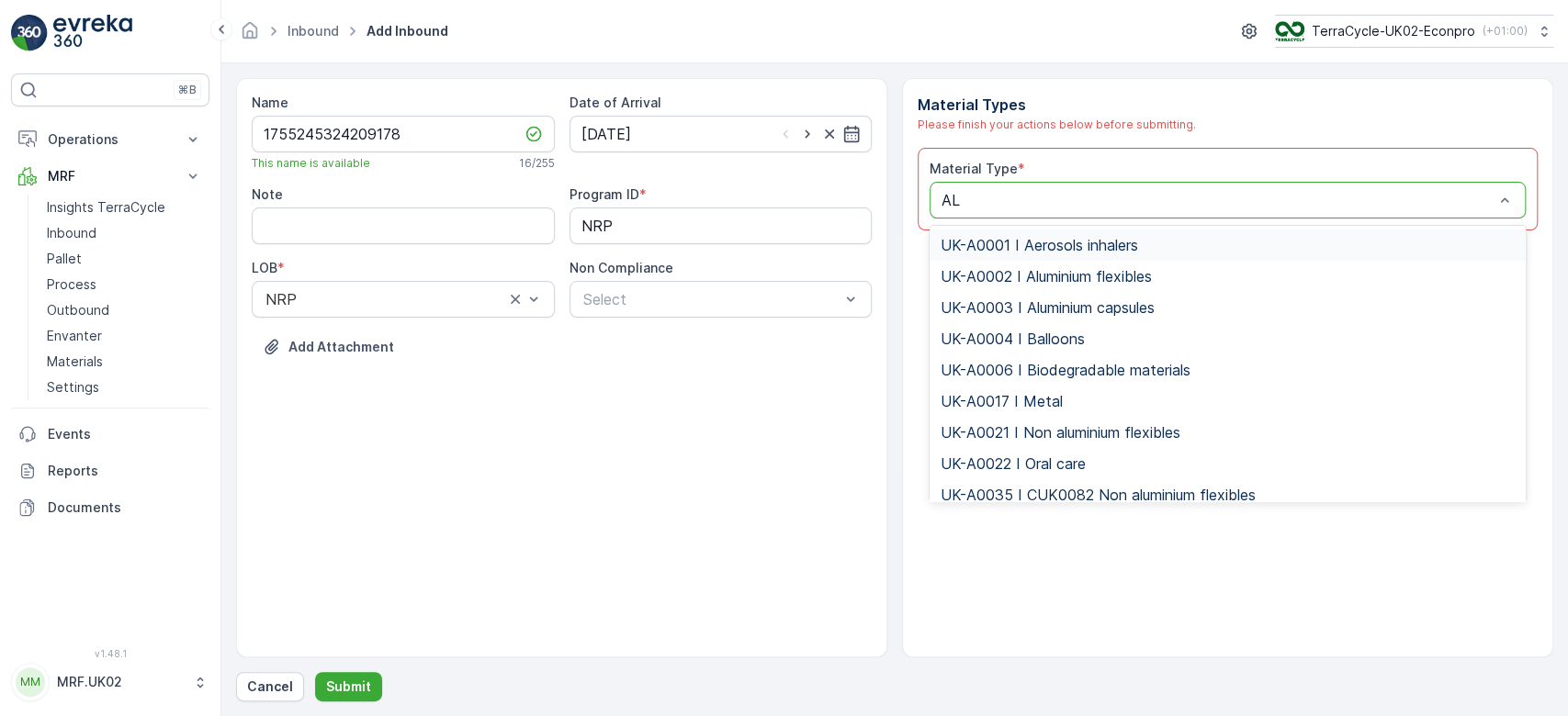
type input "ALU"
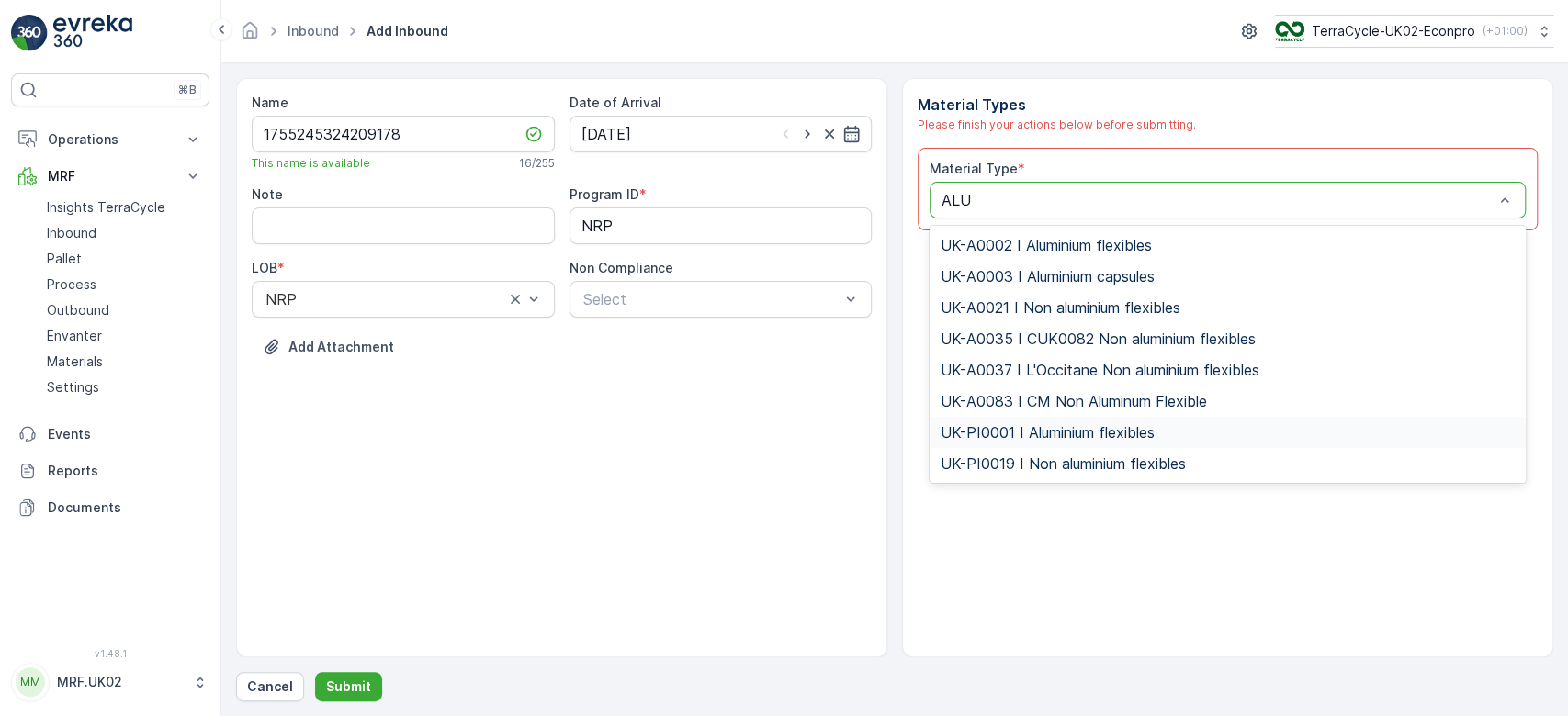
click at [1024, 432] on span "UK-PI0001 I Aluminium flexibles" at bounding box center [1047, 432] width 214 height 16
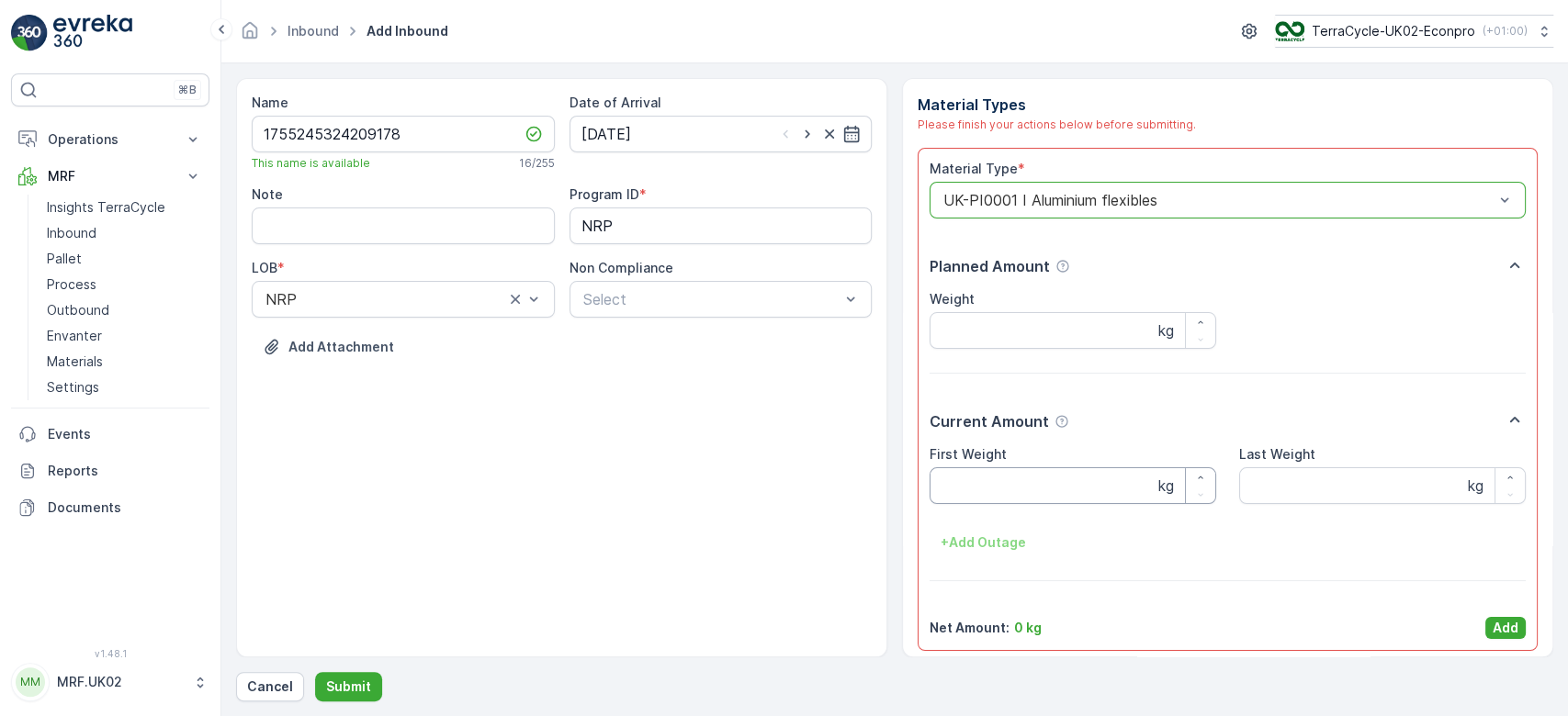
click at [968, 499] on Weight "First Weight" at bounding box center [1072, 486] width 287 height 37
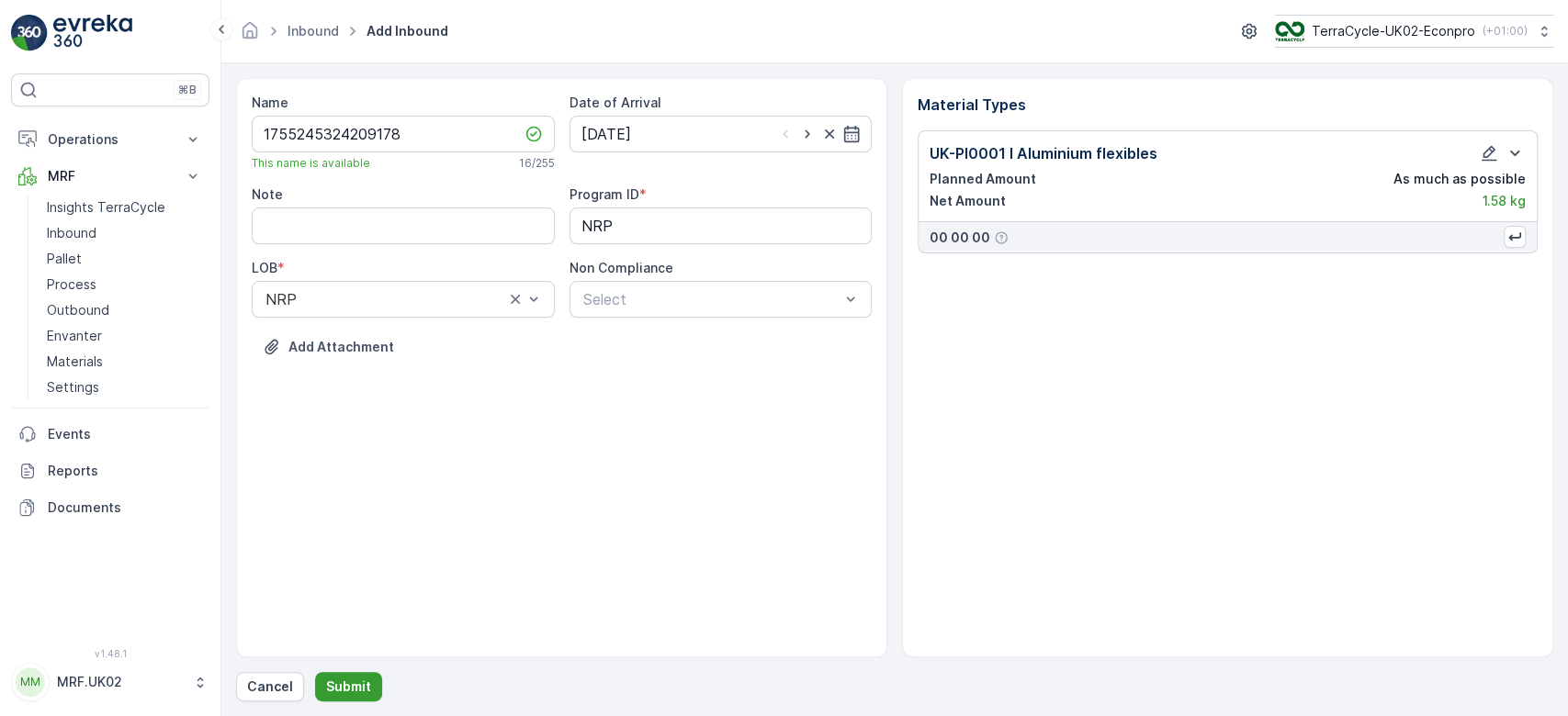
click at [331, 677] on button "Submit" at bounding box center [348, 686] width 67 height 30
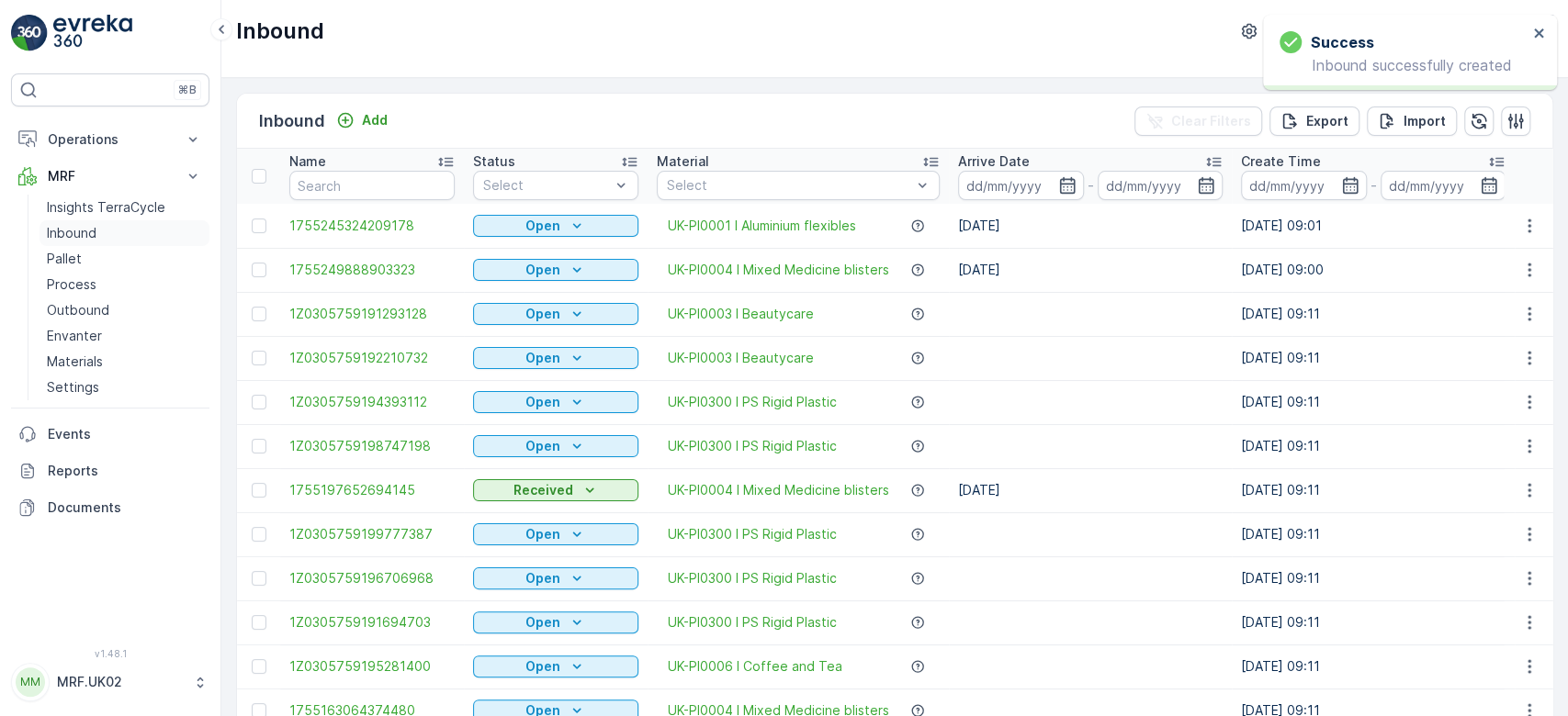
click at [106, 235] on link "Inbound" at bounding box center [124, 232] width 169 height 26
click at [323, 189] on input "text" at bounding box center [372, 185] width 166 height 30
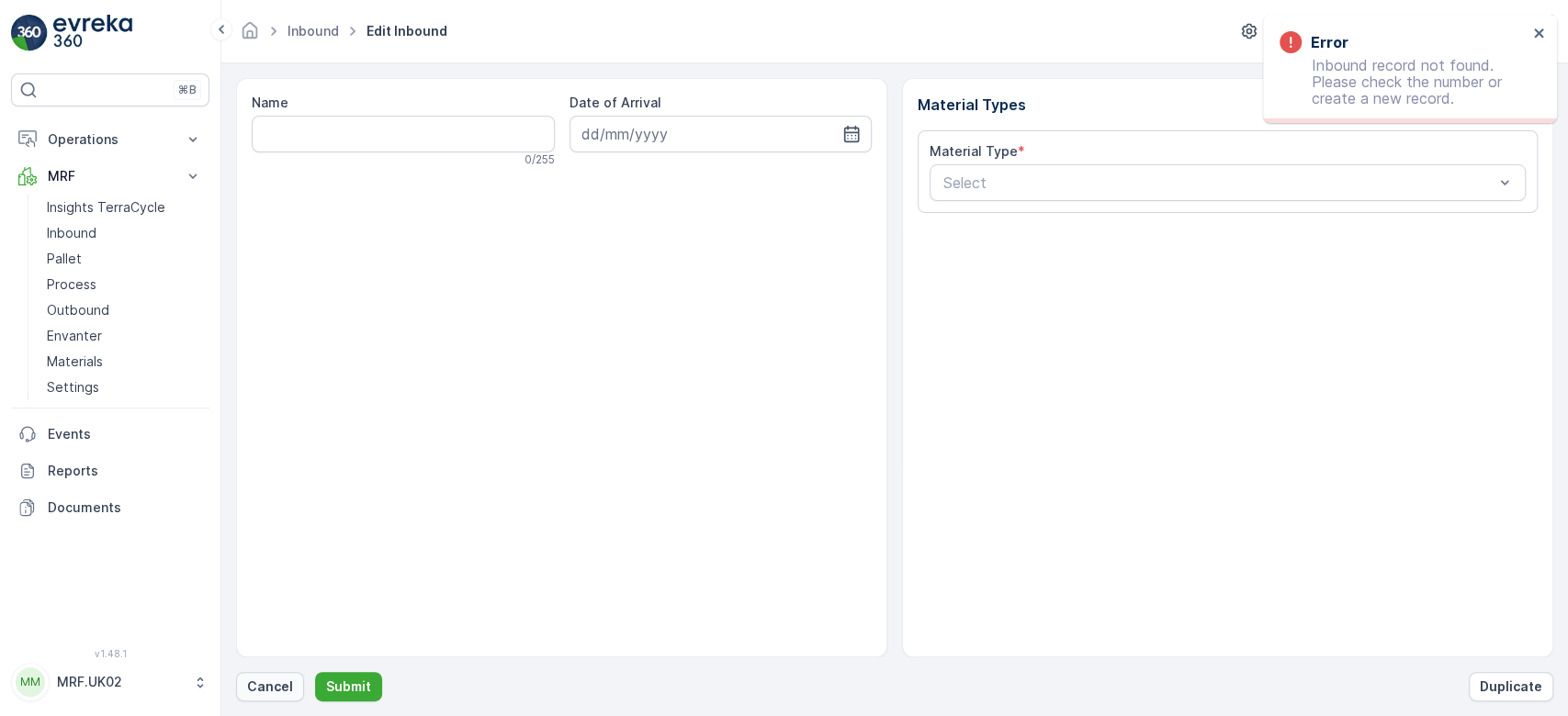
click at [265, 678] on p "Cancel" at bounding box center [269, 686] width 46 height 18
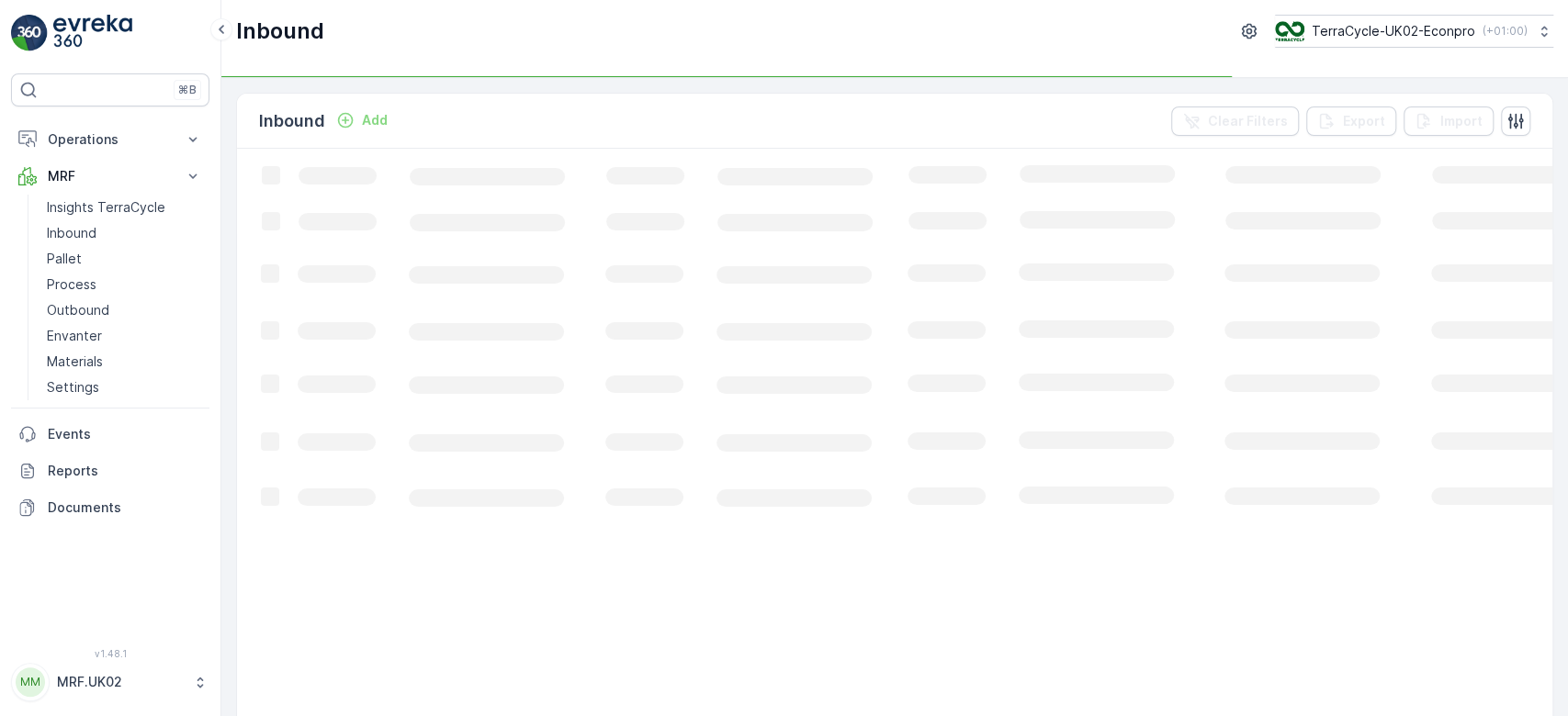
click at [362, 129] on button "Add" at bounding box center [361, 120] width 66 height 22
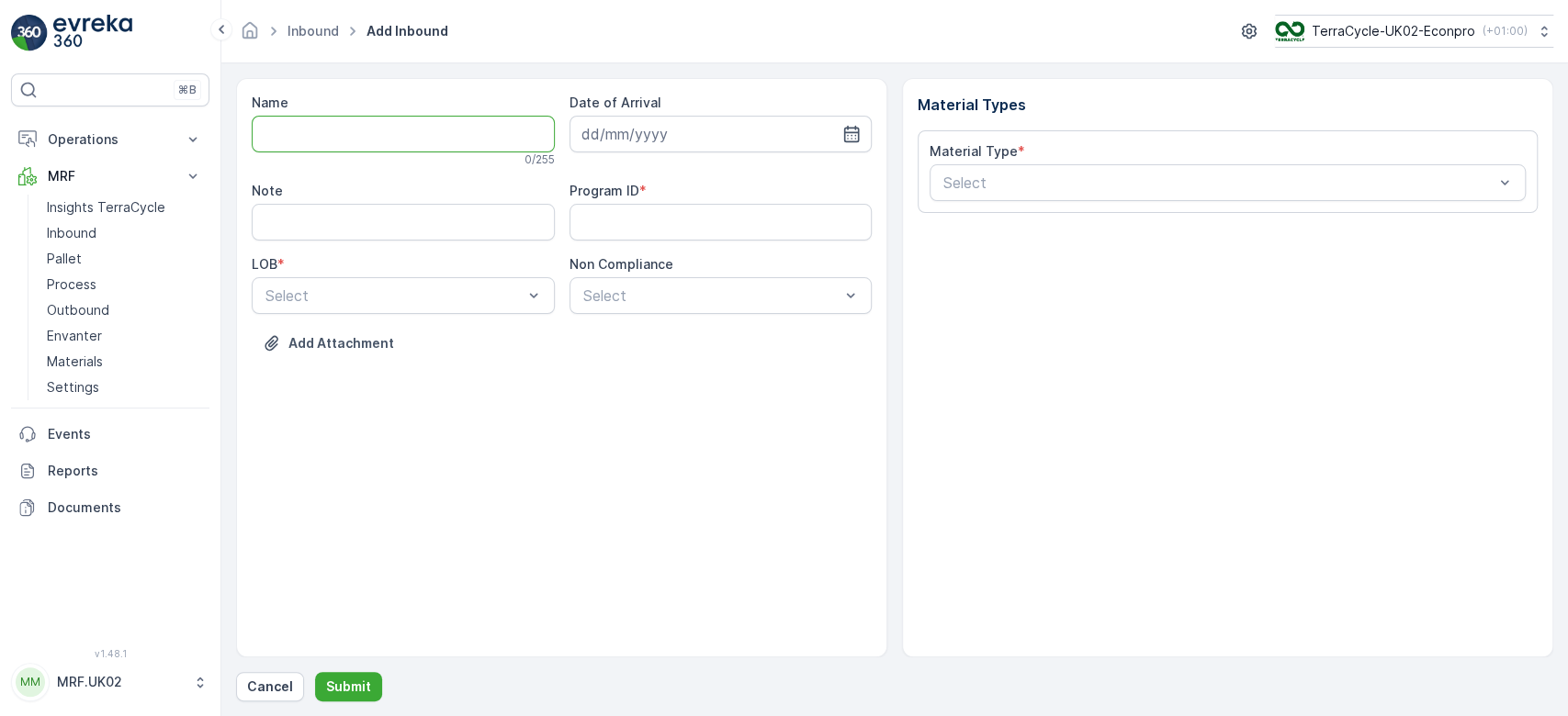
click at [338, 129] on input "Name" at bounding box center [403, 134] width 303 height 37
type input "1754915054309984"
click at [315, 672] on button "Submit" at bounding box center [348, 686] width 67 height 30
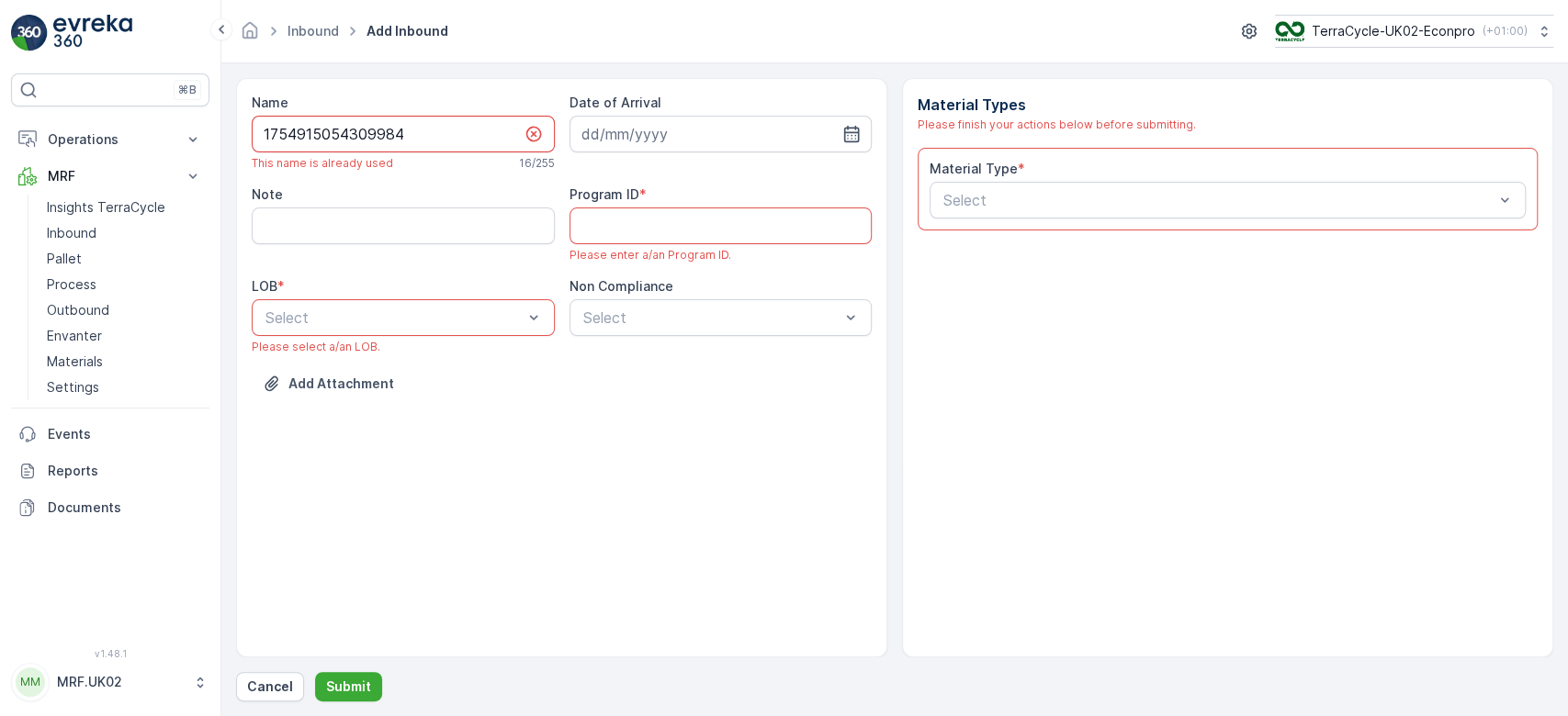
click at [338, 129] on input "1754915054309984" at bounding box center [403, 134] width 303 height 37
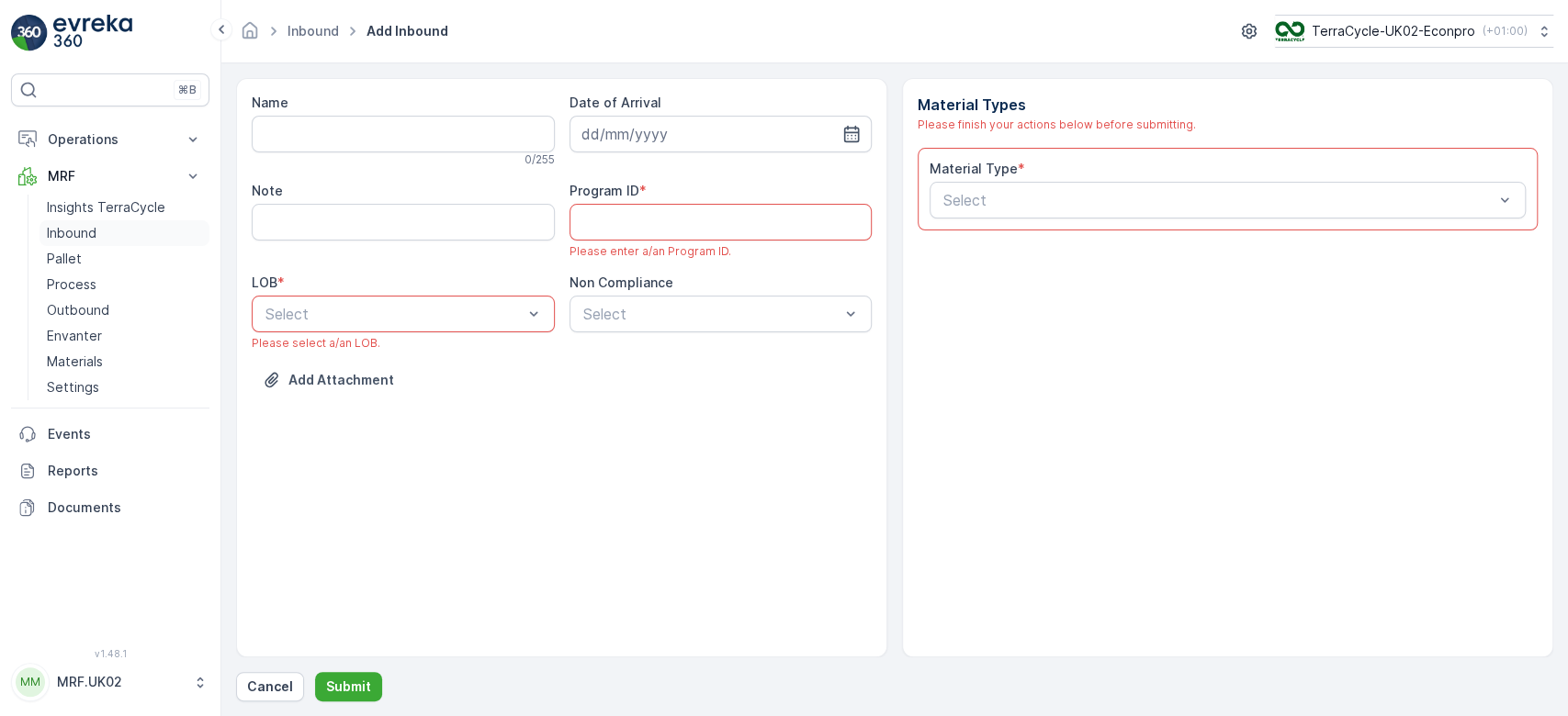
click at [128, 231] on link "Inbound" at bounding box center [124, 232] width 169 height 26
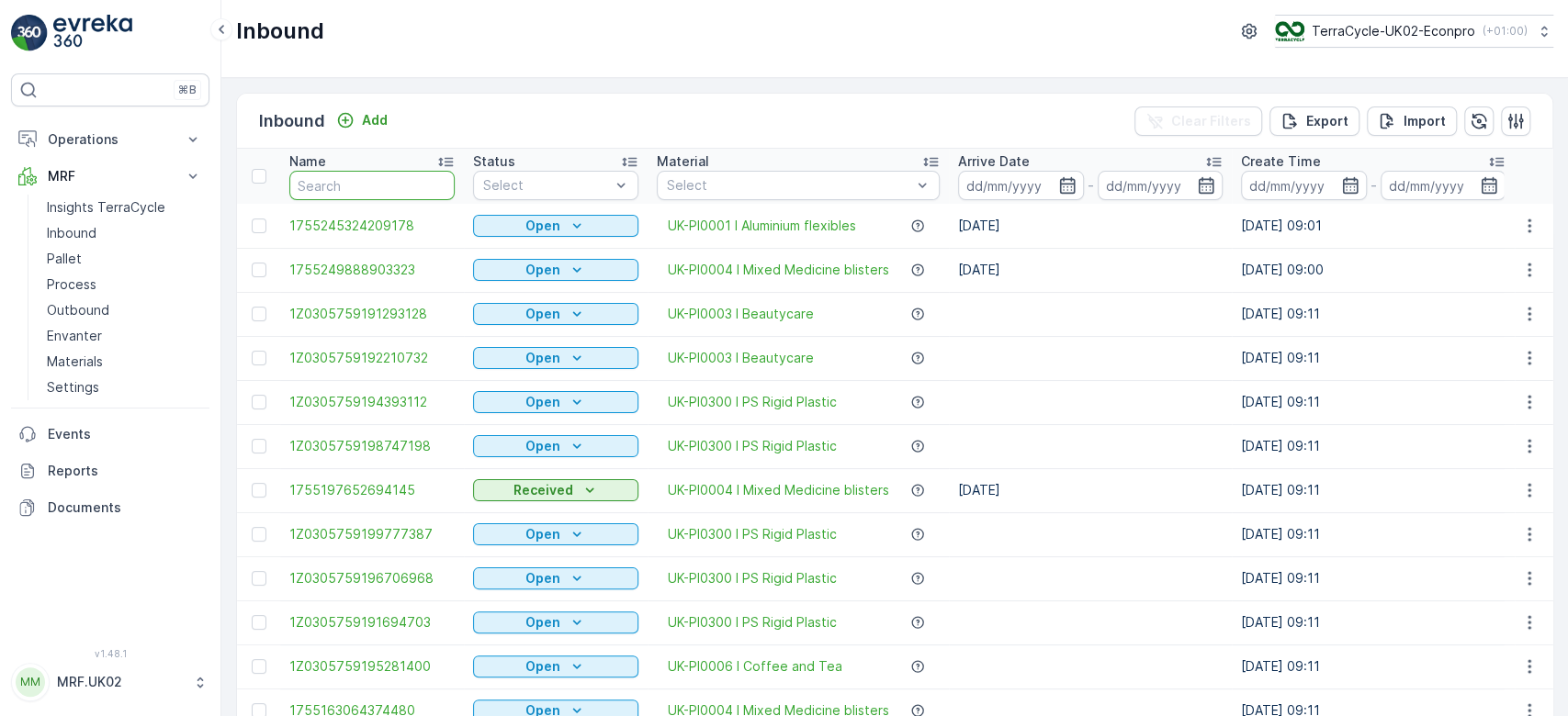
click at [362, 186] on input "text" at bounding box center [372, 185] width 166 height 30
paste input "1754915054309984"
type input "1754915054309984"
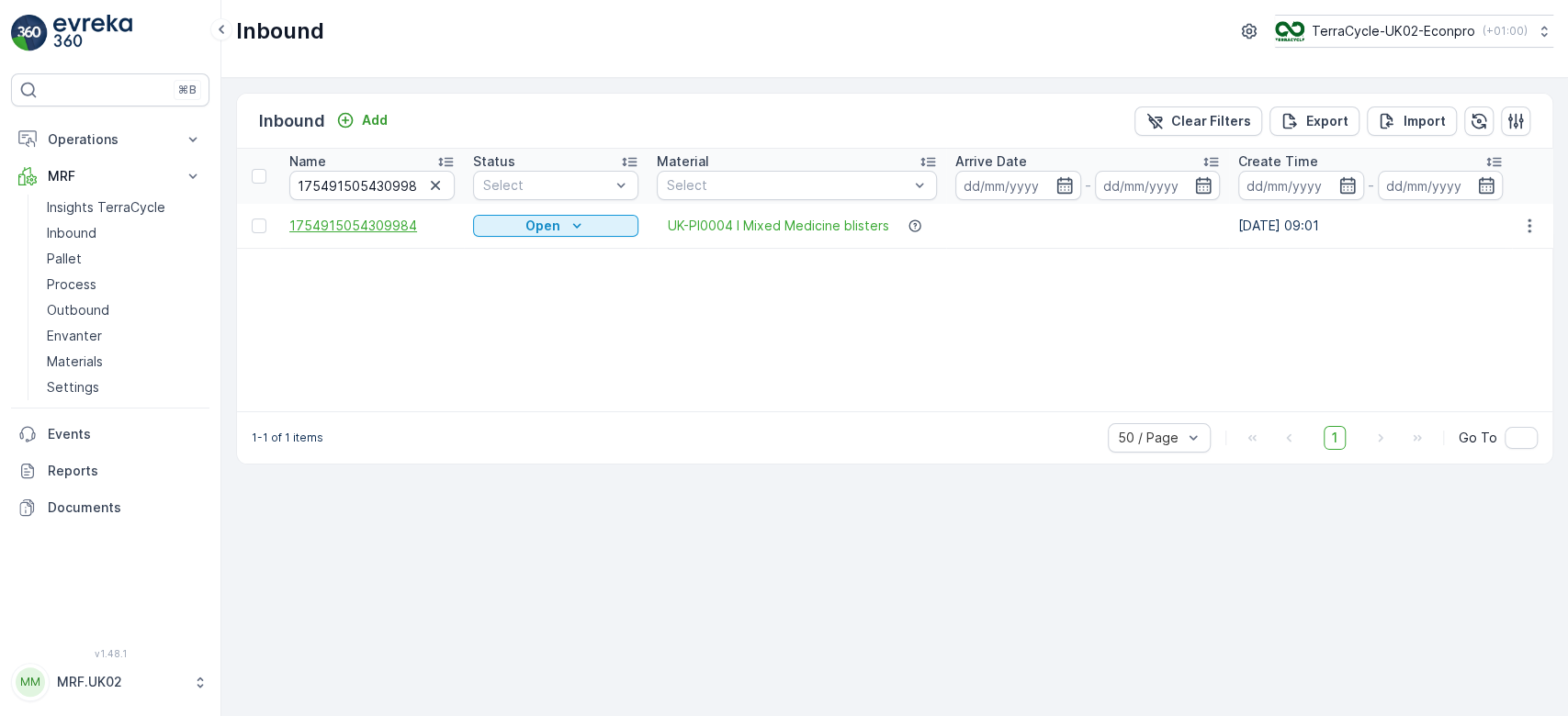
click at [392, 220] on span "1754915054309984" at bounding box center [372, 226] width 166 height 18
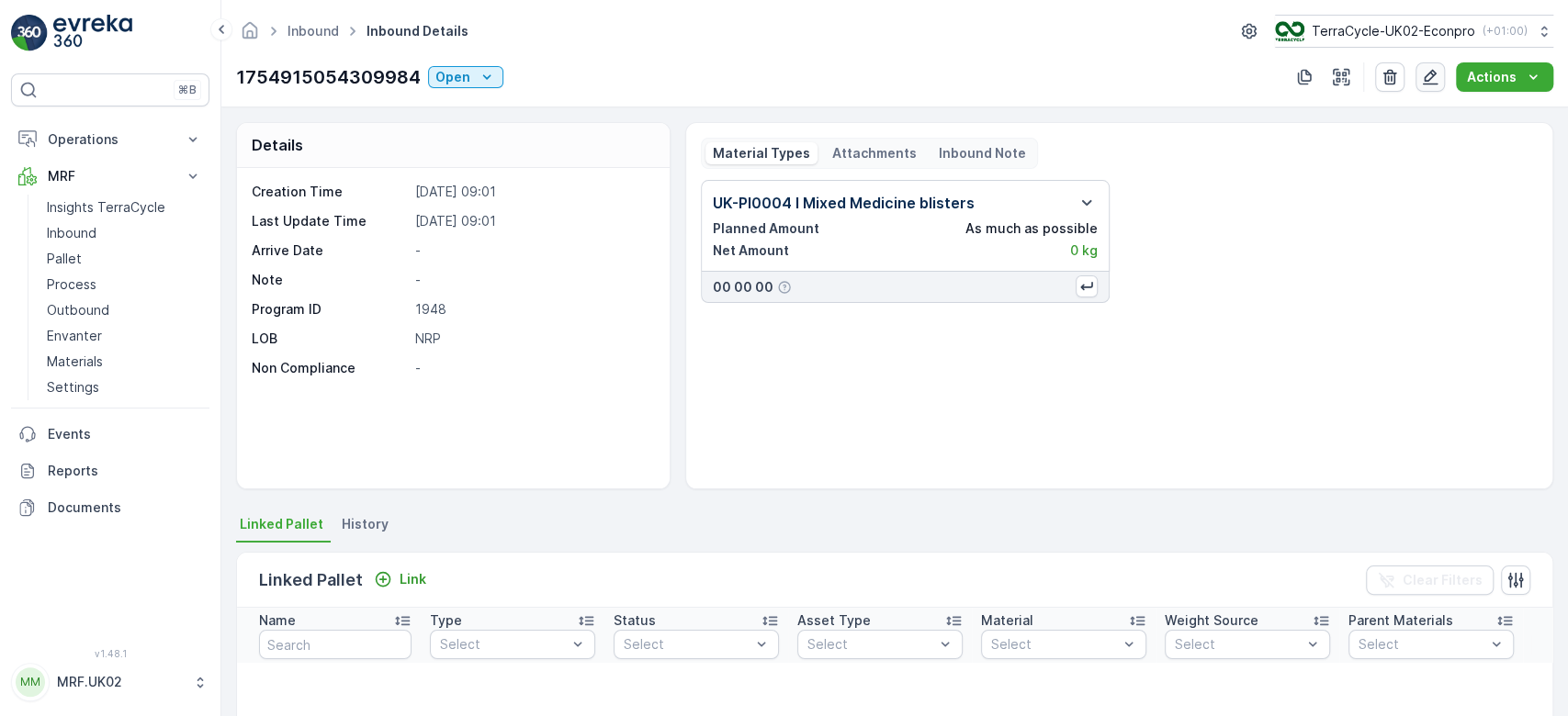
click at [1424, 74] on icon "button" at bounding box center [1429, 76] width 18 height 18
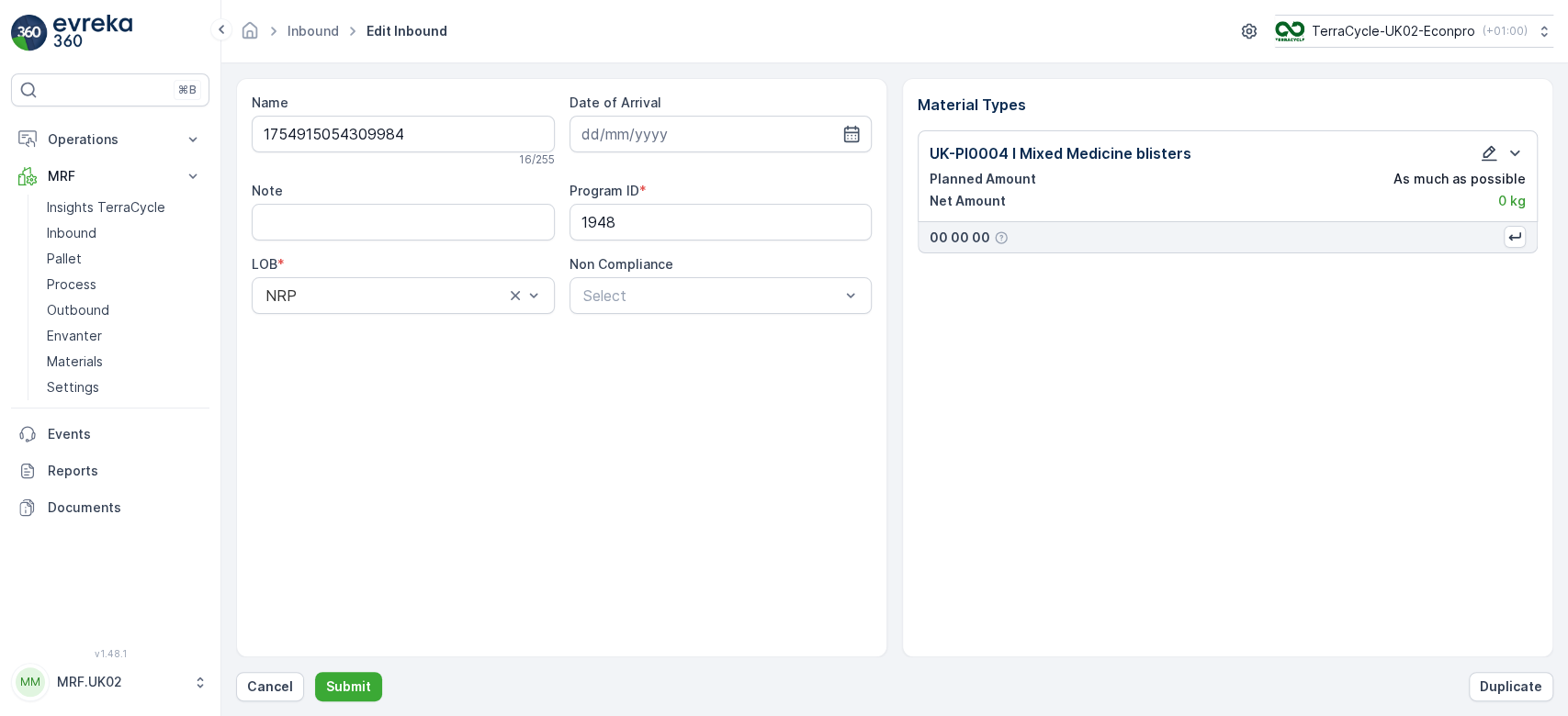
click at [1491, 149] on icon "button" at bounding box center [1488, 152] width 18 height 18
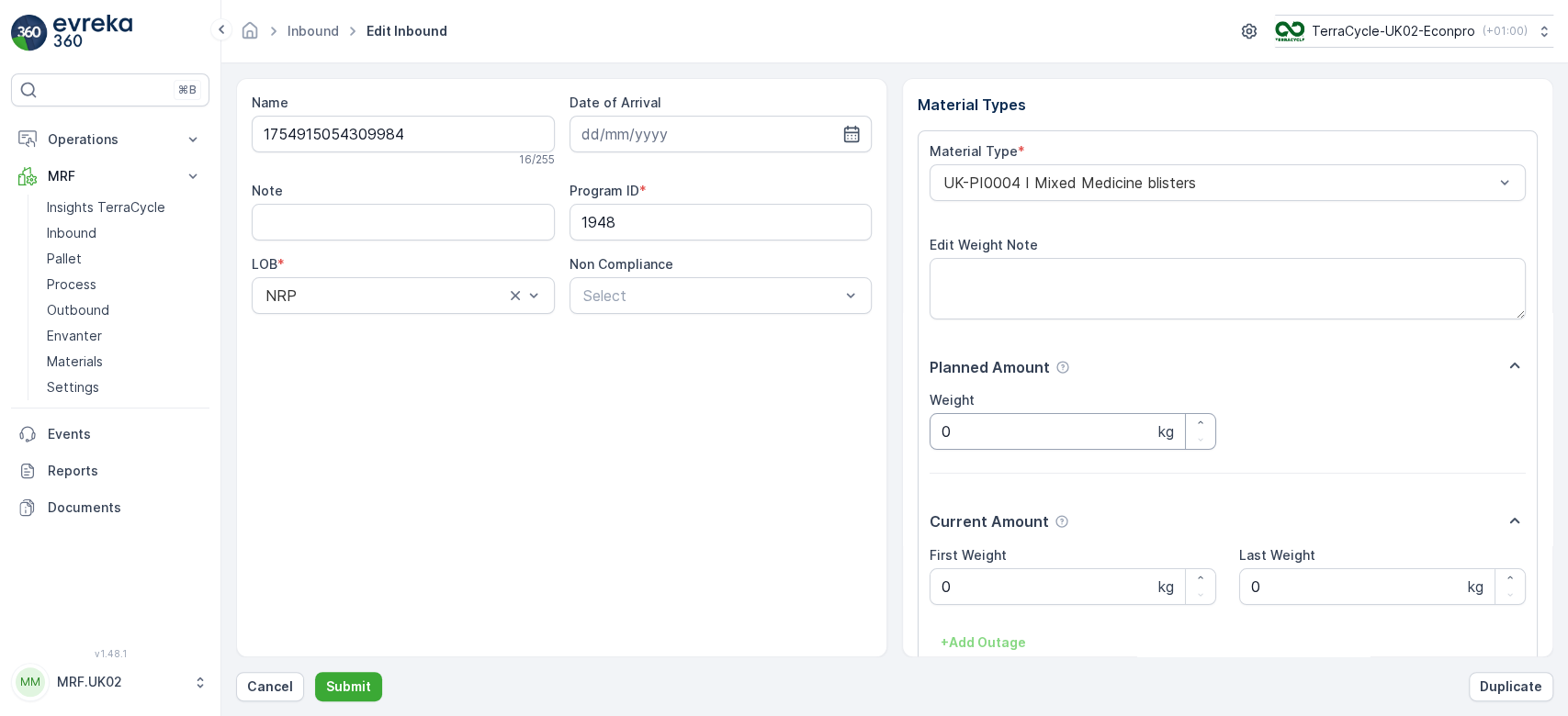
click at [1006, 432] on input "0" at bounding box center [1072, 431] width 287 height 37
type input "0"
type input "1.46"
click at [679, 134] on input at bounding box center [721, 134] width 303 height 37
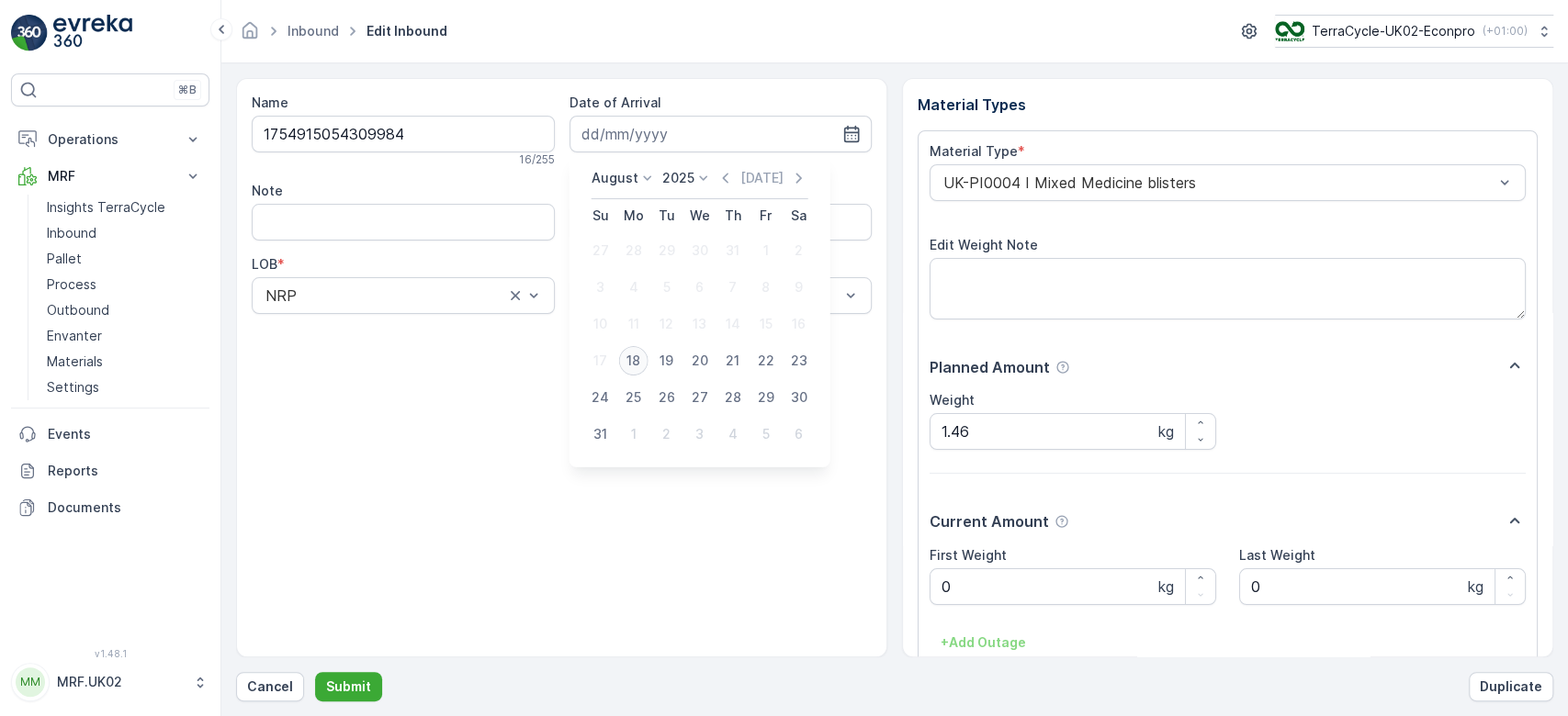
click at [635, 358] on div "18" at bounding box center [633, 361] width 30 height 30
type input "[DATE]"
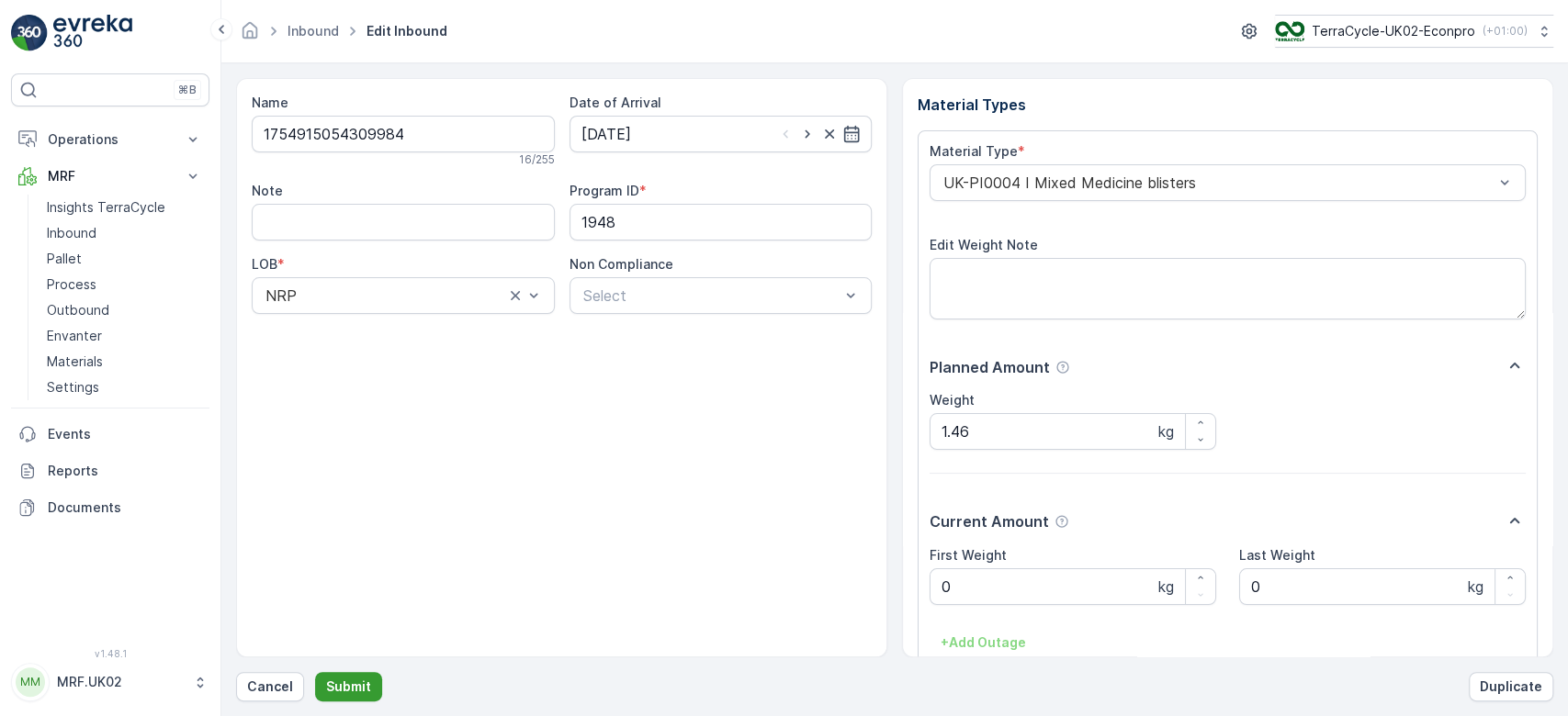
click at [339, 681] on p "Submit" at bounding box center [347, 686] width 45 height 18
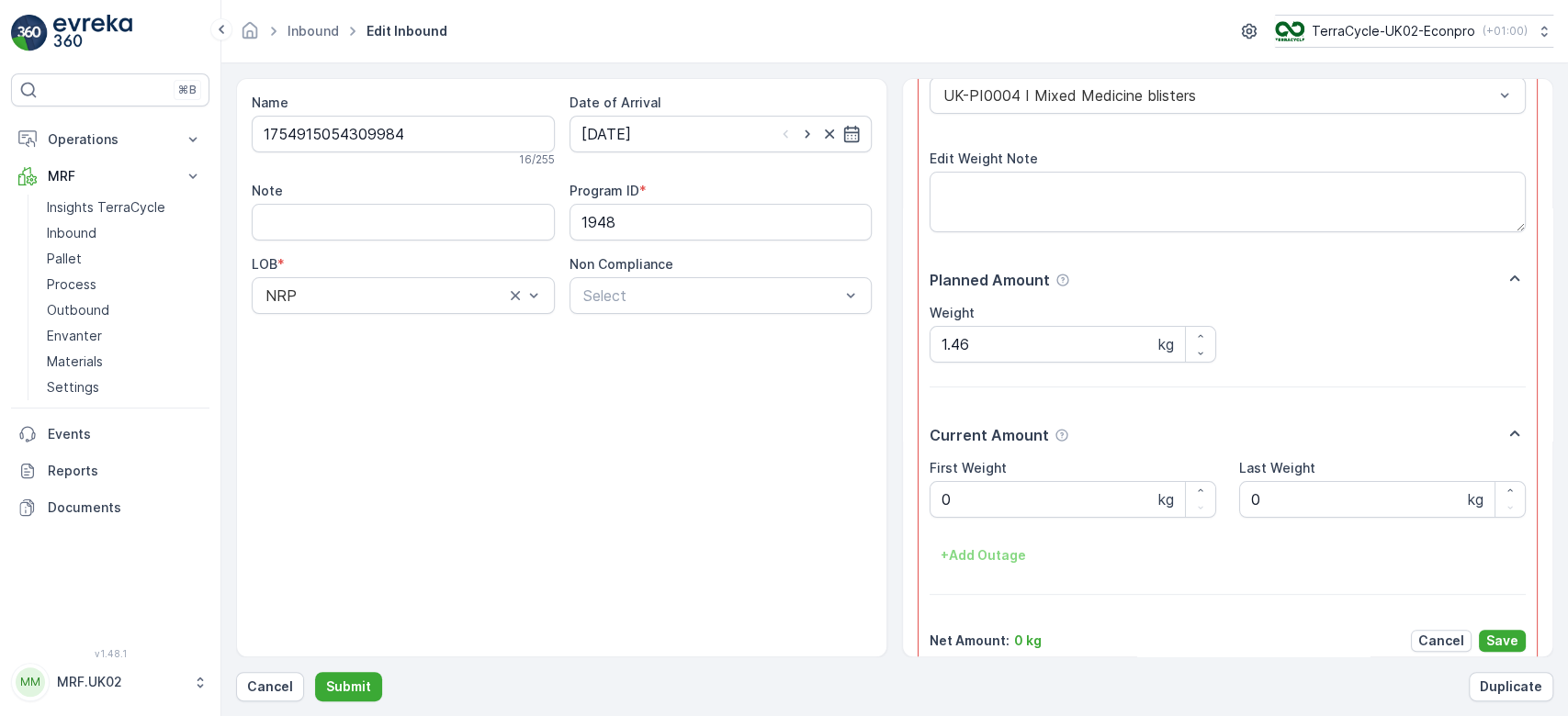
scroll to position [127, 0]
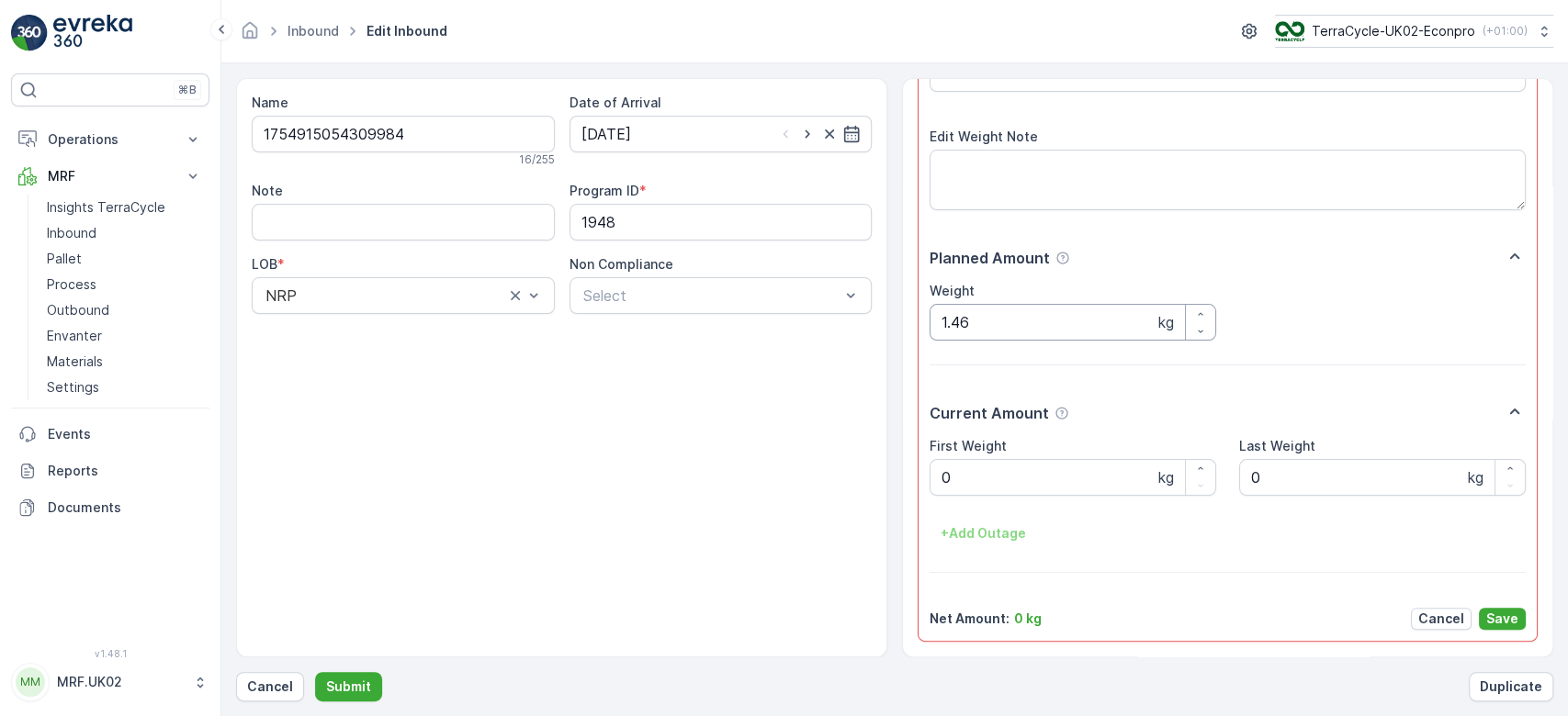
click at [956, 320] on input "1.46" at bounding box center [1072, 322] width 287 height 37
click at [995, 467] on Weight "0" at bounding box center [1072, 477] width 287 height 37
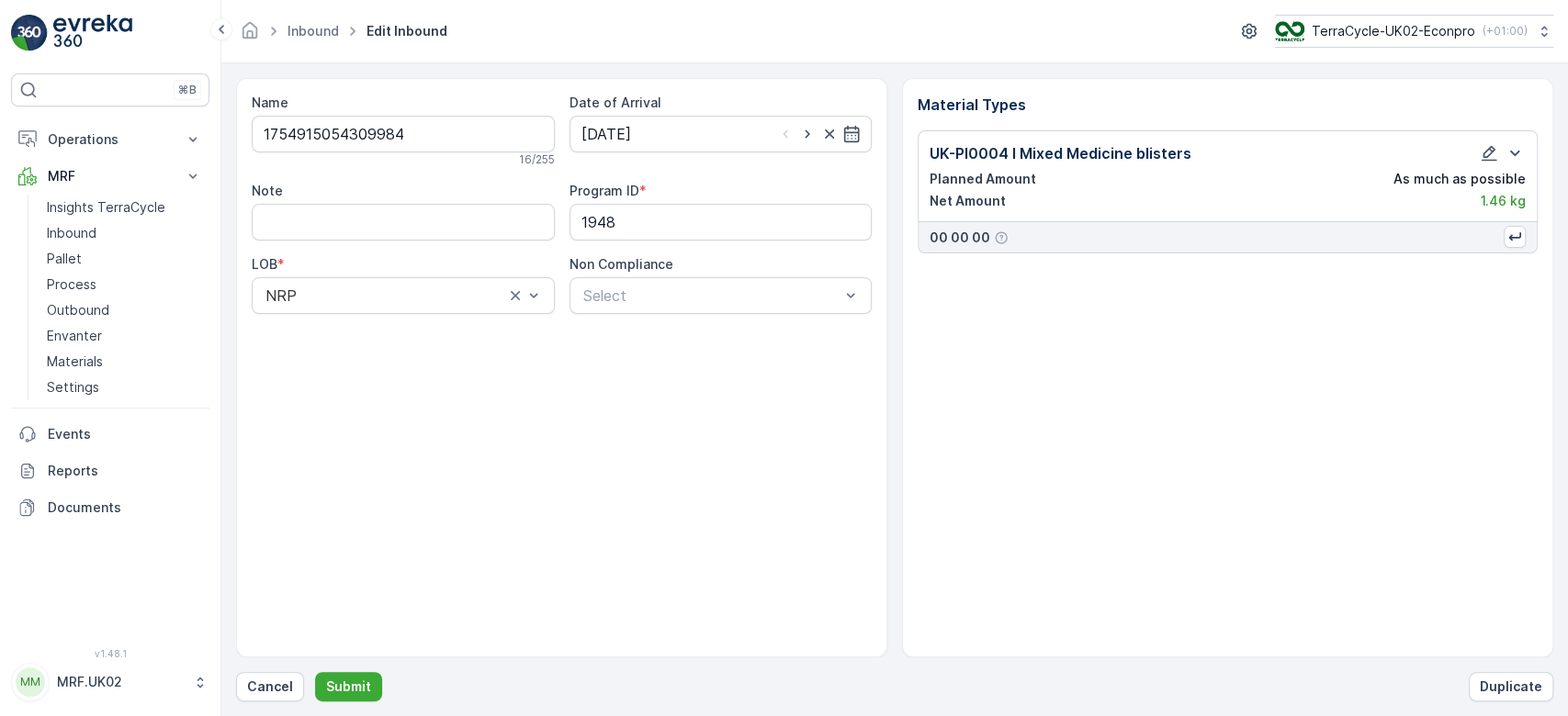
scroll to position [0, 0]
click at [347, 687] on p "Submit" at bounding box center [347, 686] width 45 height 18
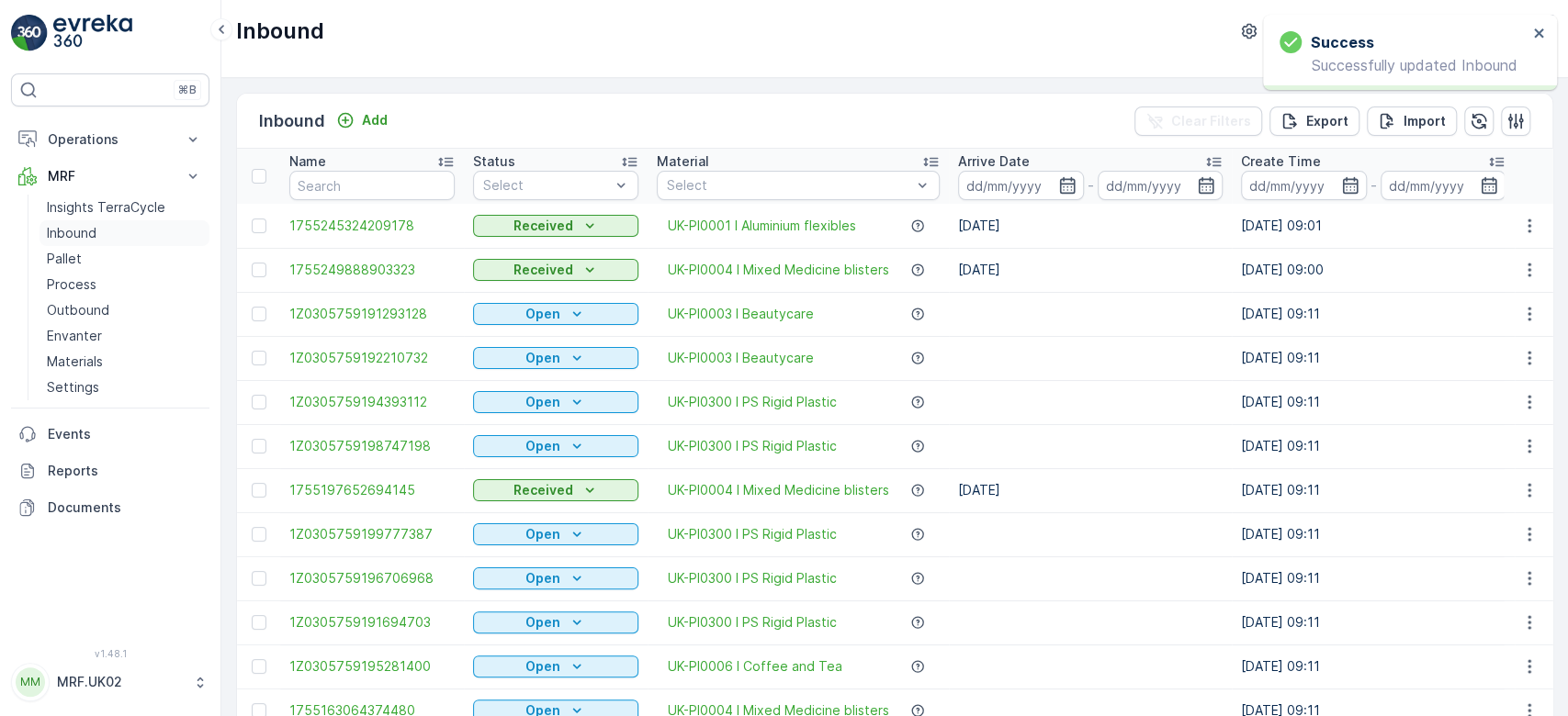
click at [91, 229] on p "Inbound" at bounding box center [71, 232] width 50 height 18
click at [39, 220] on link "Inbound" at bounding box center [124, 232] width 169 height 26
click at [434, 185] on input "text" at bounding box center [372, 185] width 166 height 30
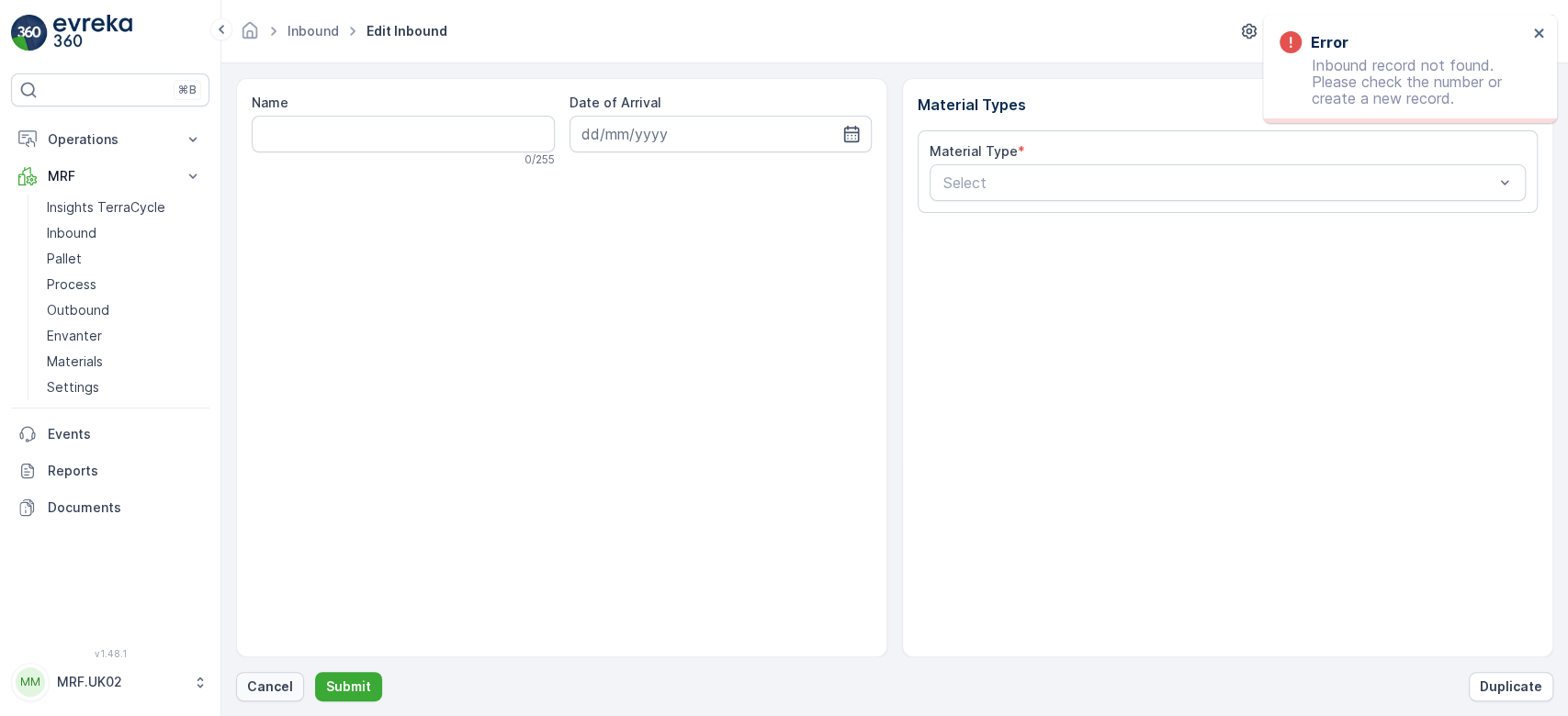
click at [248, 693] on p "Cancel" at bounding box center [269, 686] width 46 height 18
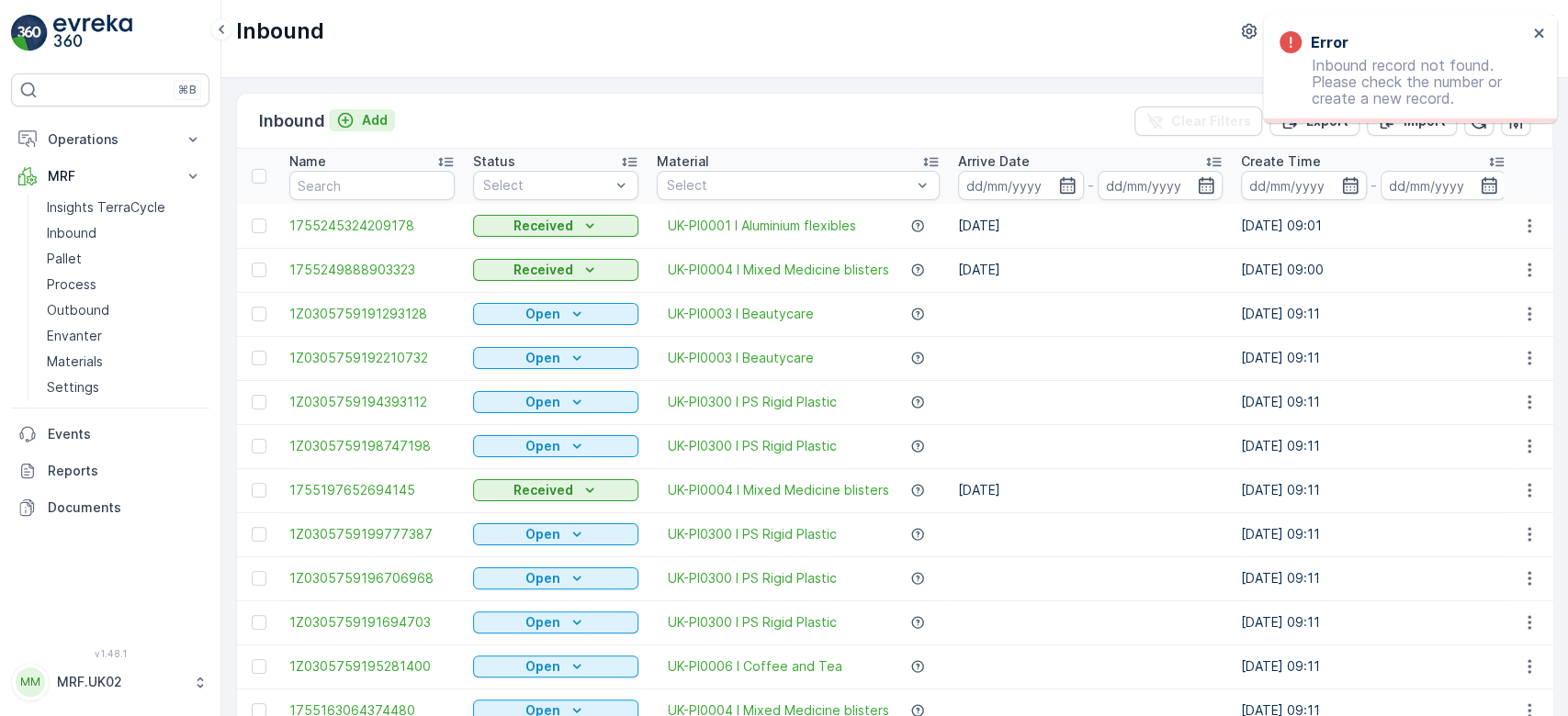
click at [384, 121] on p "Add" at bounding box center [374, 120] width 26 height 18
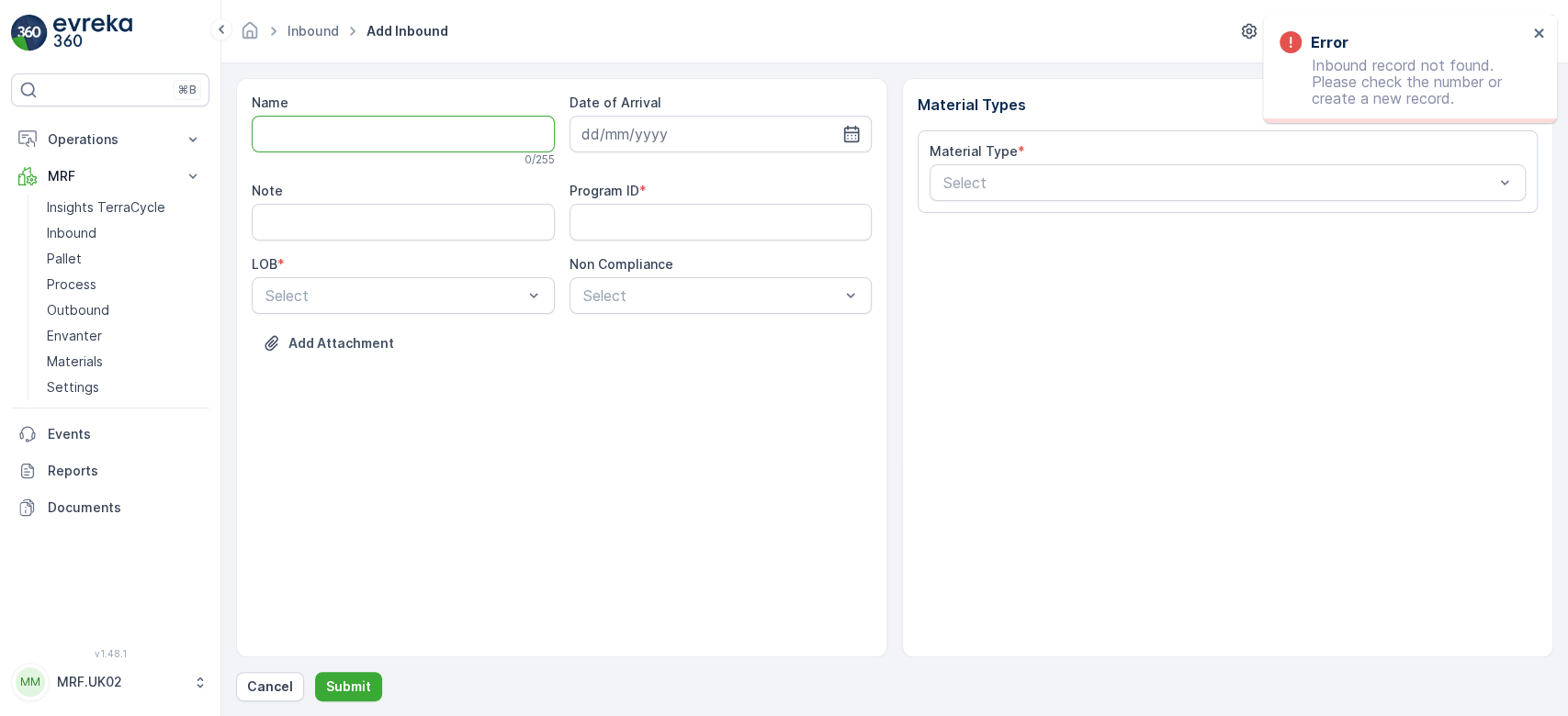
click at [386, 125] on input "Name" at bounding box center [403, 134] width 303 height 37
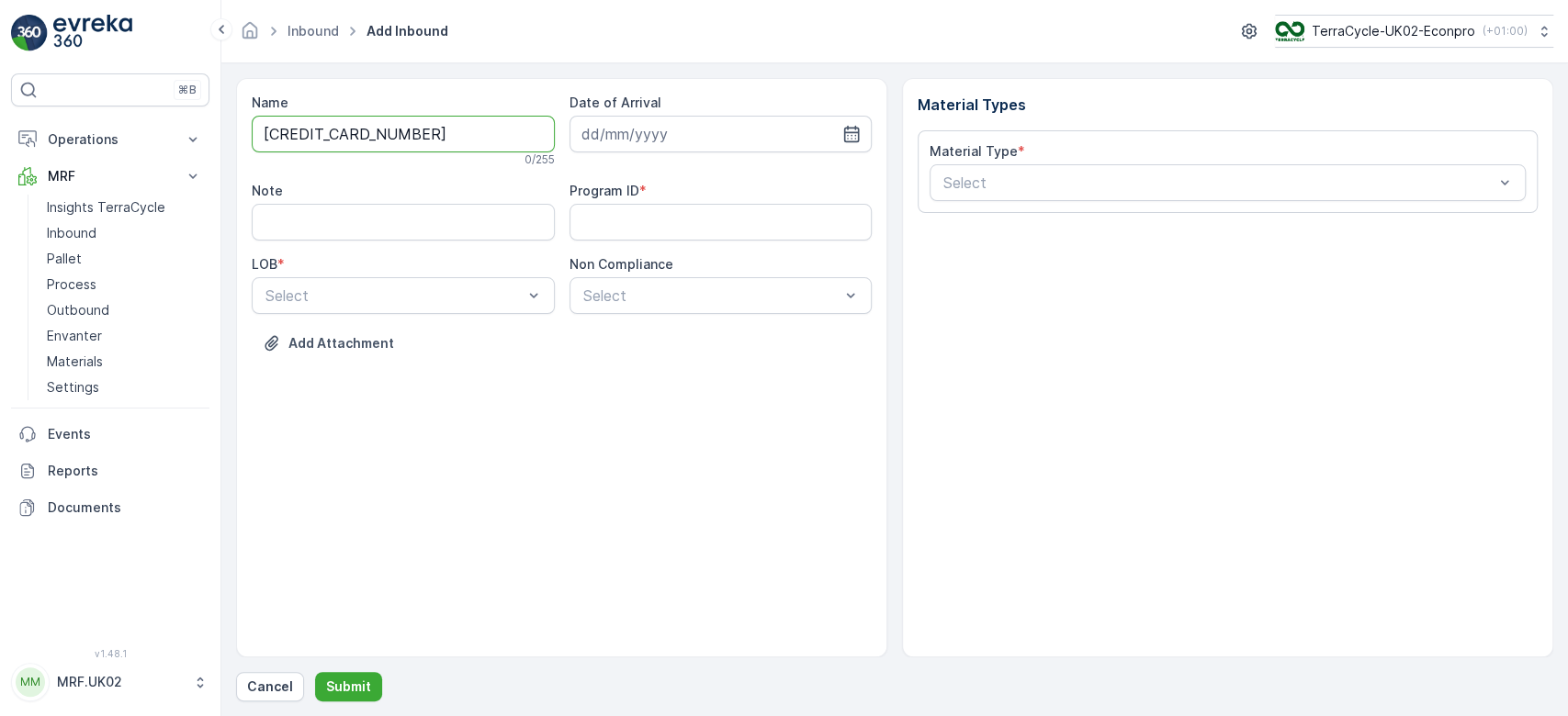
type input "1755245191843760"
click at [315, 672] on button "Submit" at bounding box center [348, 686] width 67 height 30
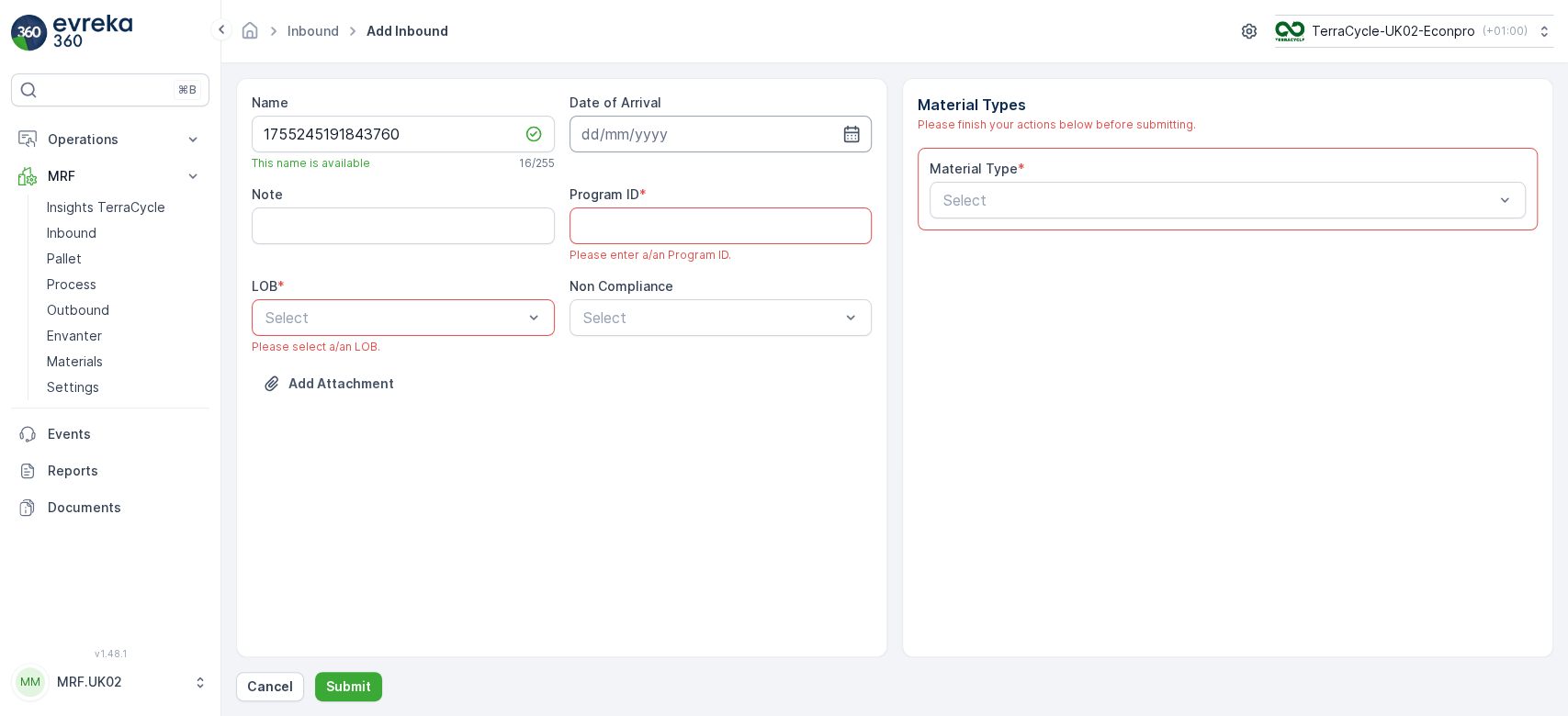
click at [643, 135] on input at bounding box center [721, 134] width 303 height 37
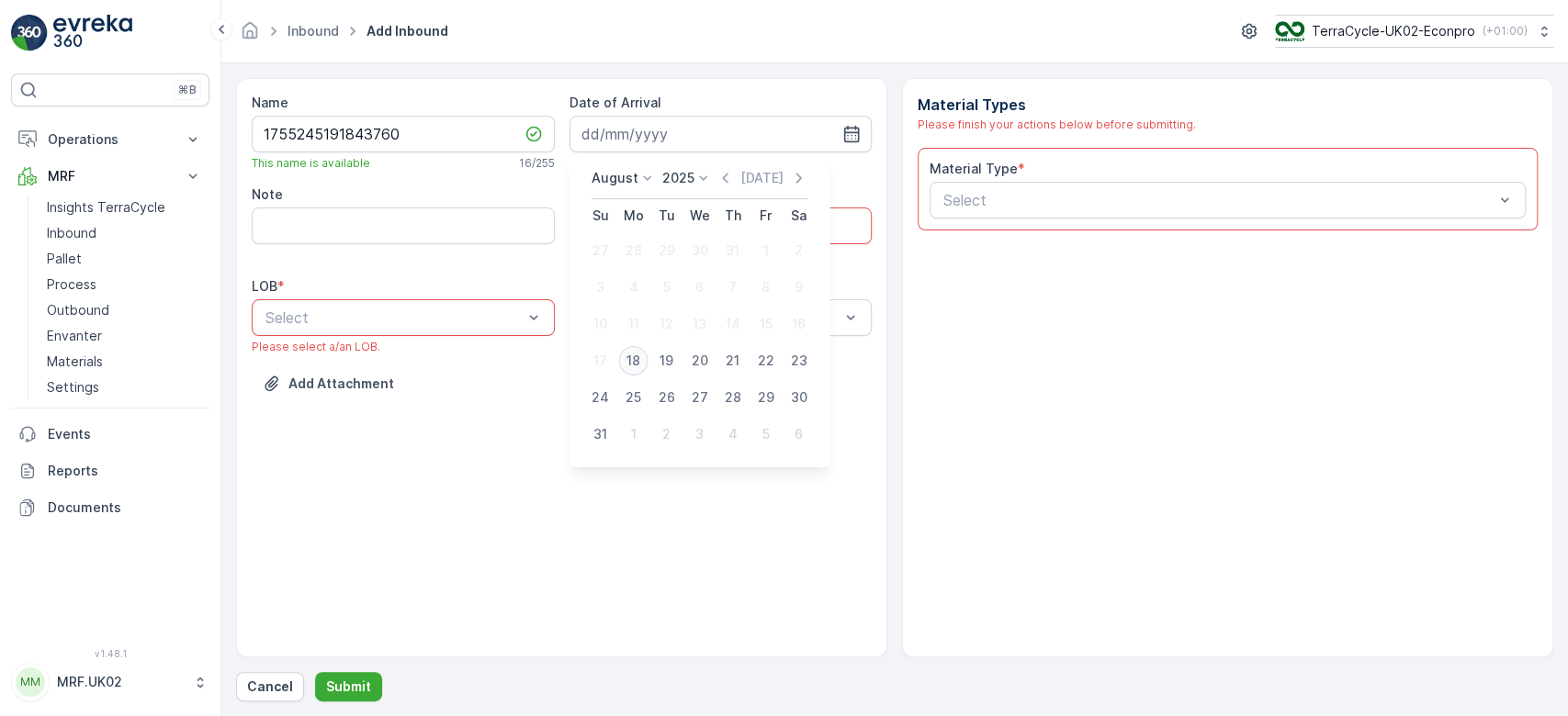
click at [644, 358] on div "18" at bounding box center [633, 361] width 30 height 30
type input "[DATE]"
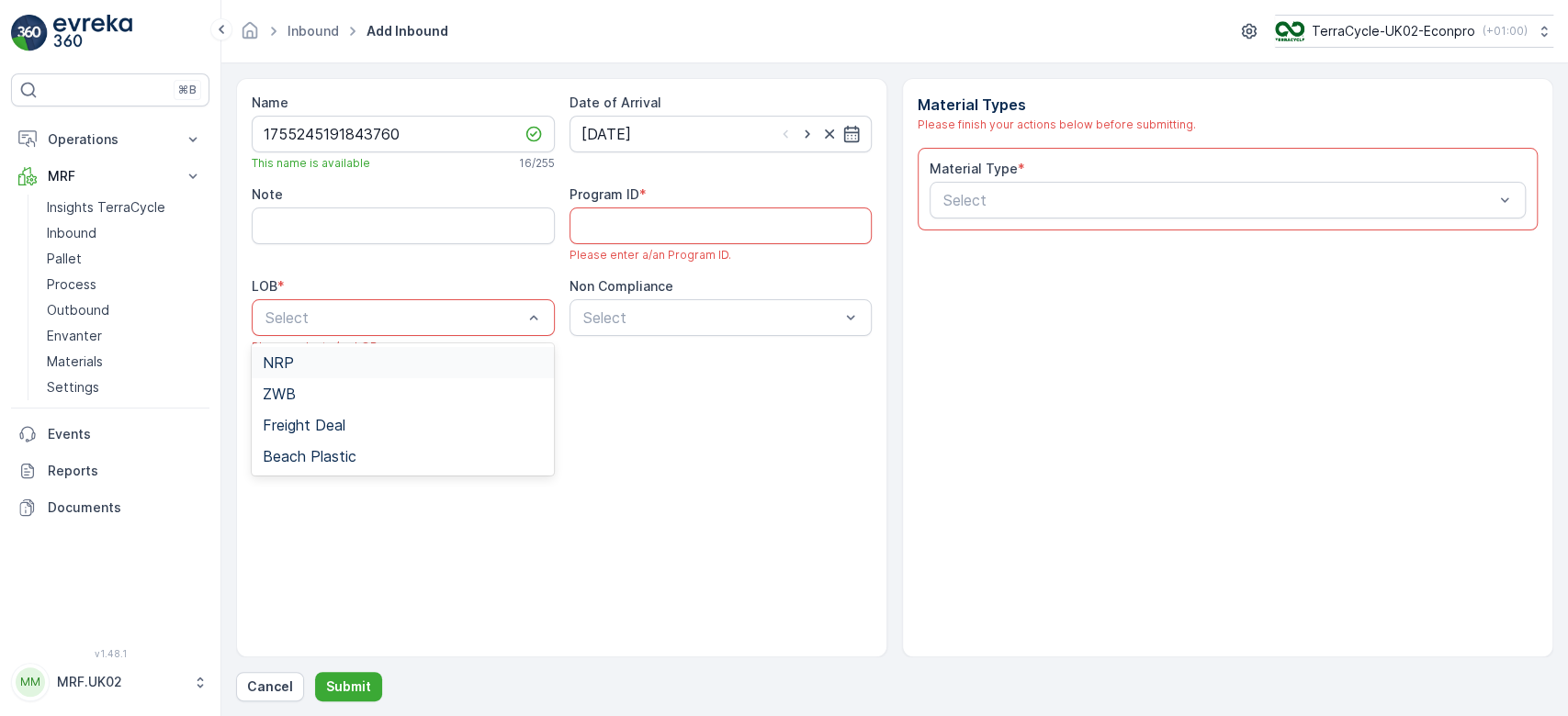
click at [442, 299] on div "Select" at bounding box center [403, 317] width 303 height 37
click at [322, 376] on div "NRP" at bounding box center [403, 363] width 303 height 31
click at [599, 223] on ID "Program ID" at bounding box center [721, 226] width 303 height 37
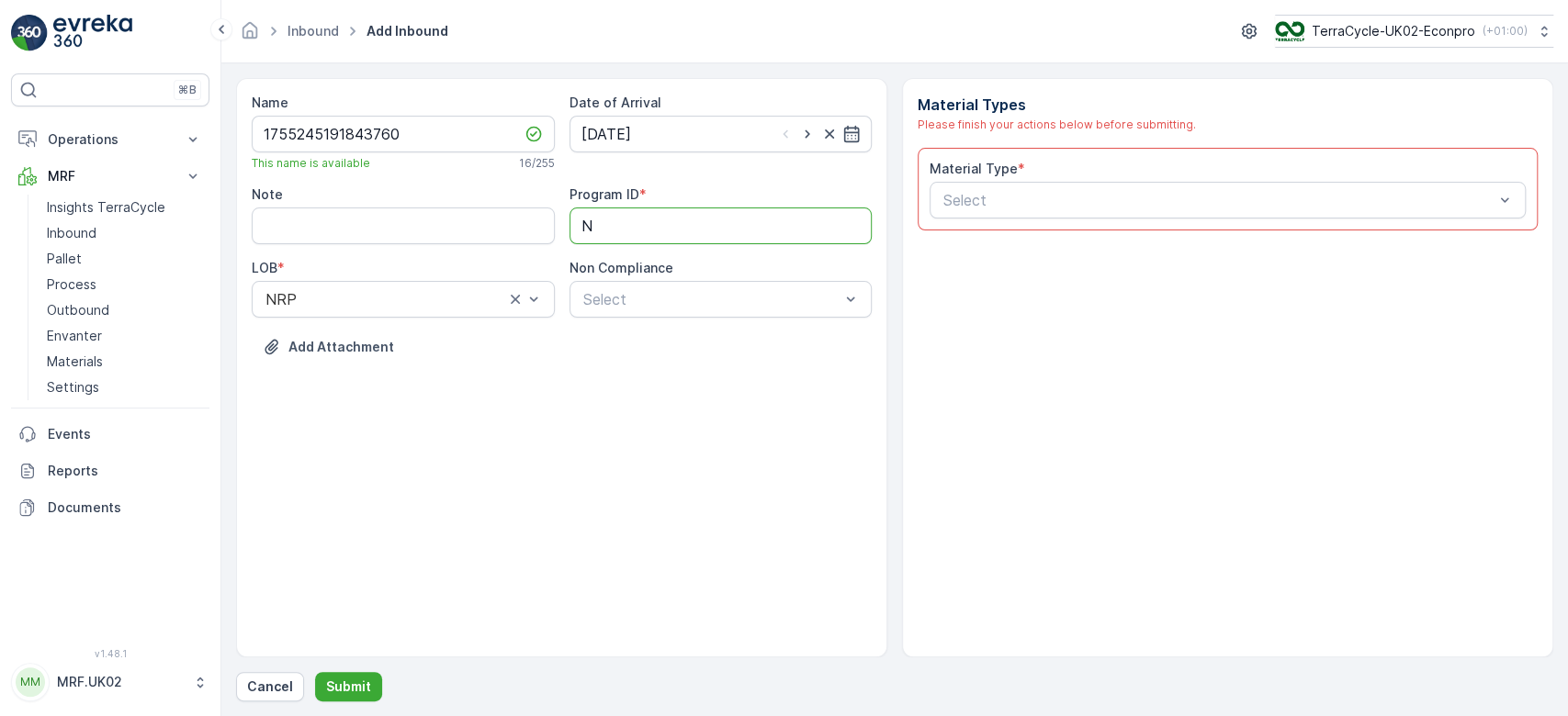
type ID "NRP"
click at [1006, 204] on div at bounding box center [1219, 200] width 554 height 16
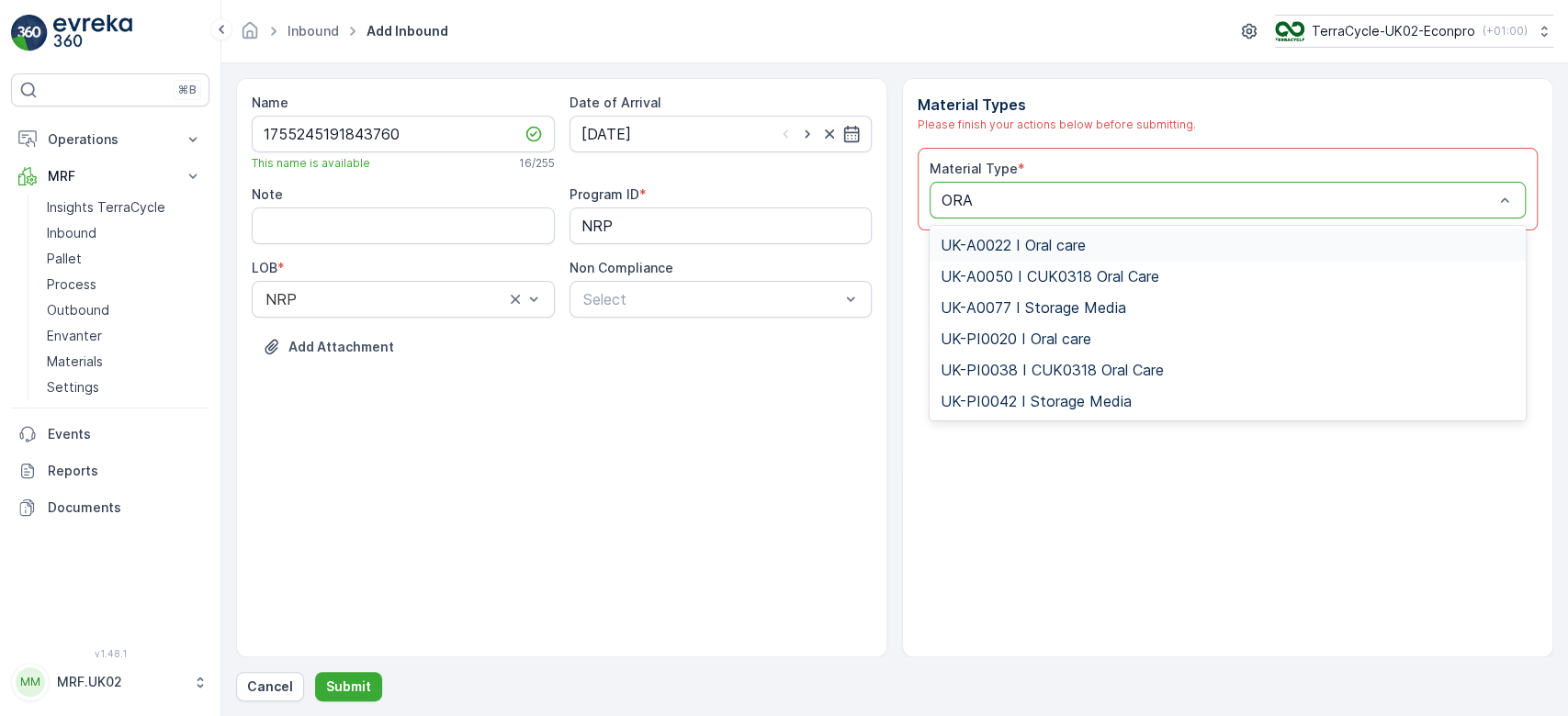
type input "ORAL"
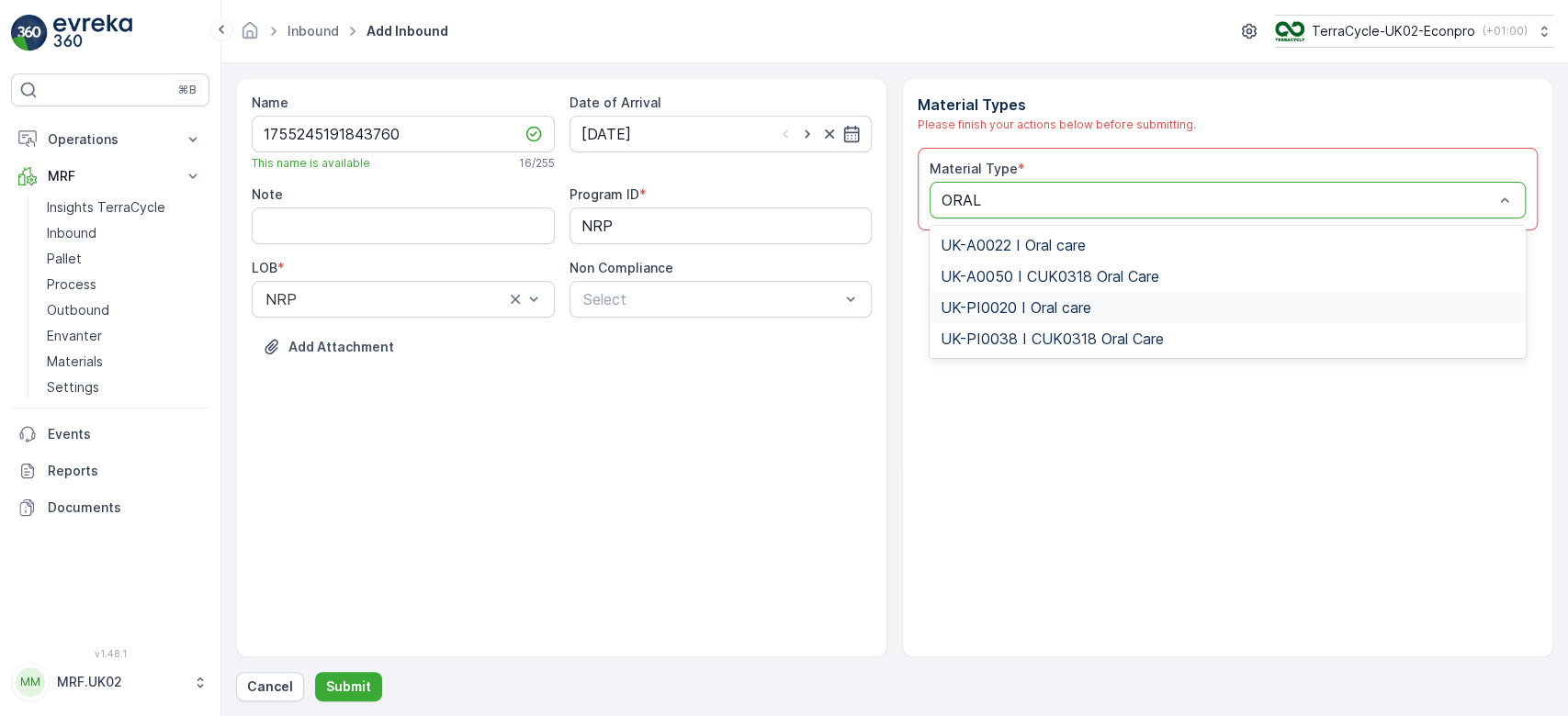
click at [1027, 295] on div "UK-PI0020 I Oral care" at bounding box center [1227, 308] width 596 height 31
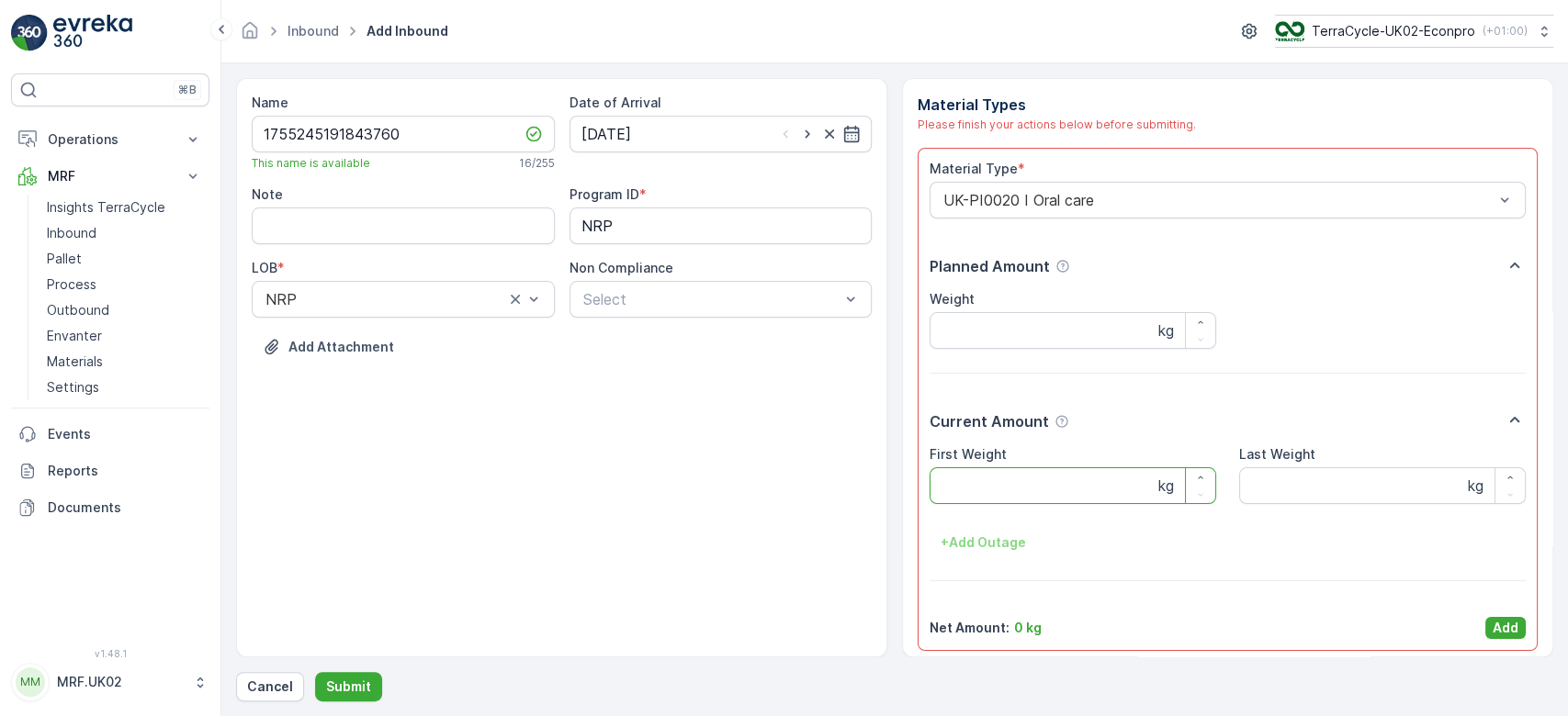
click at [982, 484] on Weight "First Weight" at bounding box center [1072, 486] width 287 height 37
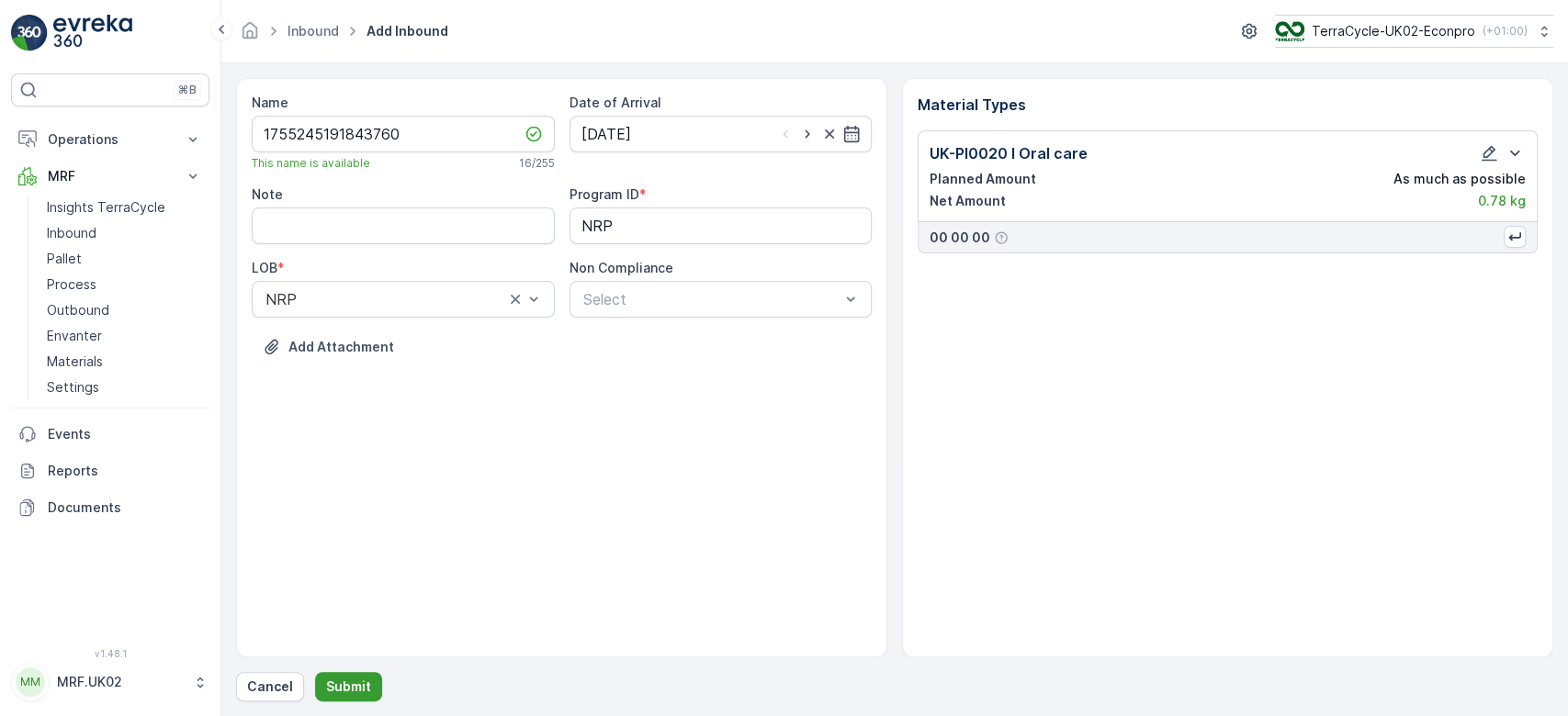
click at [335, 683] on p "Submit" at bounding box center [347, 686] width 45 height 18
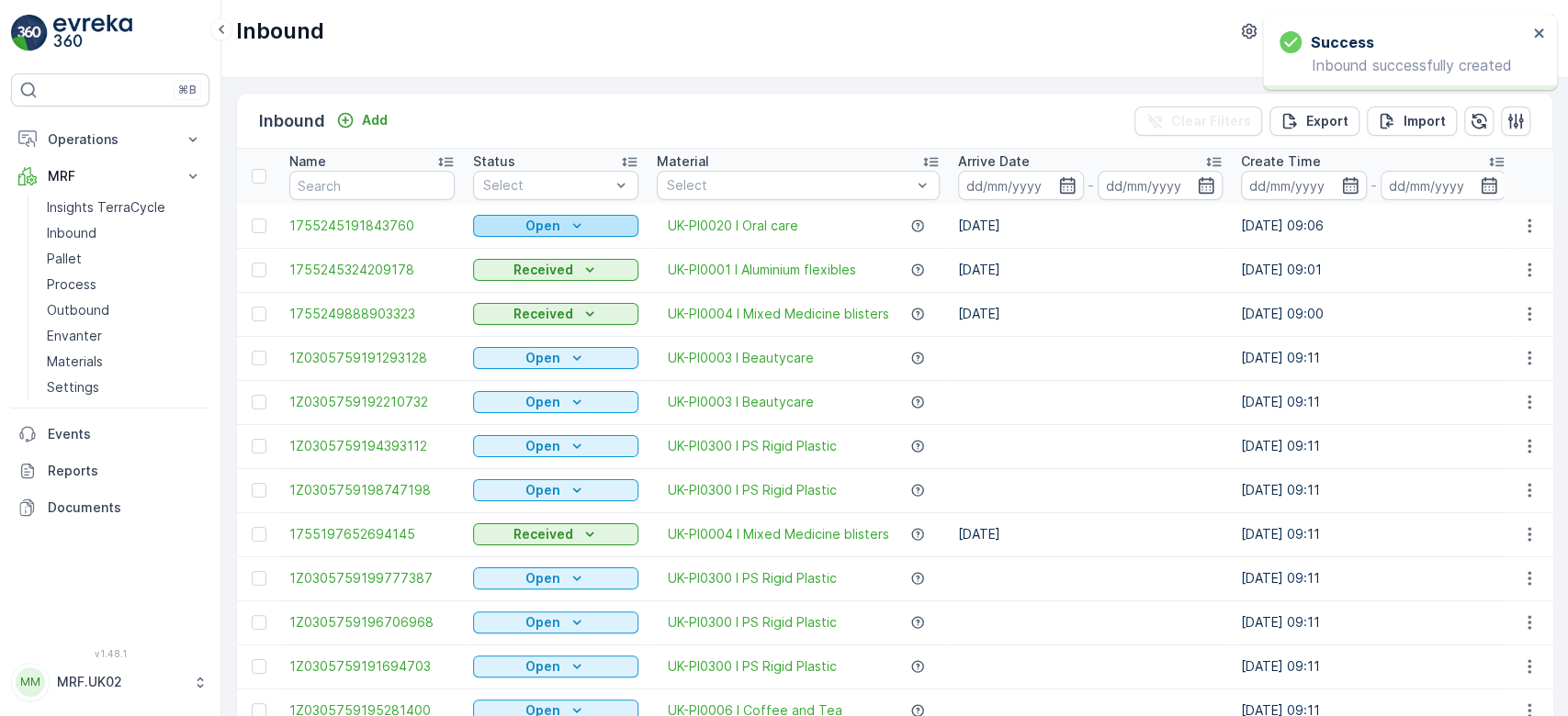
click at [541, 224] on p "Open" at bounding box center [543, 226] width 35 height 18
click at [502, 275] on span "Scanned" at bounding box center [510, 278] width 54 height 18
click at [379, 176] on input "text" at bounding box center [372, 185] width 166 height 30
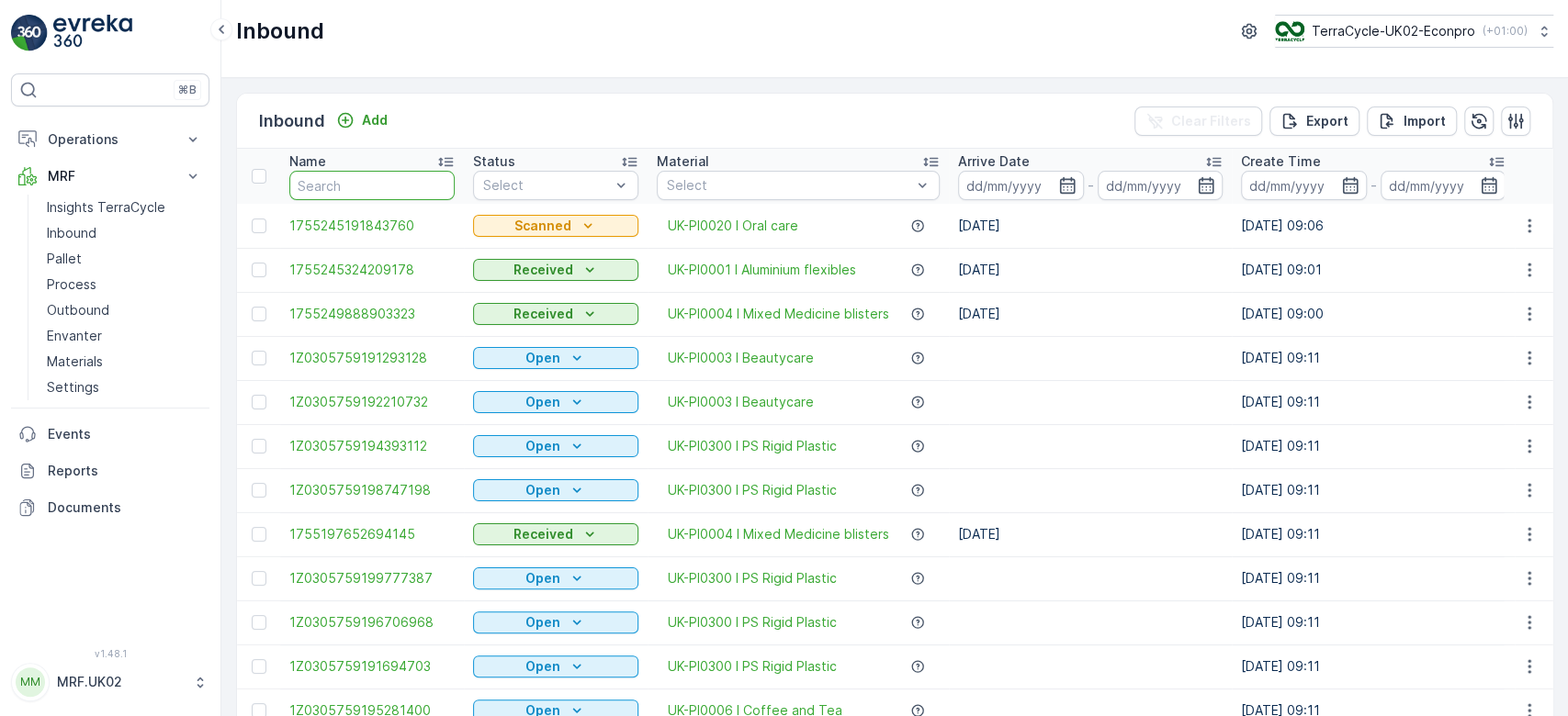
click at [379, 176] on input "text" at bounding box center [372, 185] width 166 height 30
type input "1754"
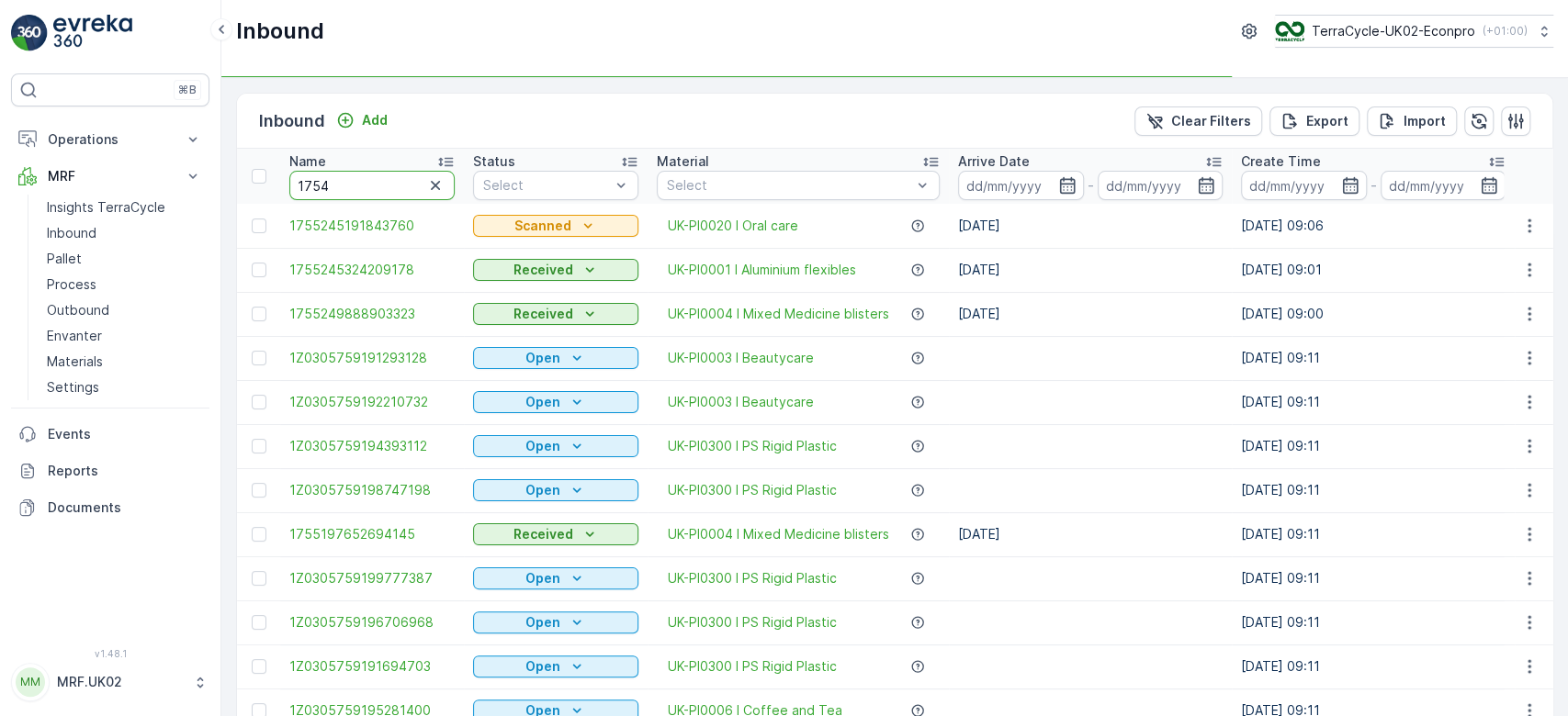
click at [379, 176] on input "1754" at bounding box center [372, 185] width 166 height 30
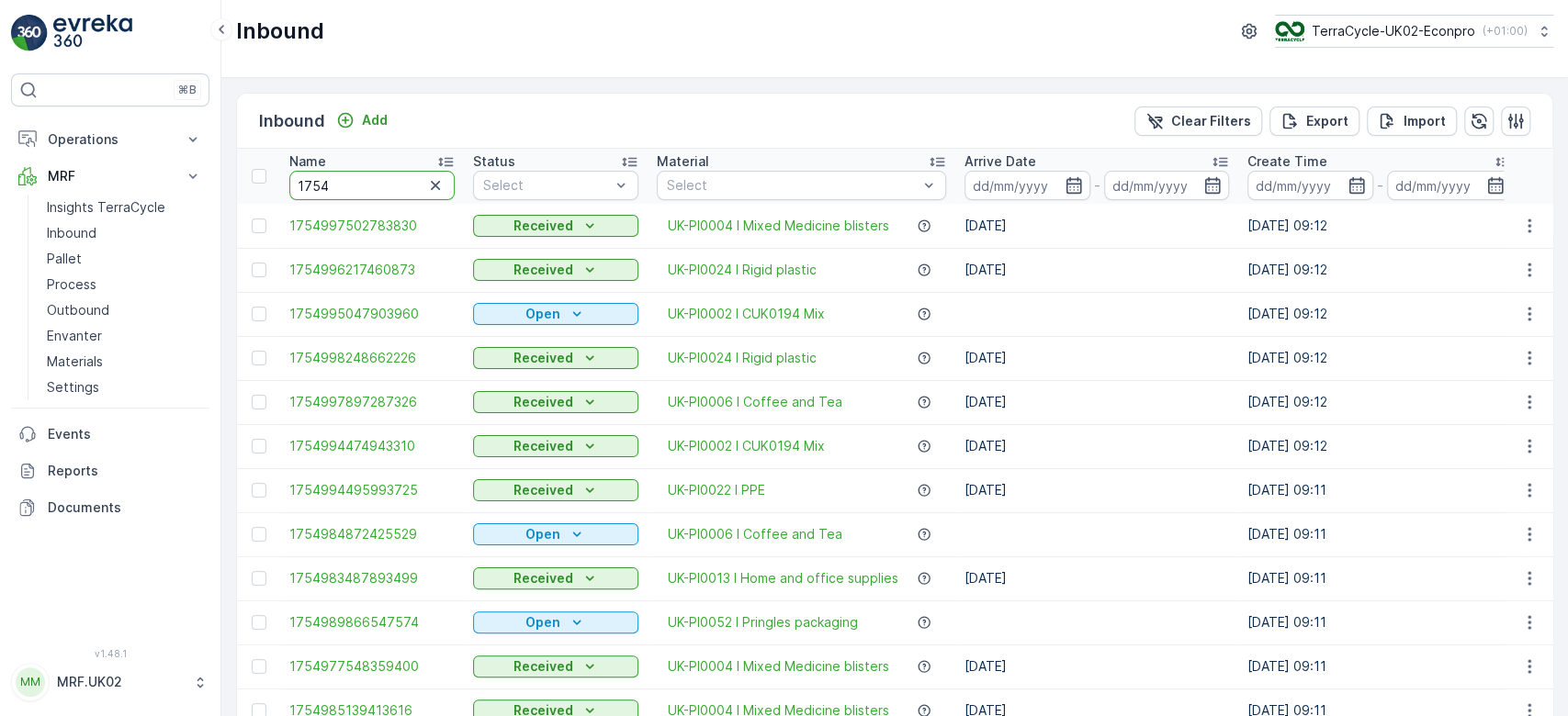
click at [379, 176] on input "1754" at bounding box center [372, 185] width 166 height 30
type input "17549227"
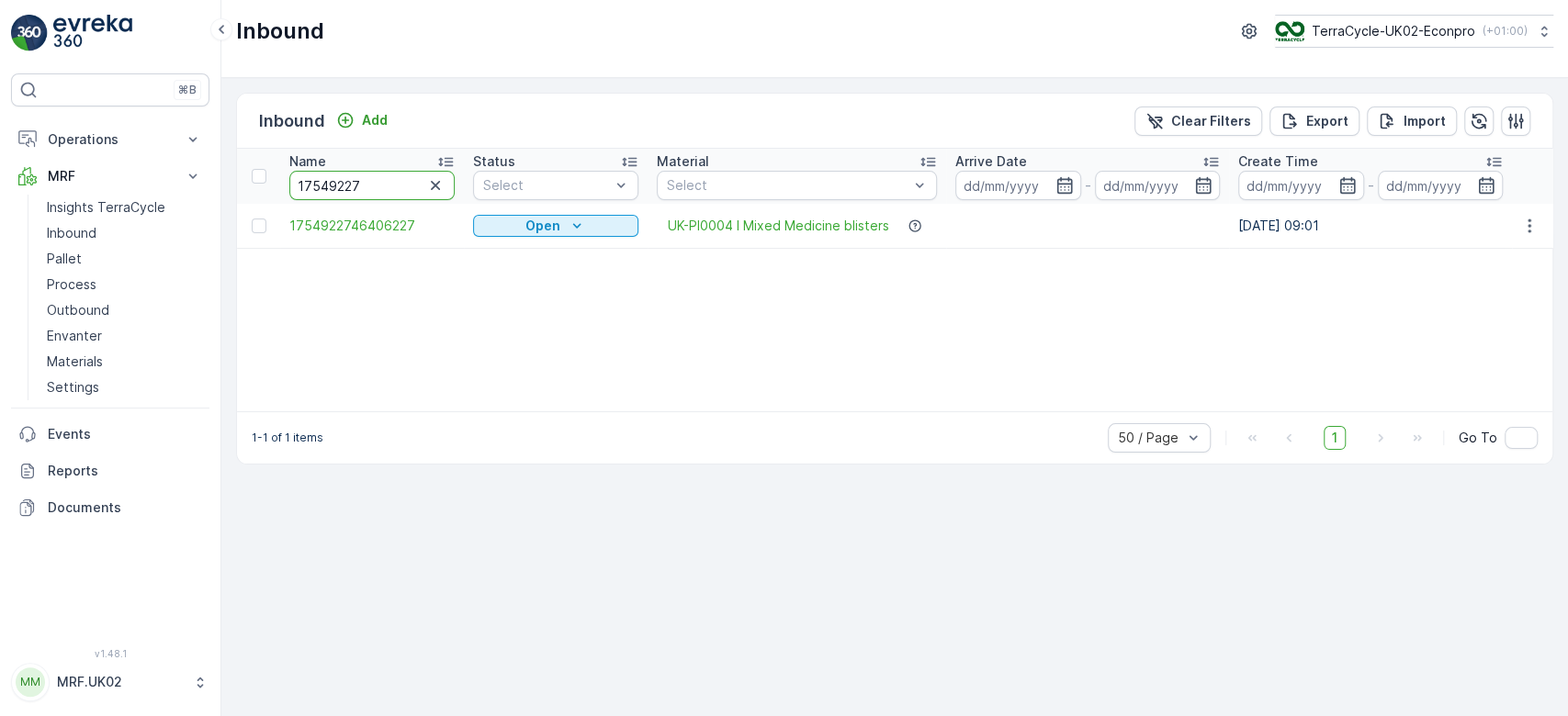
click at [379, 176] on input "17549227" at bounding box center [372, 185] width 166 height 30
drag, startPoint x: 379, startPoint y: 176, endPoint x: 427, endPoint y: 185, distance: 48.8
click at [427, 185] on div "17549227" at bounding box center [372, 185] width 166 height 30
click at [395, 220] on span "1754922746406227" at bounding box center [372, 226] width 166 height 18
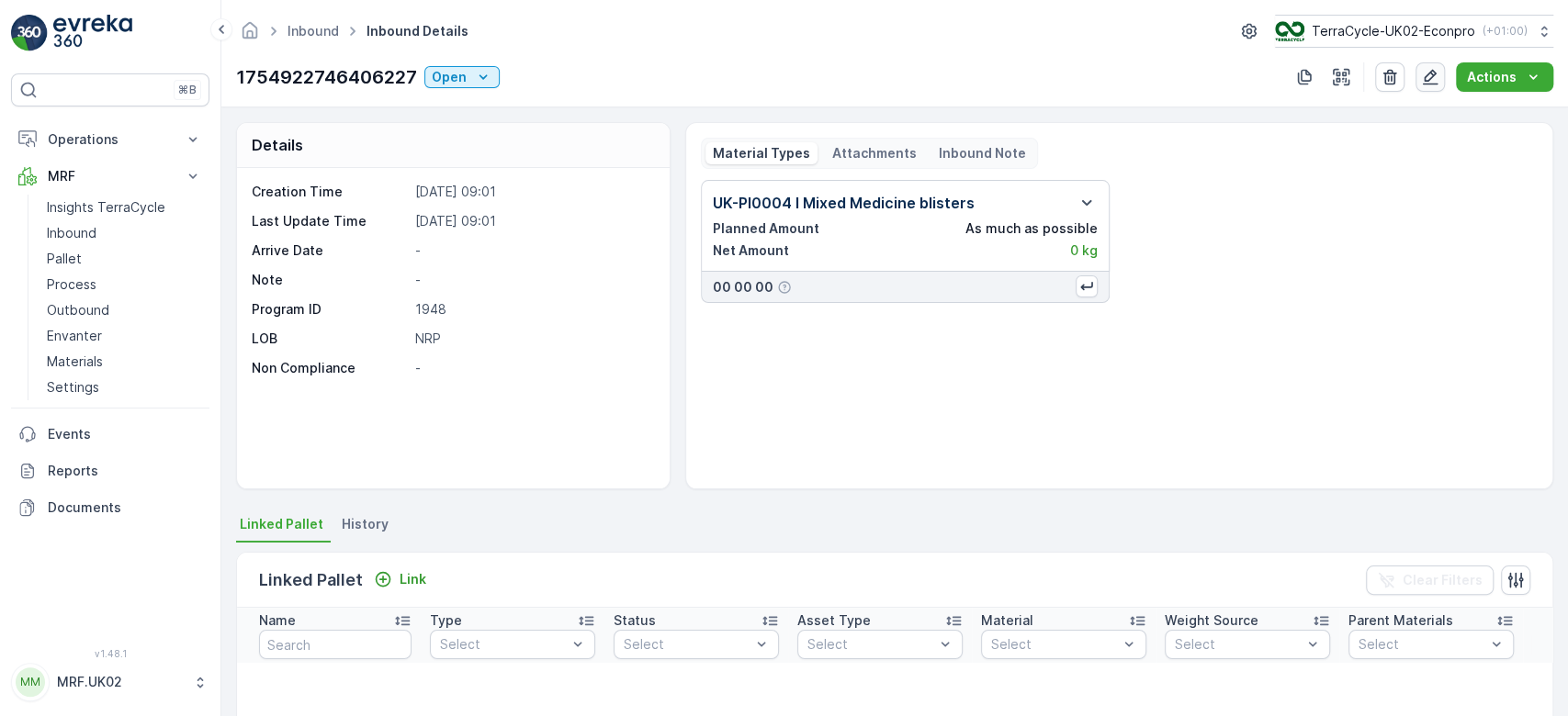
click at [1426, 72] on icon "button" at bounding box center [1429, 76] width 18 height 18
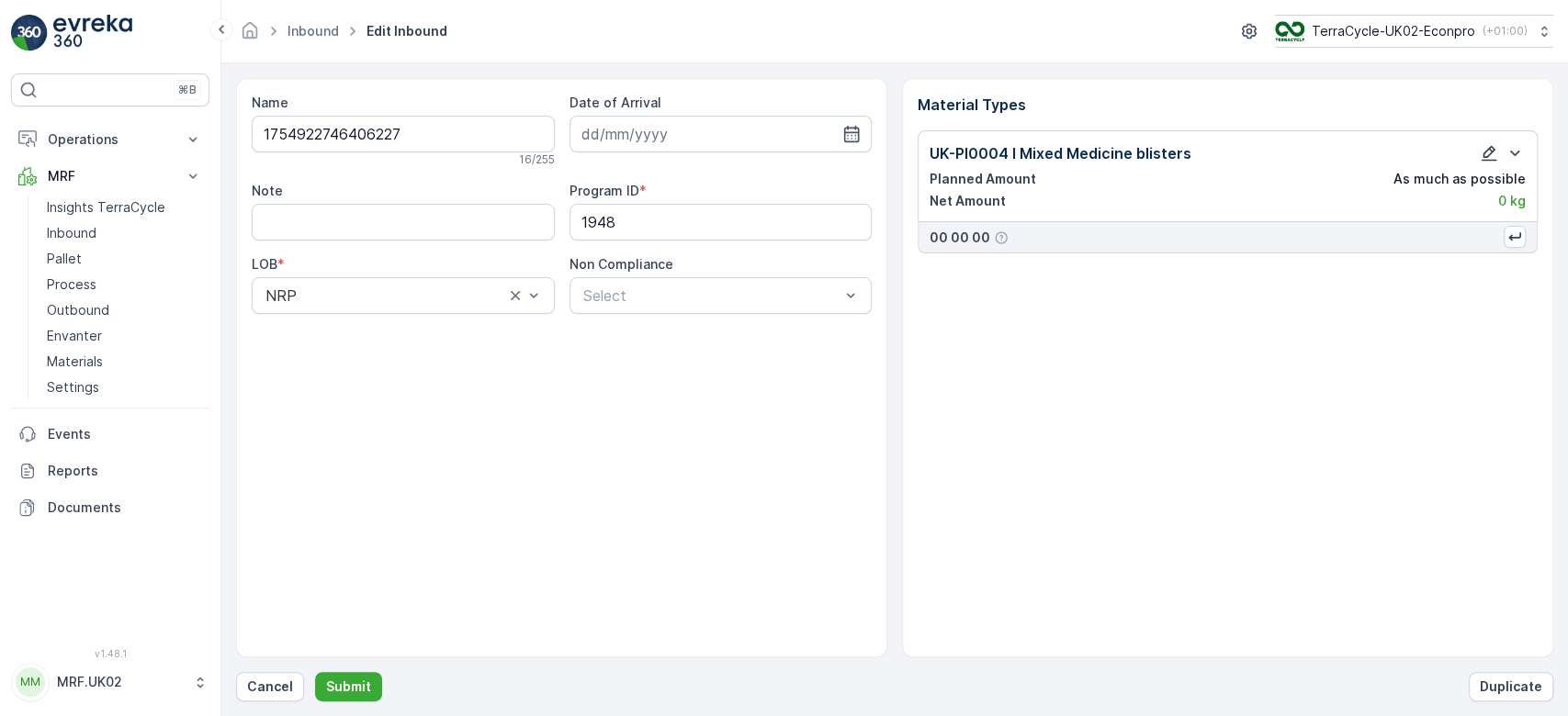
click at [1486, 147] on icon "button" at bounding box center [1488, 152] width 18 height 18
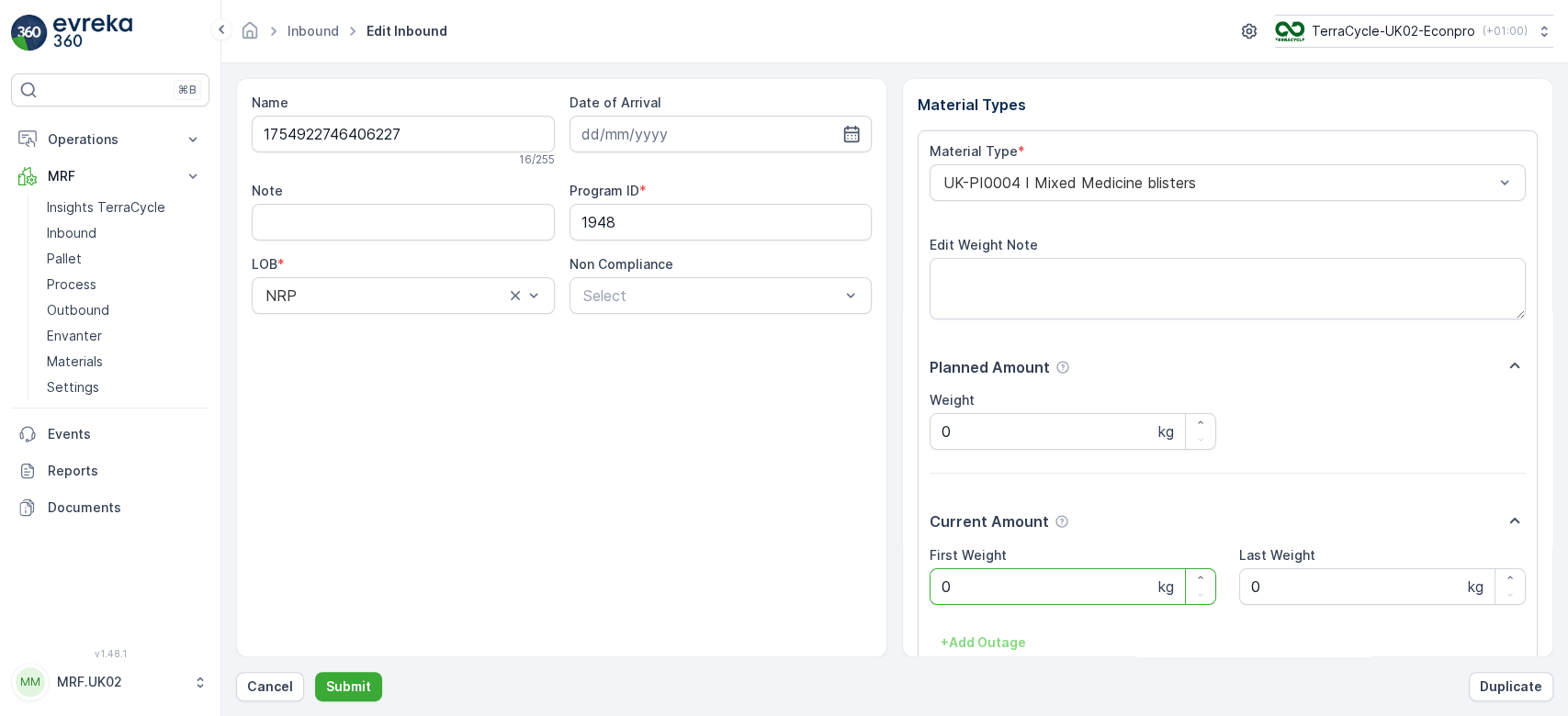
click at [984, 585] on Weight "0" at bounding box center [1072, 587] width 287 height 37
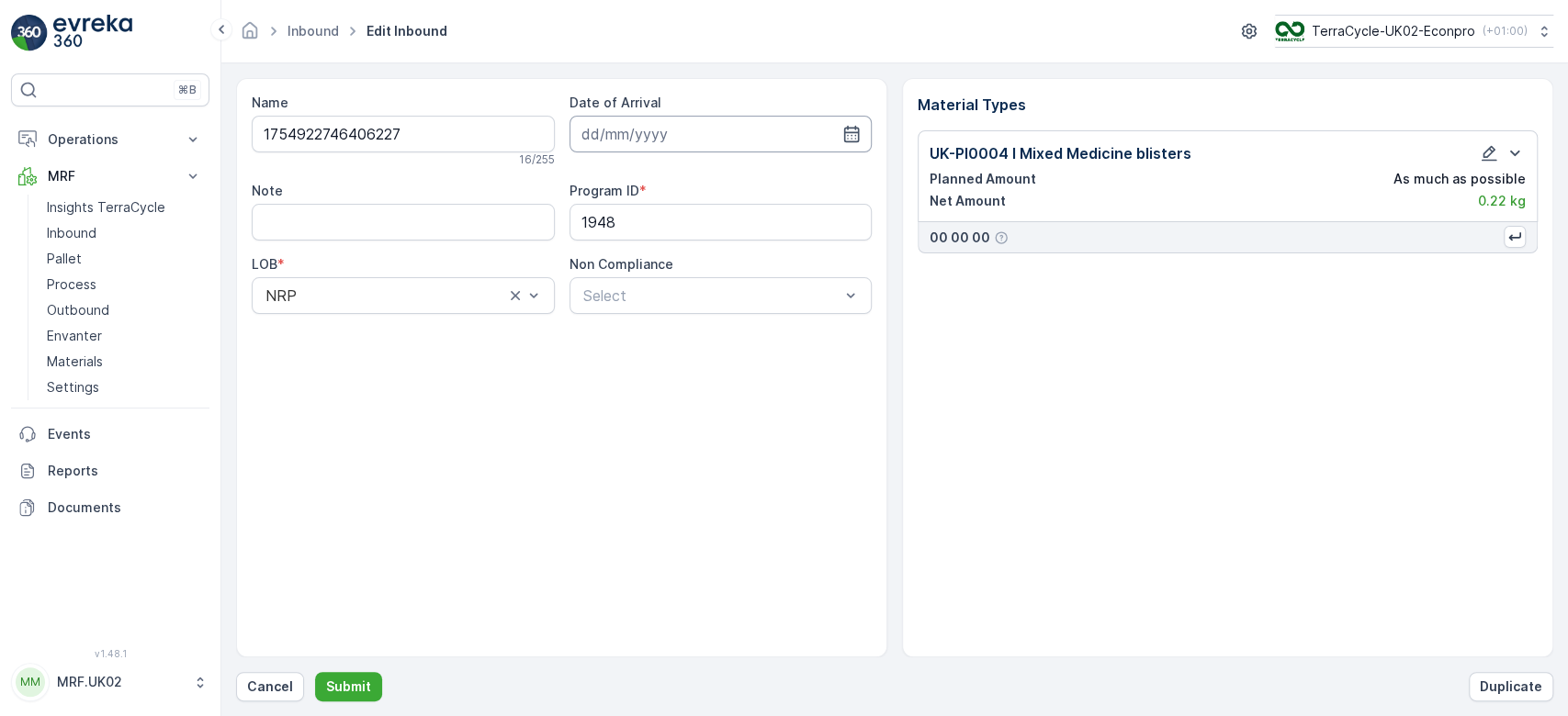
click at [619, 148] on input at bounding box center [721, 134] width 303 height 37
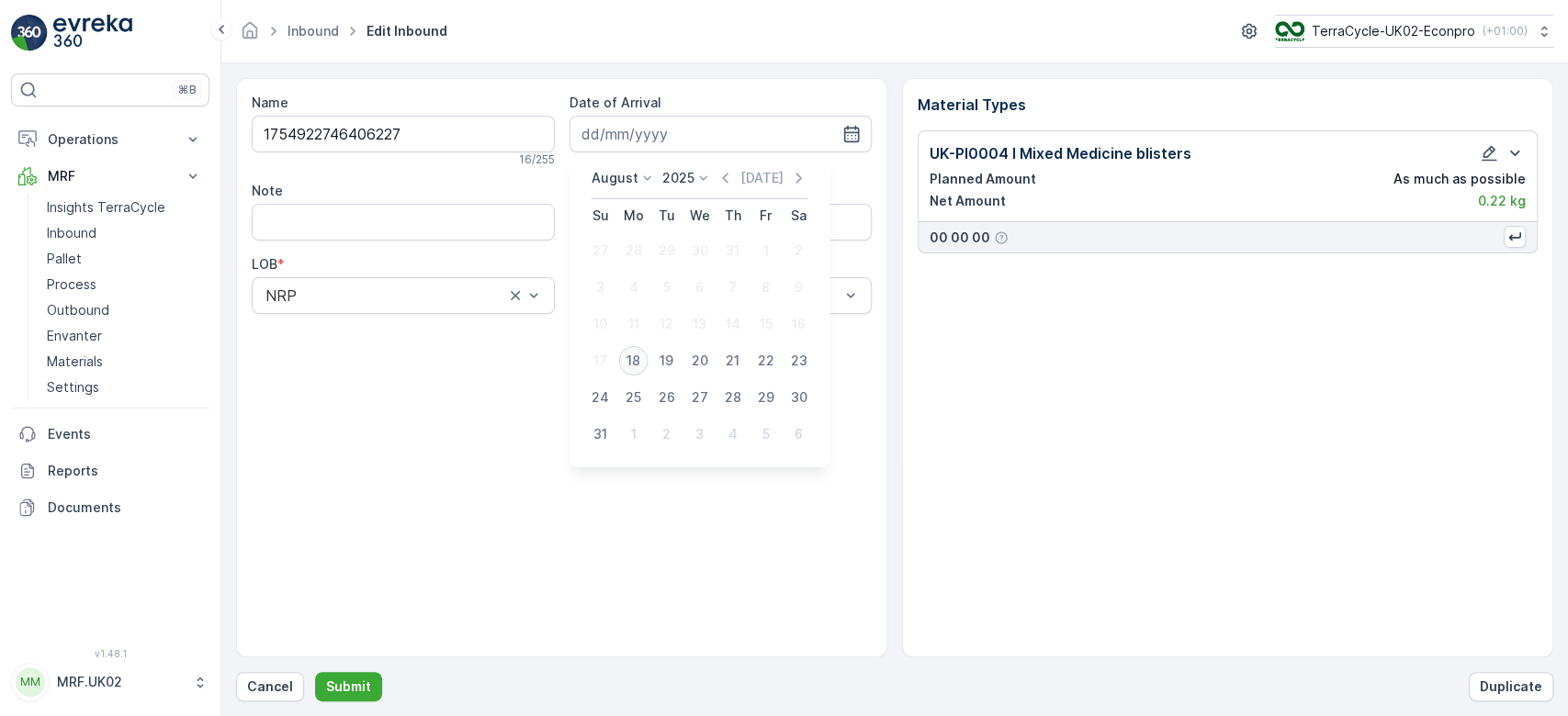
click at [636, 365] on div "18" at bounding box center [633, 361] width 30 height 30
type input "[DATE]"
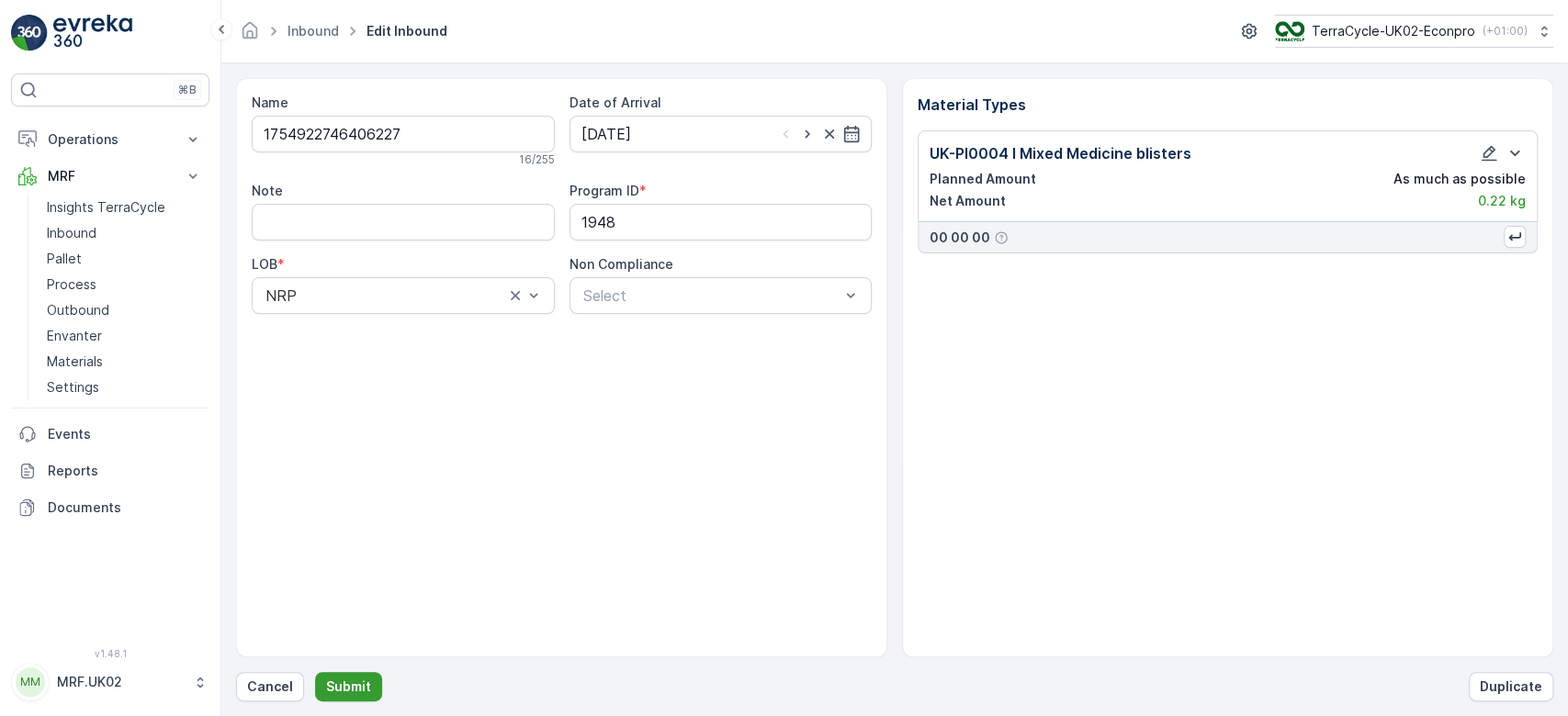
click at [356, 681] on p "Submit" at bounding box center [347, 686] width 45 height 18
